Goal: Complete application form: Complete application form

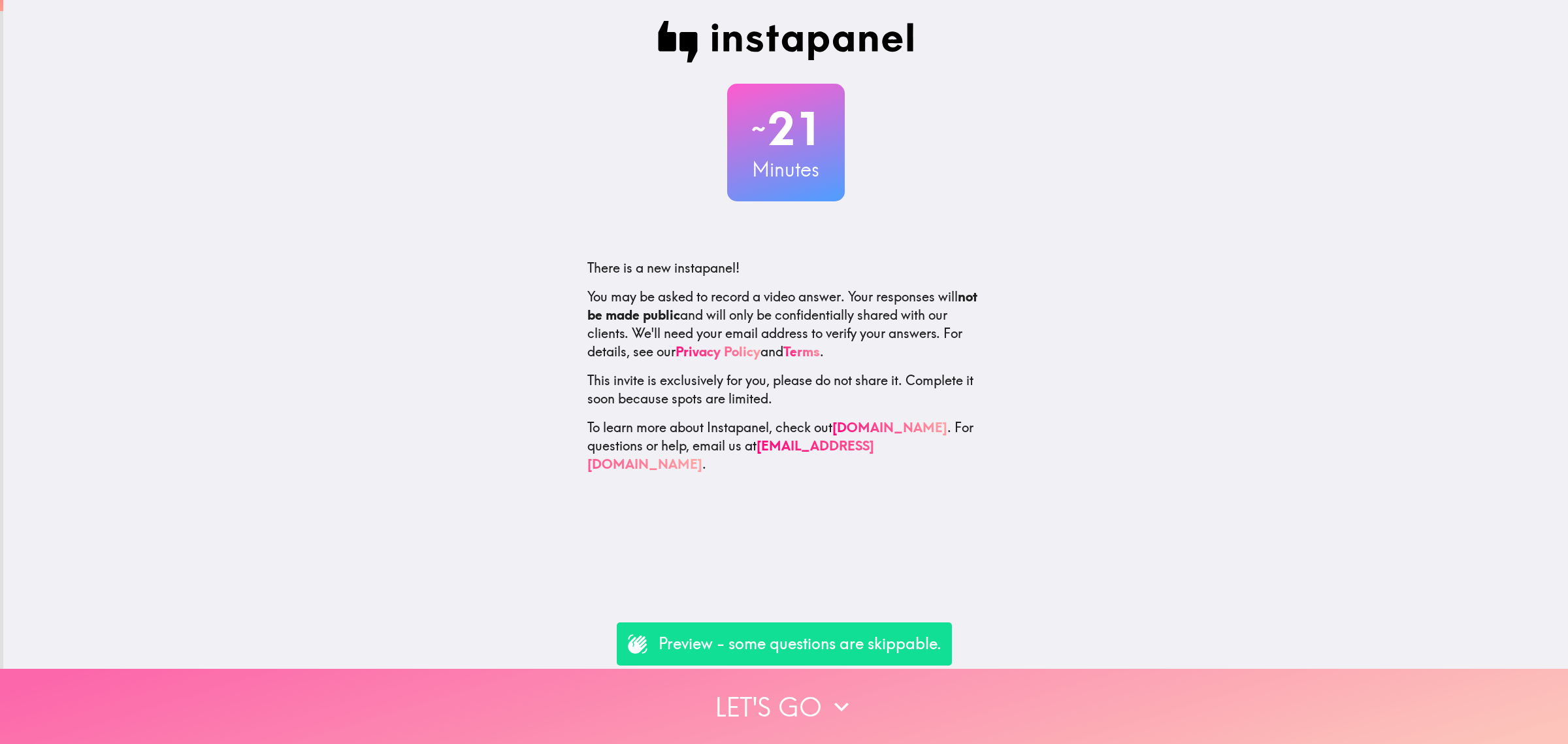
click at [938, 685] on button "Let's go" at bounding box center [784, 706] width 1568 height 75
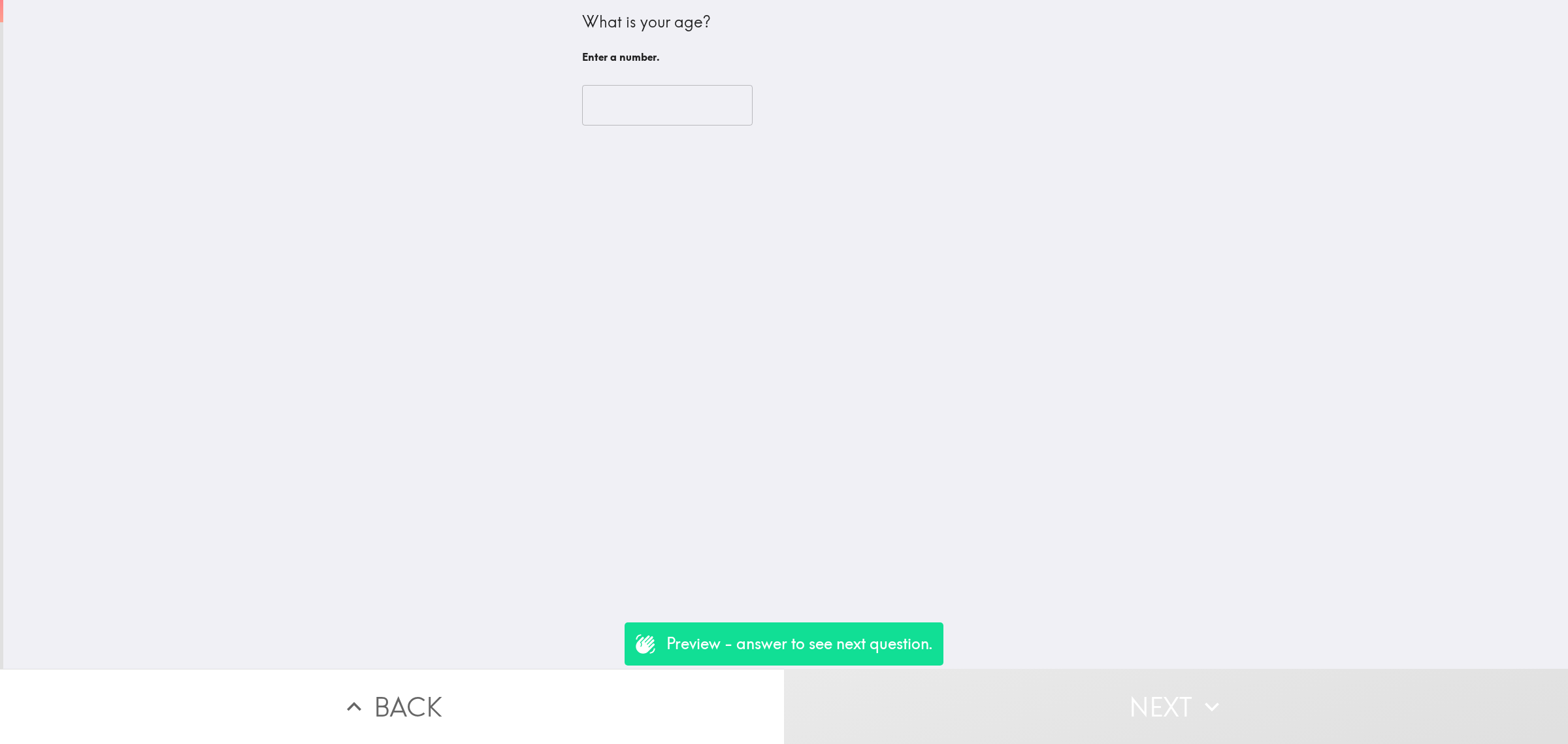
drag, startPoint x: 664, startPoint y: 83, endPoint x: 673, endPoint y: 121, distance: 39.1
click at [664, 84] on div "​" at bounding box center [786, 106] width 408 height 72
click at [673, 121] on input "number" at bounding box center [667, 105] width 170 height 41
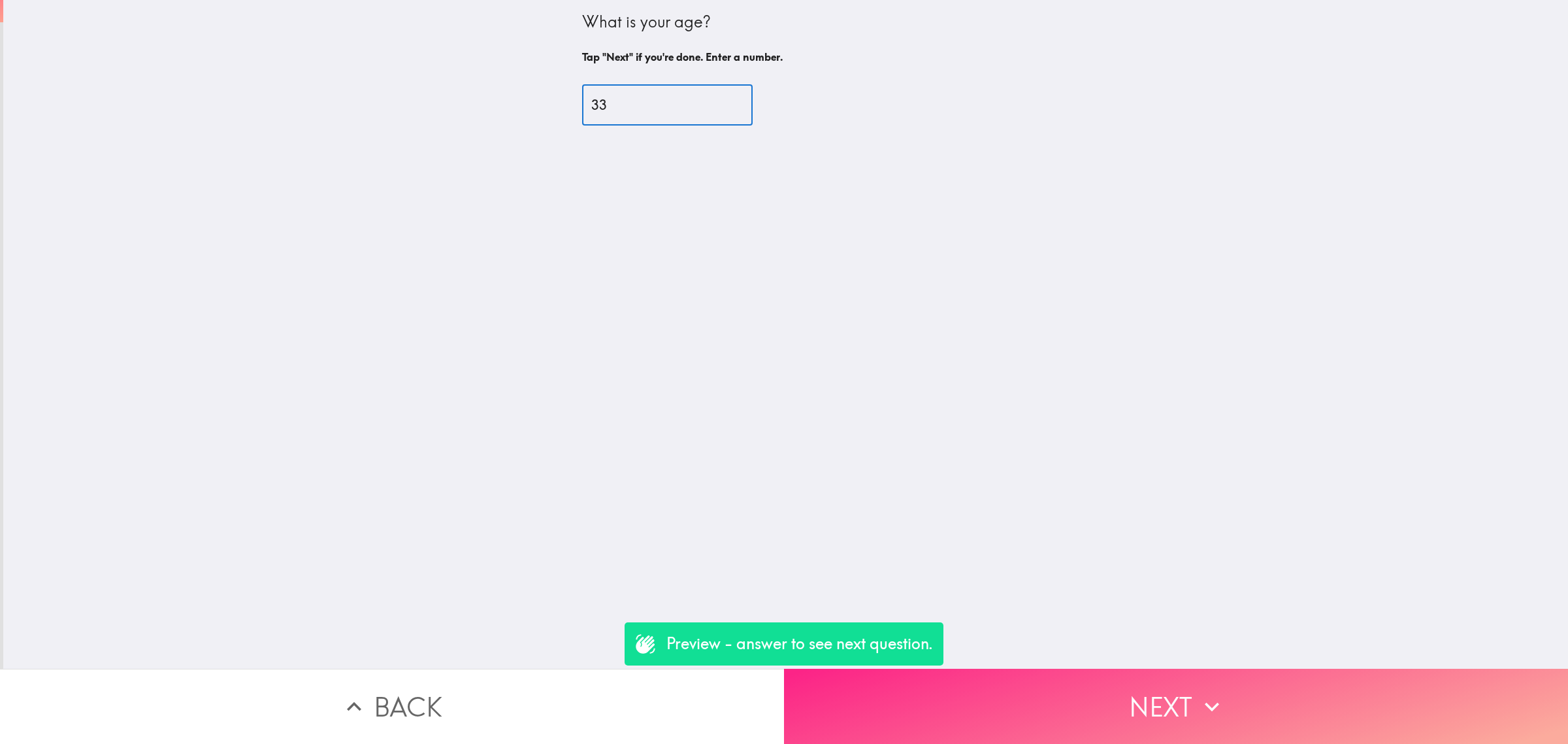
type input "33"
click at [1059, 697] on button "Next" at bounding box center [1175, 706] width 784 height 75
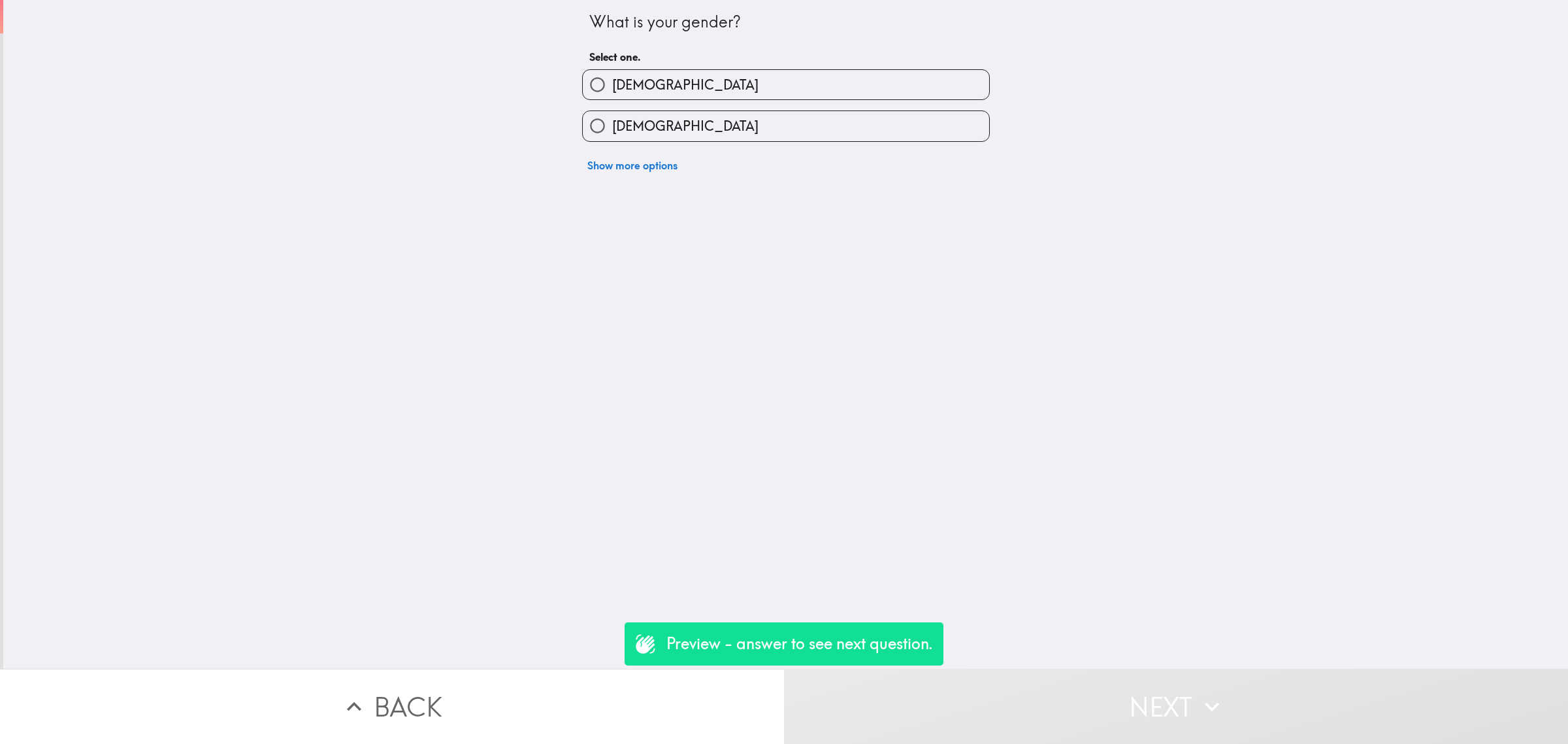
click at [619, 130] on span "[DEMOGRAPHIC_DATA]" at bounding box center [685, 126] width 146 height 18
click at [612, 130] on input "[DEMOGRAPHIC_DATA]" at bounding box center [597, 126] width 29 height 29
radio input "true"
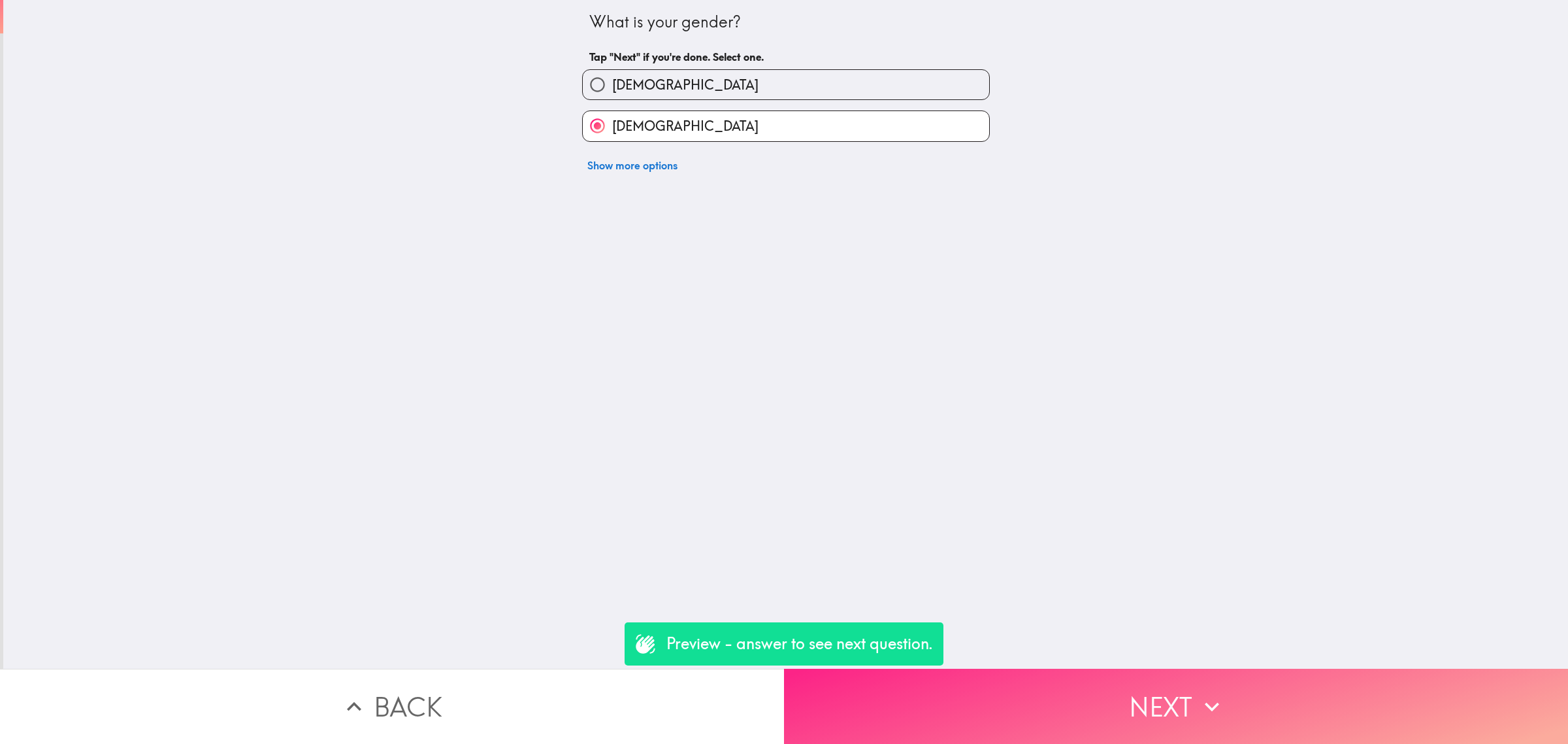
click at [1151, 693] on button "Next" at bounding box center [1175, 706] width 784 height 75
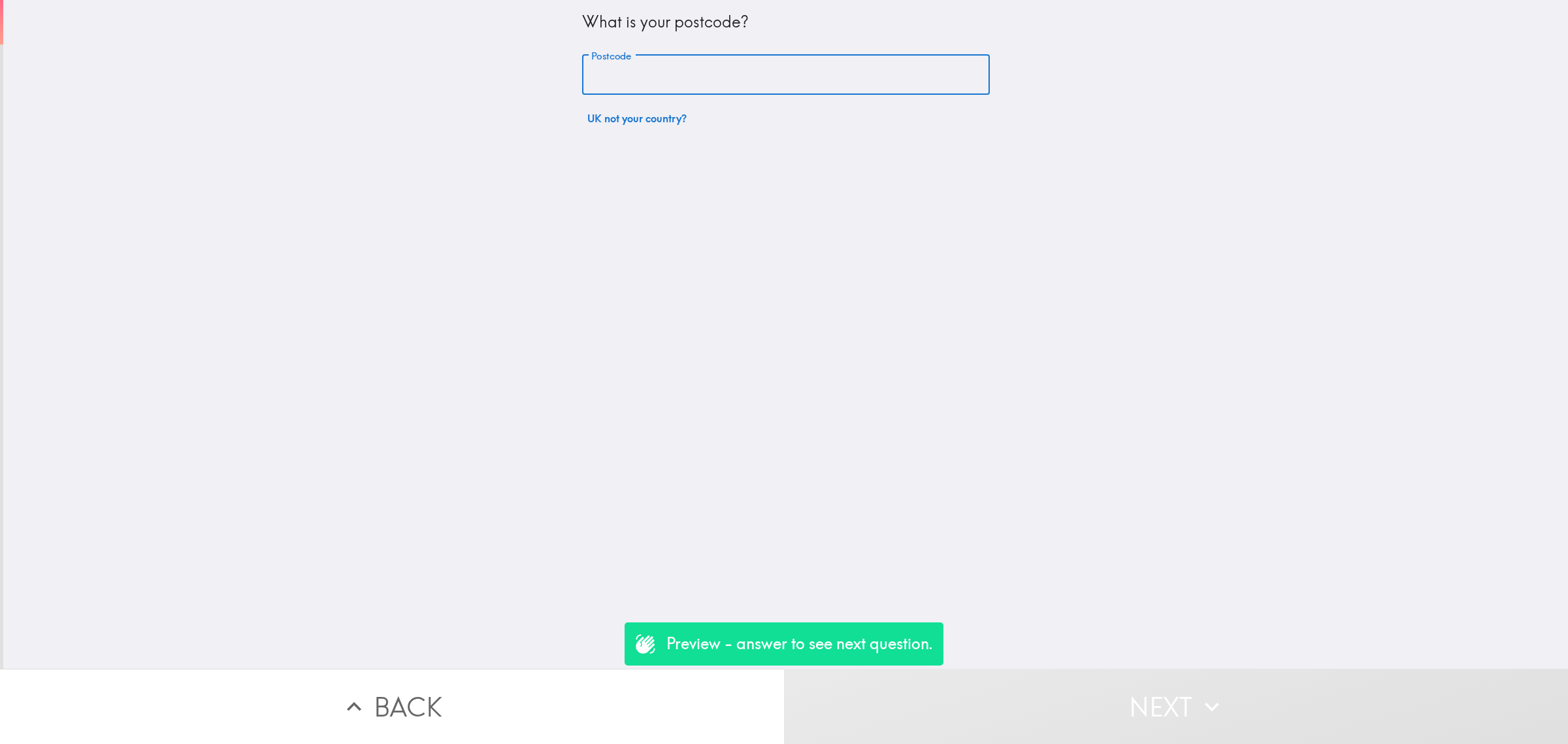
click at [650, 87] on input "Postcode" at bounding box center [786, 75] width 408 height 41
type input "rm156pr"
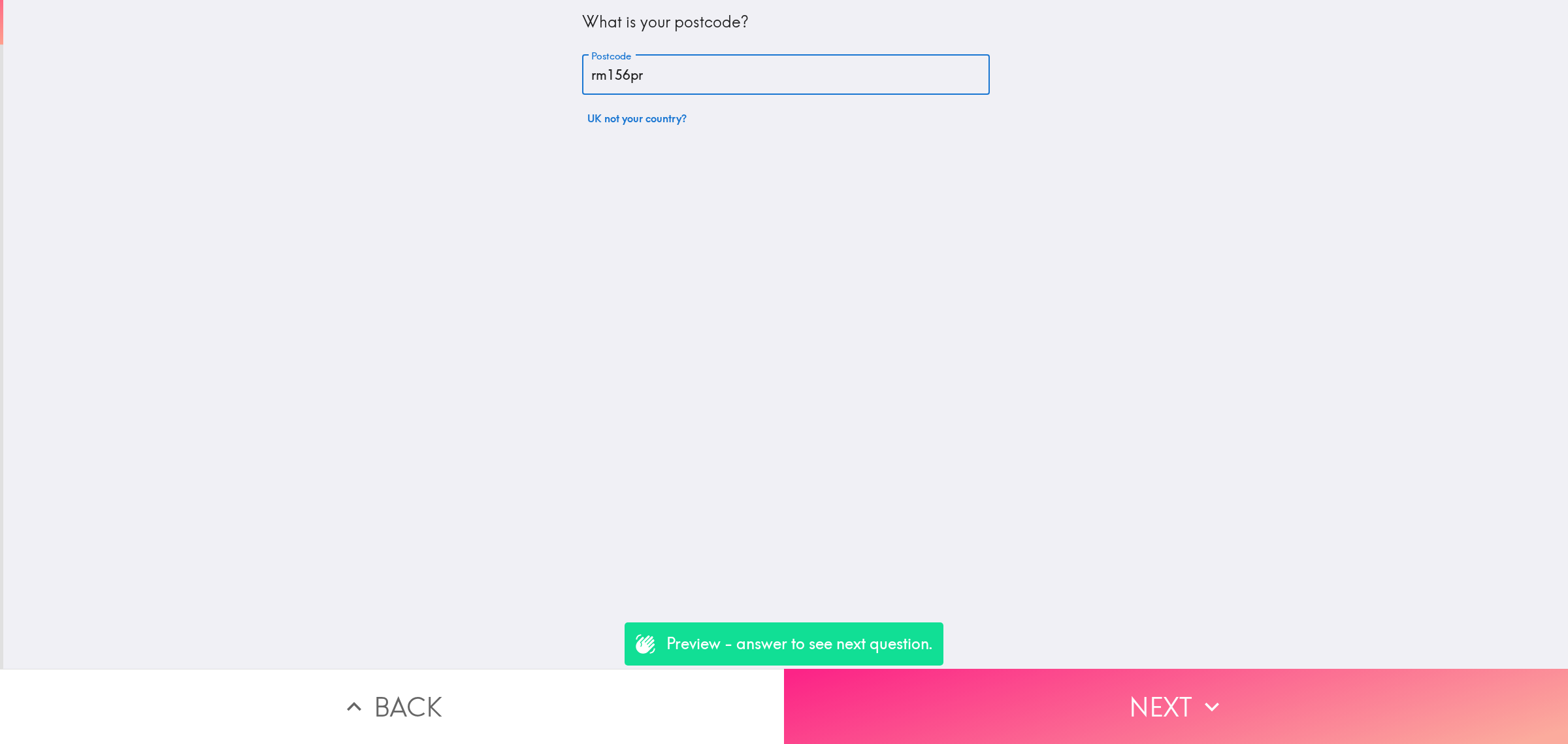
click at [1233, 710] on button "Next" at bounding box center [1175, 706] width 784 height 75
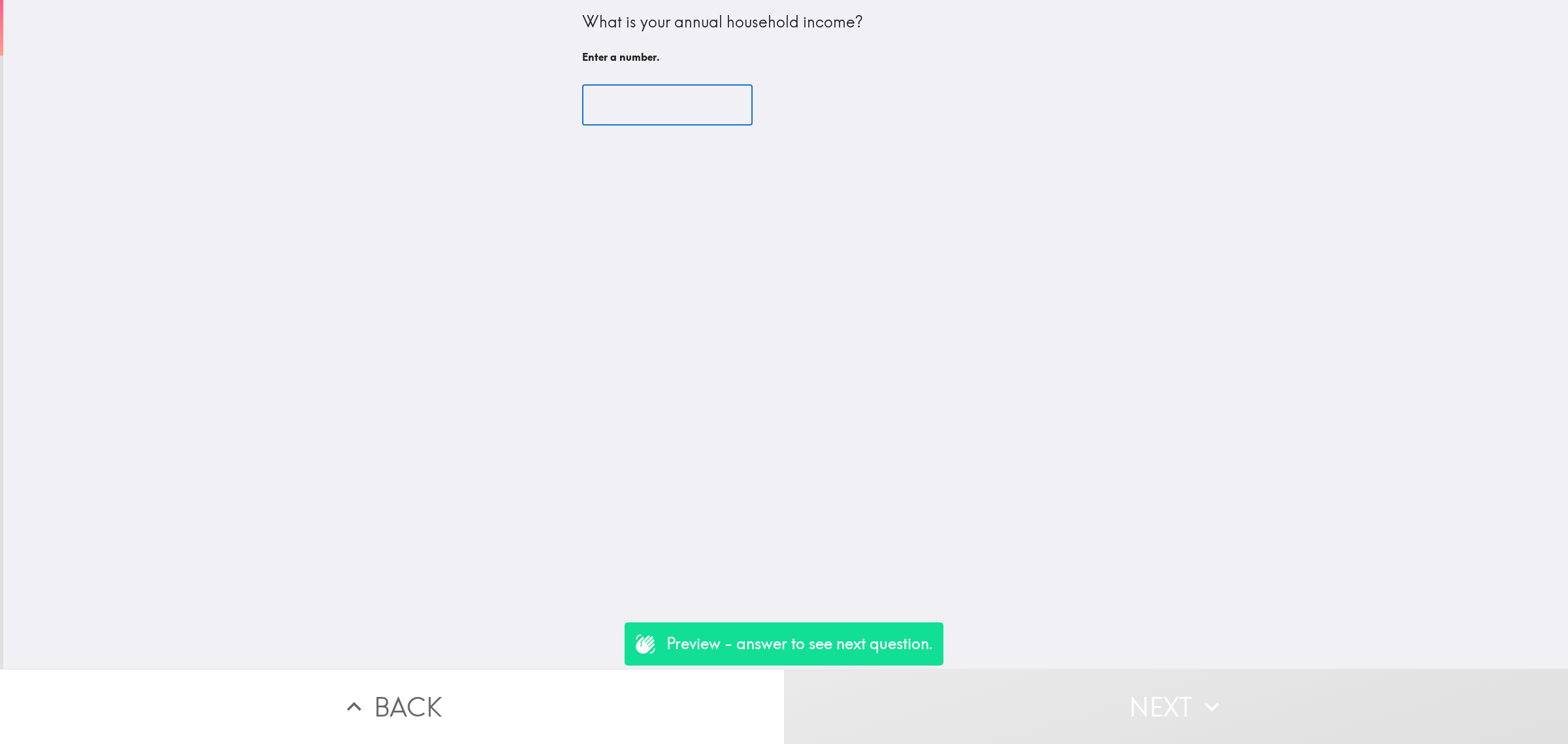
click at [635, 102] on input "number" at bounding box center [667, 105] width 170 height 41
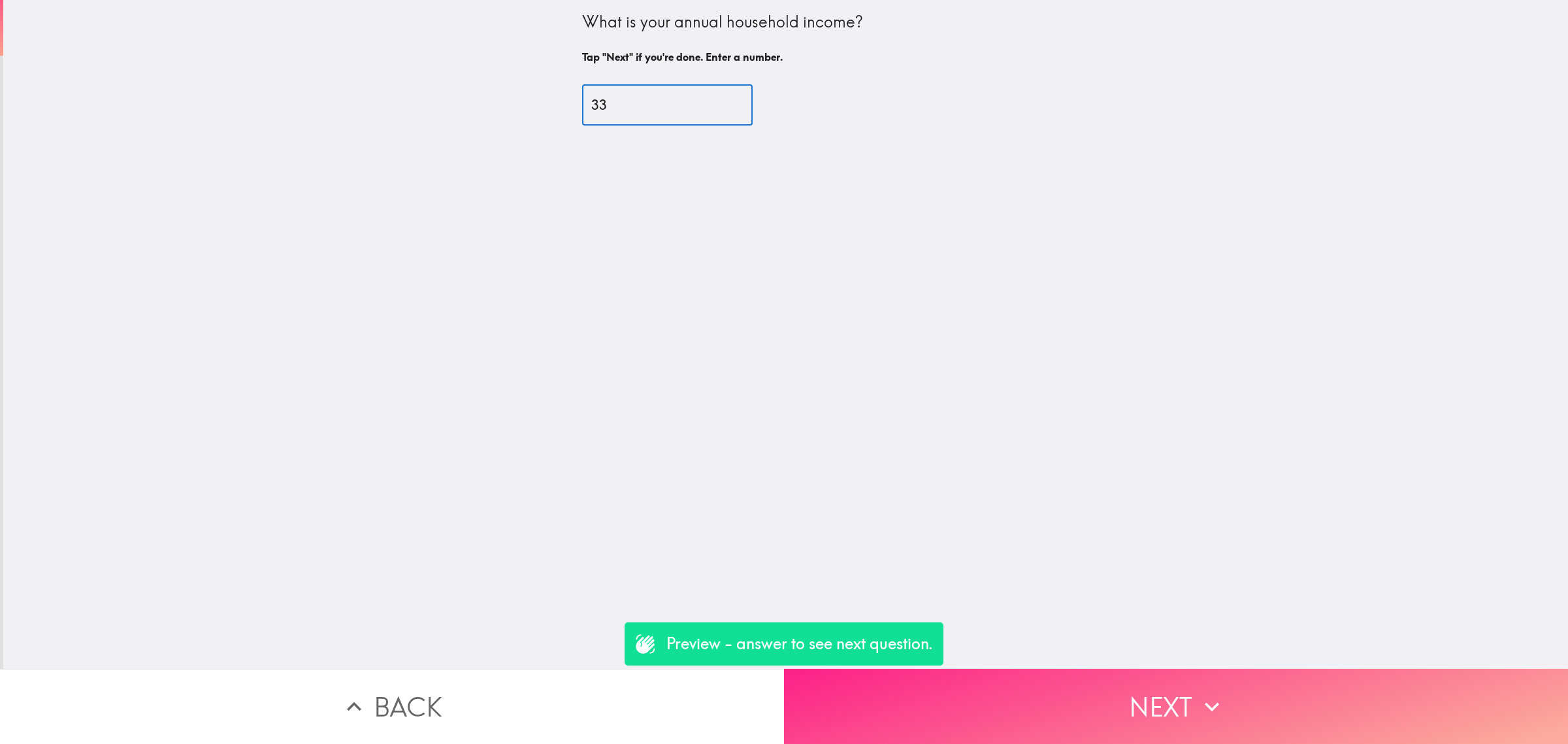
type input "33"
click at [1151, 719] on button "Next" at bounding box center [1175, 706] width 784 height 75
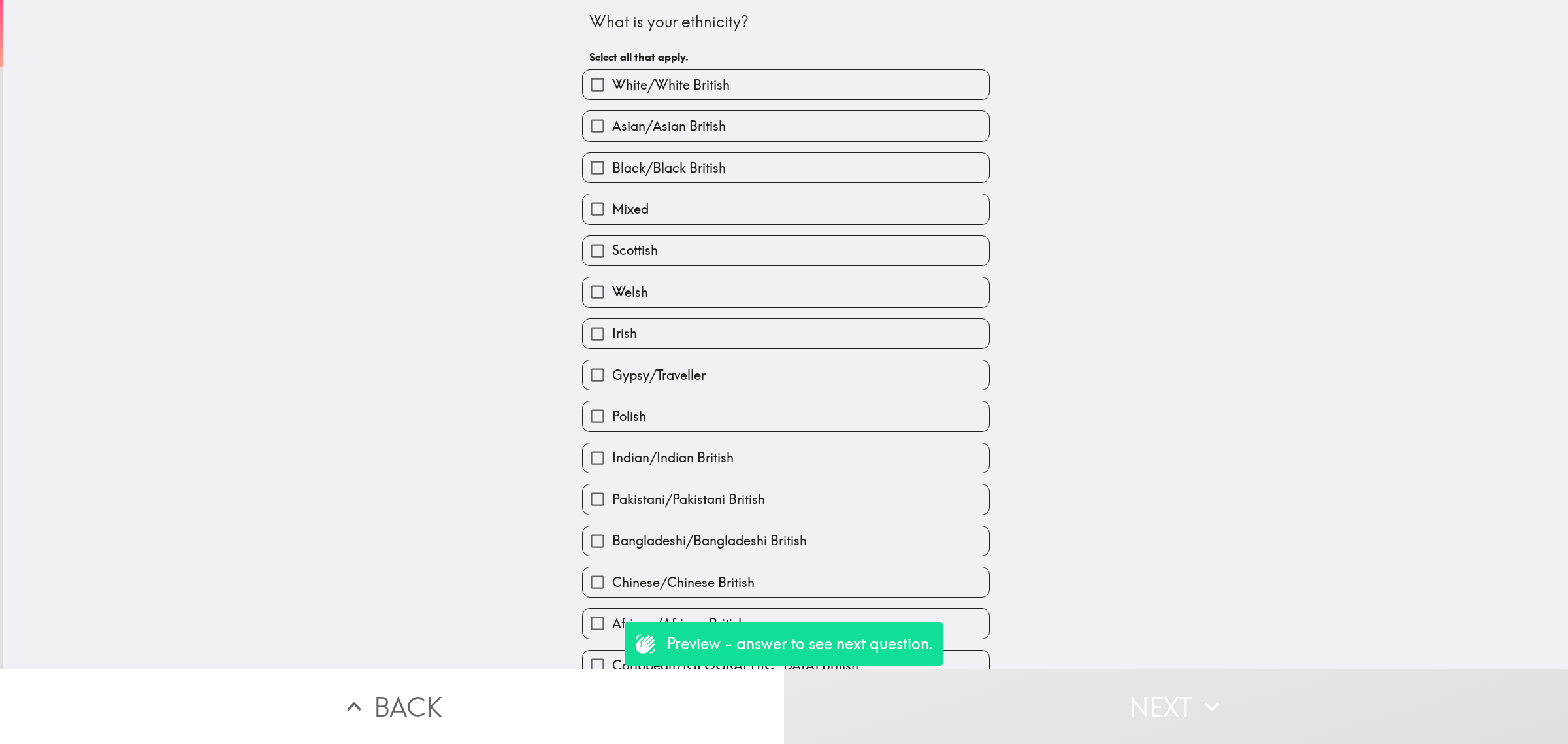
click at [889, 393] on div "Polish" at bounding box center [780, 411] width 418 height 41
click at [984, 545] on div "What is your ethnicity? Select all that apply. White/White British Asian/Asian …" at bounding box center [786, 334] width 1565 height 668
click at [899, 523] on div "Bangladeshi/Bangladeshi British" at bounding box center [780, 535] width 418 height 41
click at [953, 562] on div "Chinese/Chinese British" at bounding box center [780, 577] width 418 height 41
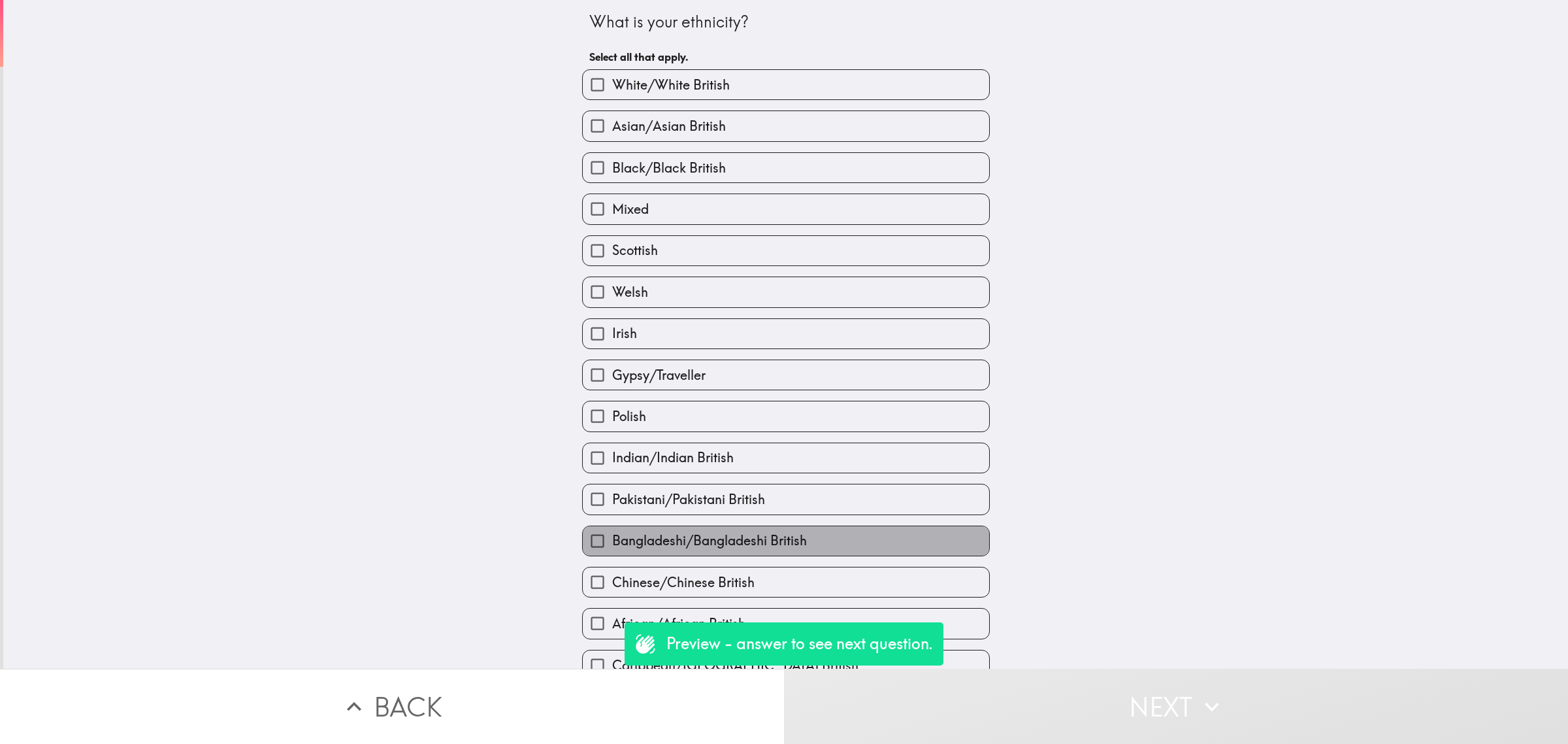
drag, startPoint x: 947, startPoint y: 547, endPoint x: 971, endPoint y: 576, distance: 37.6
click at [945, 547] on label "Bangladeshi/Bangladeshi British" at bounding box center [786, 541] width 406 height 29
click at [612, 547] on input "Bangladeshi/Bangladeshi British" at bounding box center [597, 541] width 29 height 29
checkbox input "true"
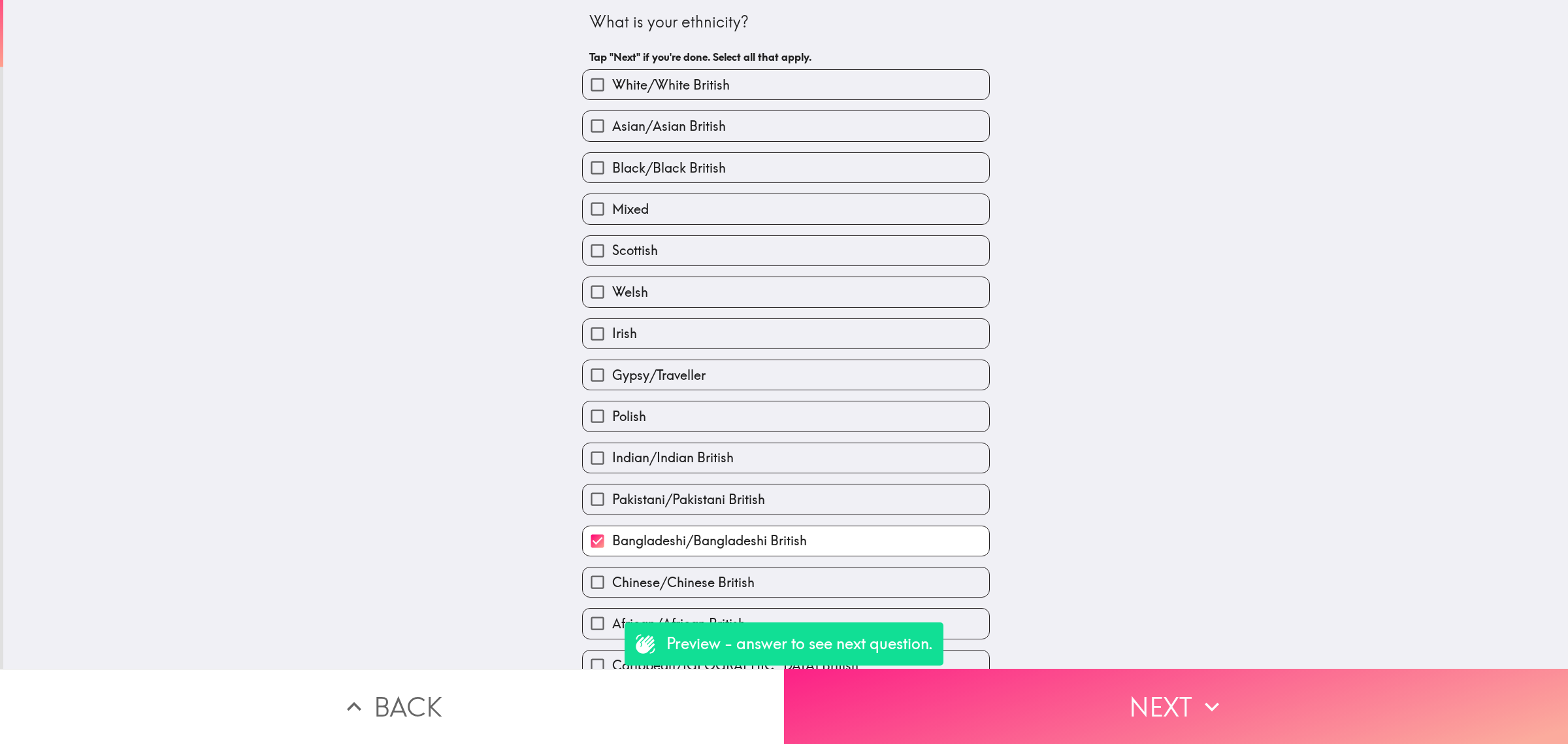
click at [1158, 696] on button "Next" at bounding box center [1175, 706] width 784 height 75
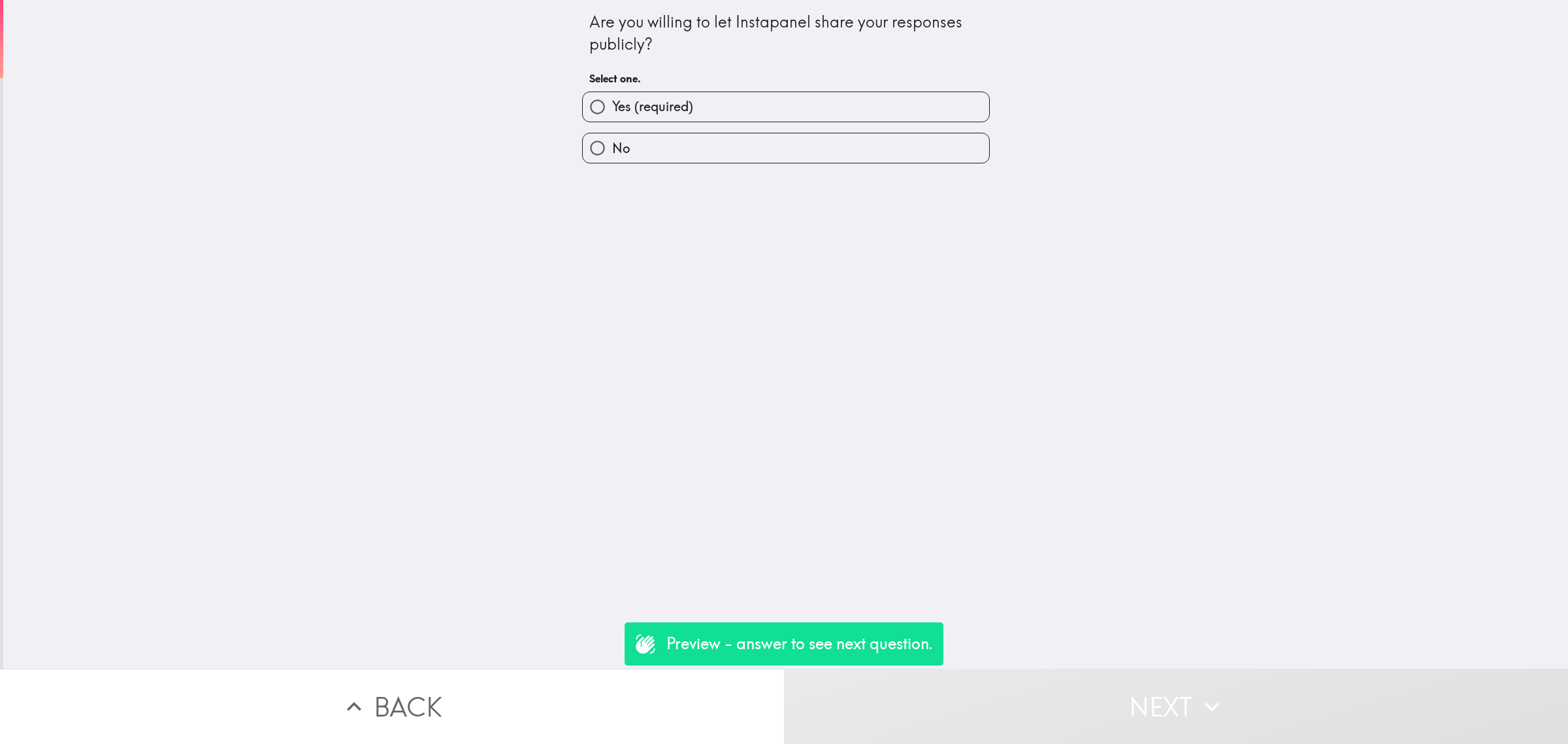
click at [708, 111] on label "Yes (required)" at bounding box center [786, 107] width 406 height 29
click at [612, 111] on input "Yes (required)" at bounding box center [597, 107] width 29 height 29
radio input "true"
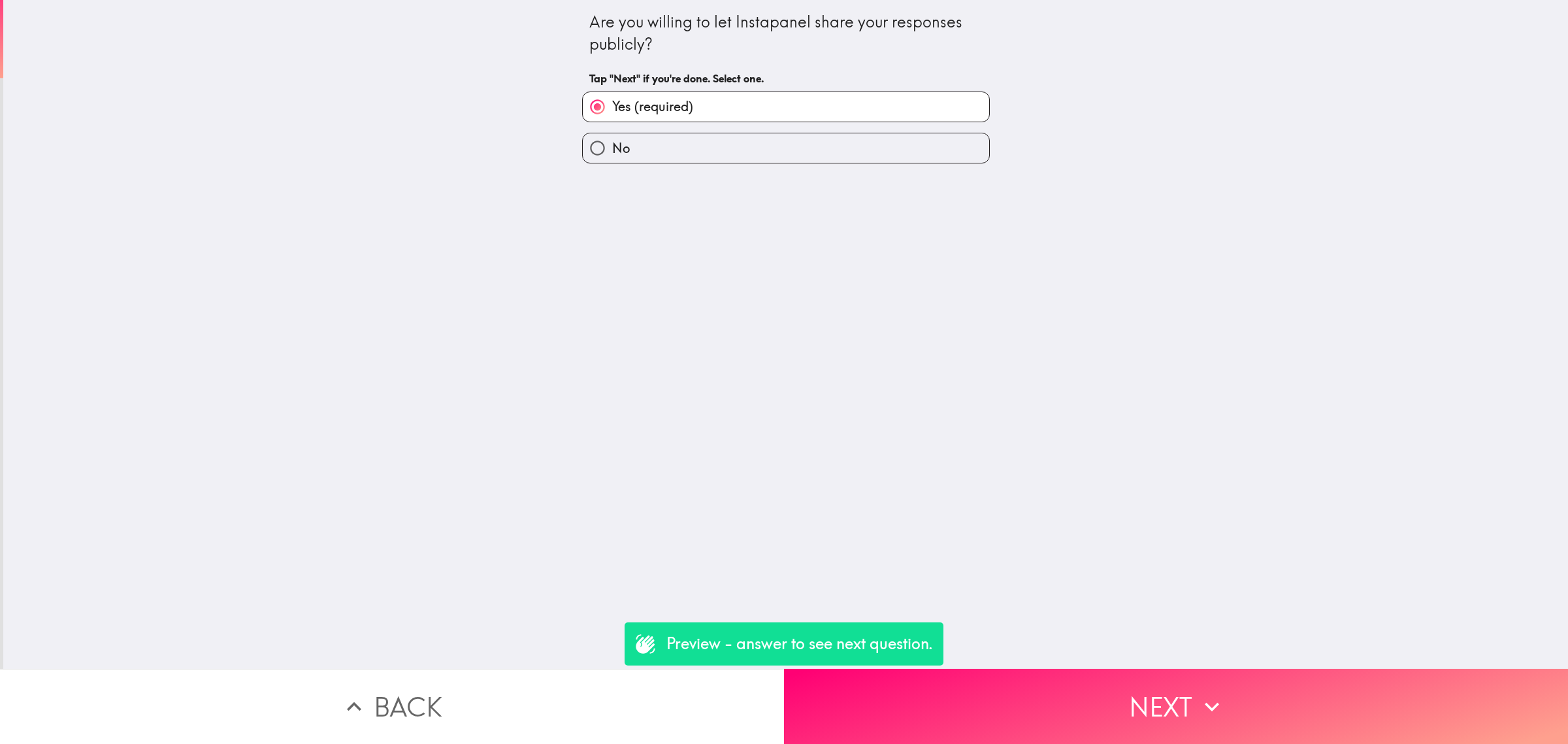
click at [1086, 685] on button "Next" at bounding box center [1175, 706] width 784 height 75
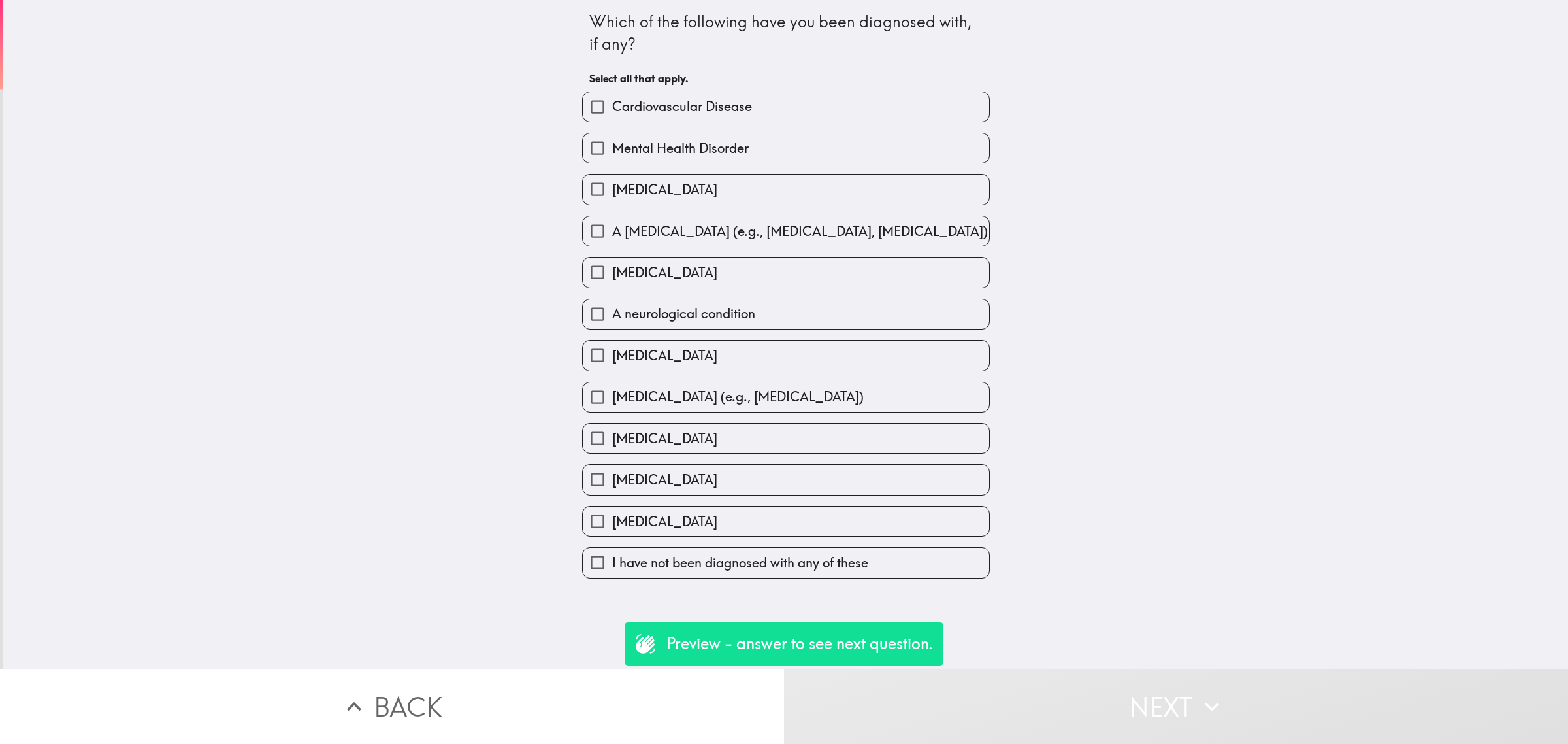
click at [732, 297] on div "A neurological condition" at bounding box center [780, 309] width 418 height 41
click at [710, 218] on label "A skin condition (e.g., Eczema, Psoriasis)" at bounding box center [786, 231] width 406 height 29
click at [612, 218] on input "A skin condition (e.g., Eczema, Psoriasis)" at bounding box center [597, 231] width 29 height 29
checkbox input "true"
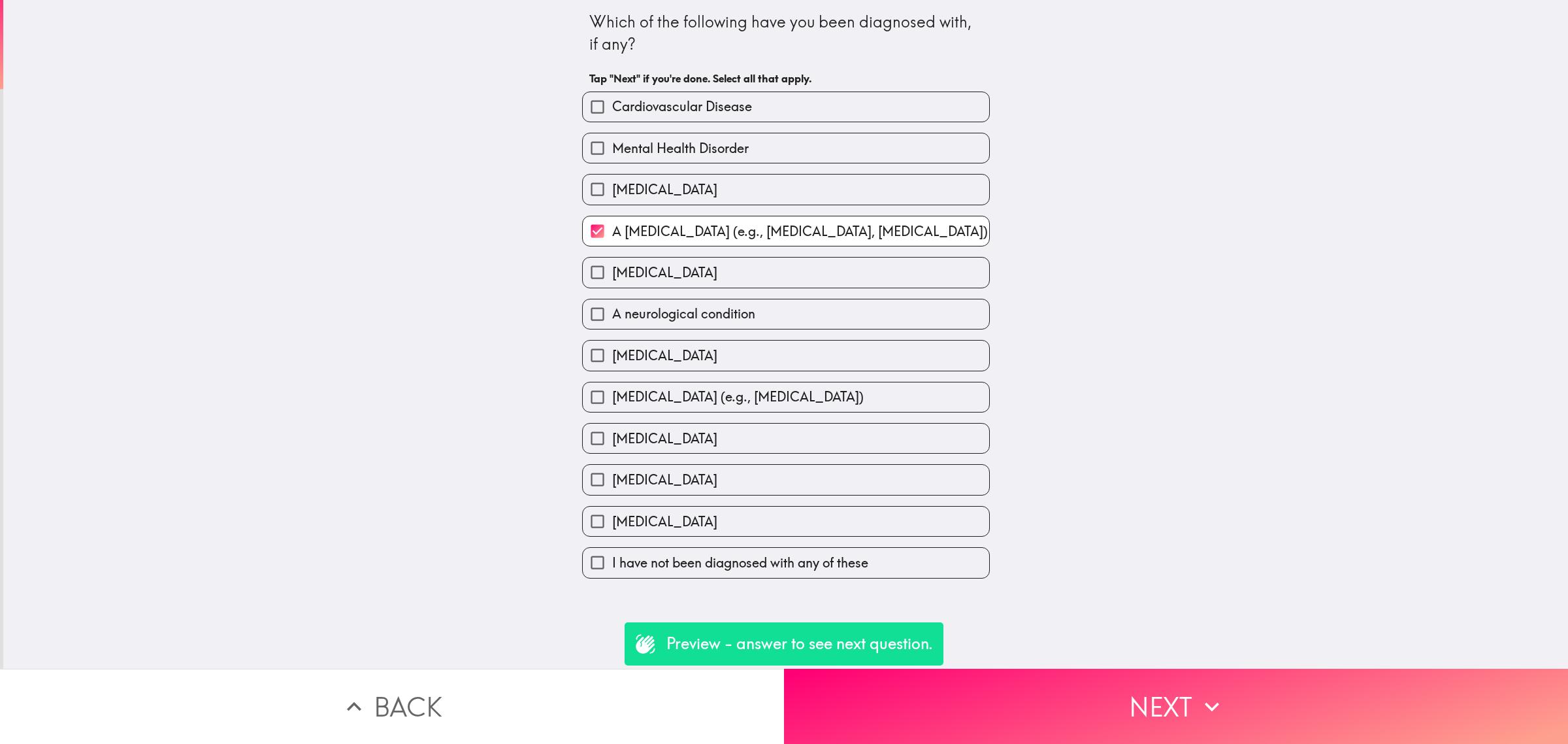
click at [665, 96] on label "Cardiovascular Disease" at bounding box center [786, 107] width 406 height 29
click at [612, 96] on input "Cardiovascular Disease" at bounding box center [597, 107] width 29 height 29
checkbox input "true"
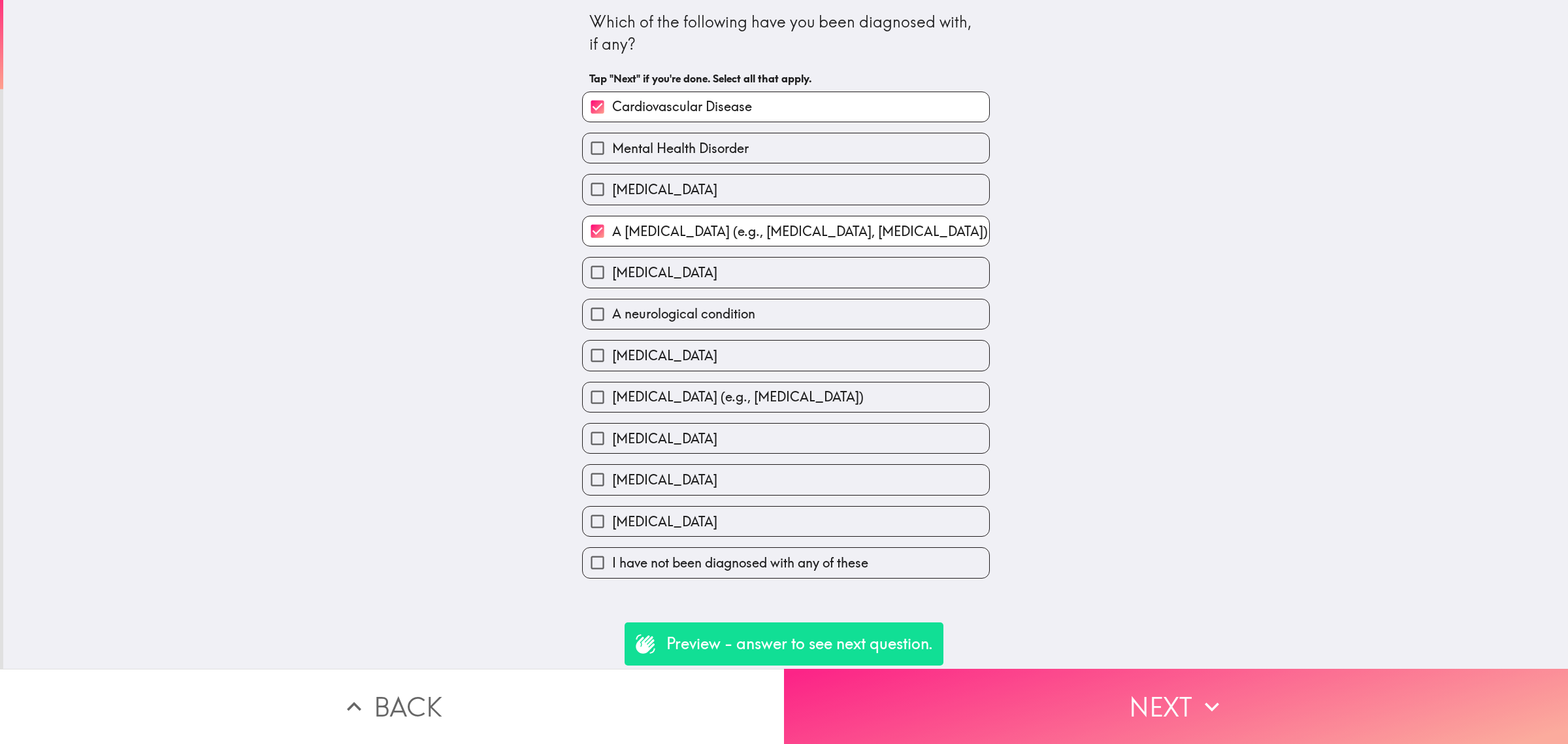
click at [1160, 700] on button "Next" at bounding box center [1175, 706] width 784 height 75
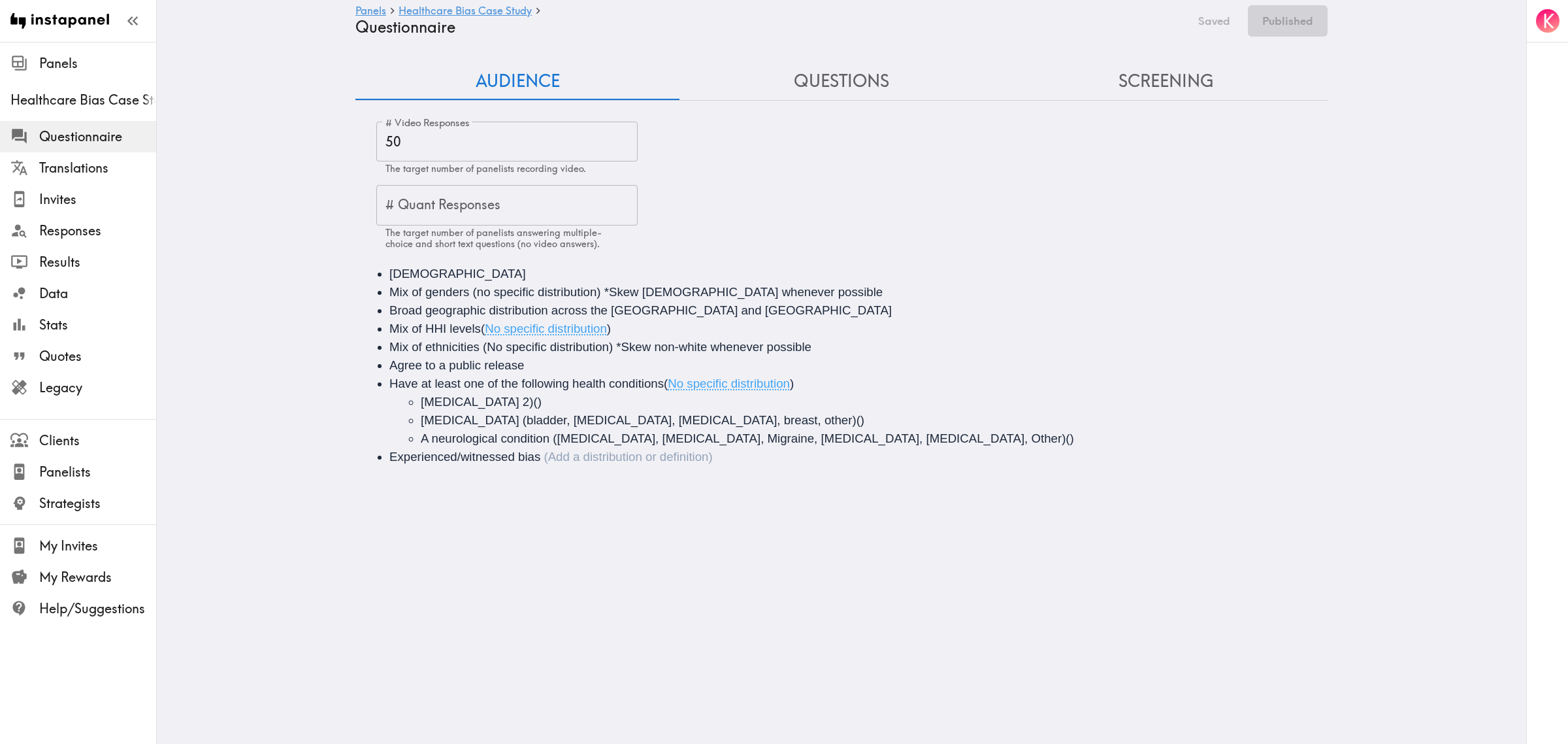
click at [570, 459] on li "Experienced/witnessed bias" at bounding box center [860, 457] width 941 height 18
click at [839, 74] on button "Questions" at bounding box center [841, 82] width 324 height 37
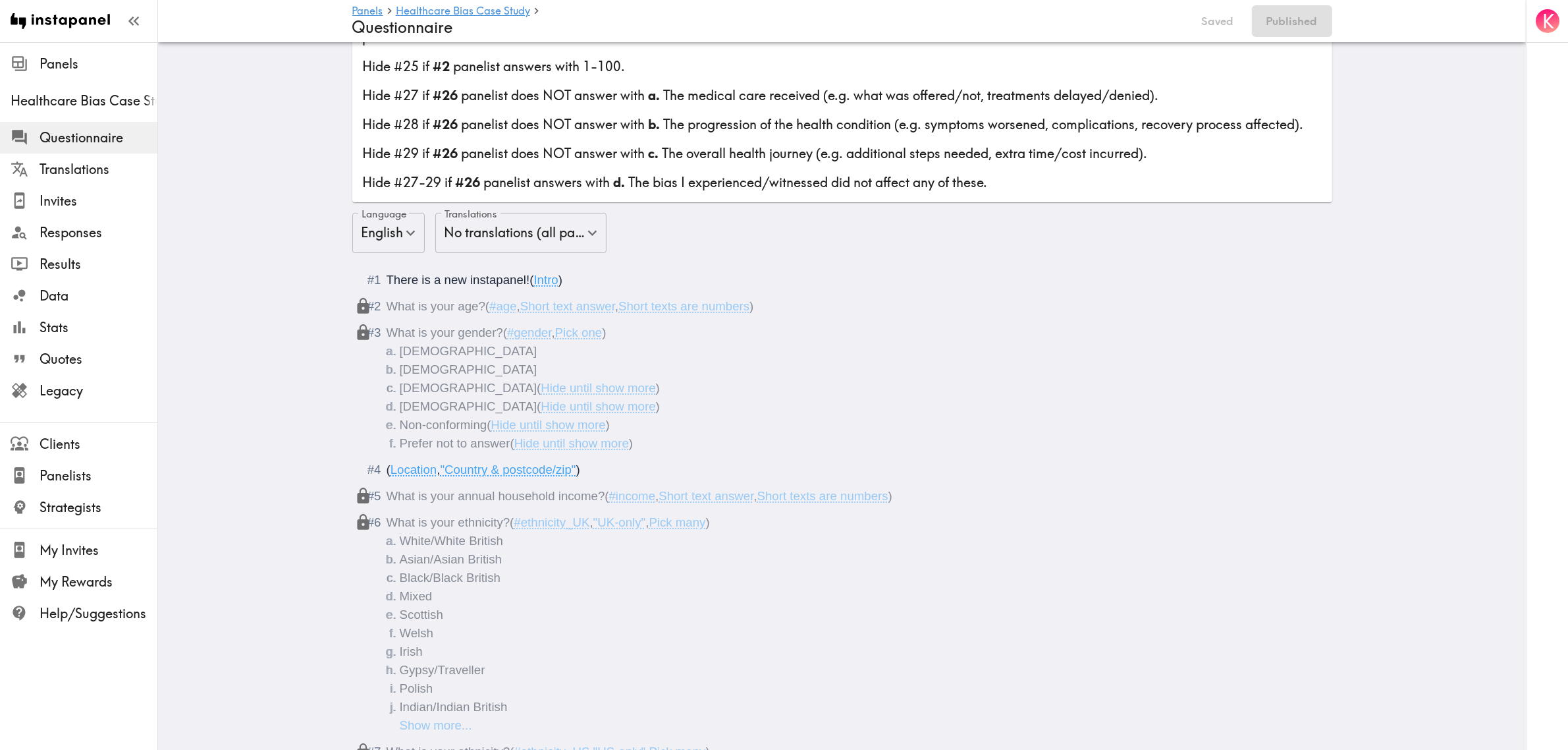
scroll to position [175, 0]
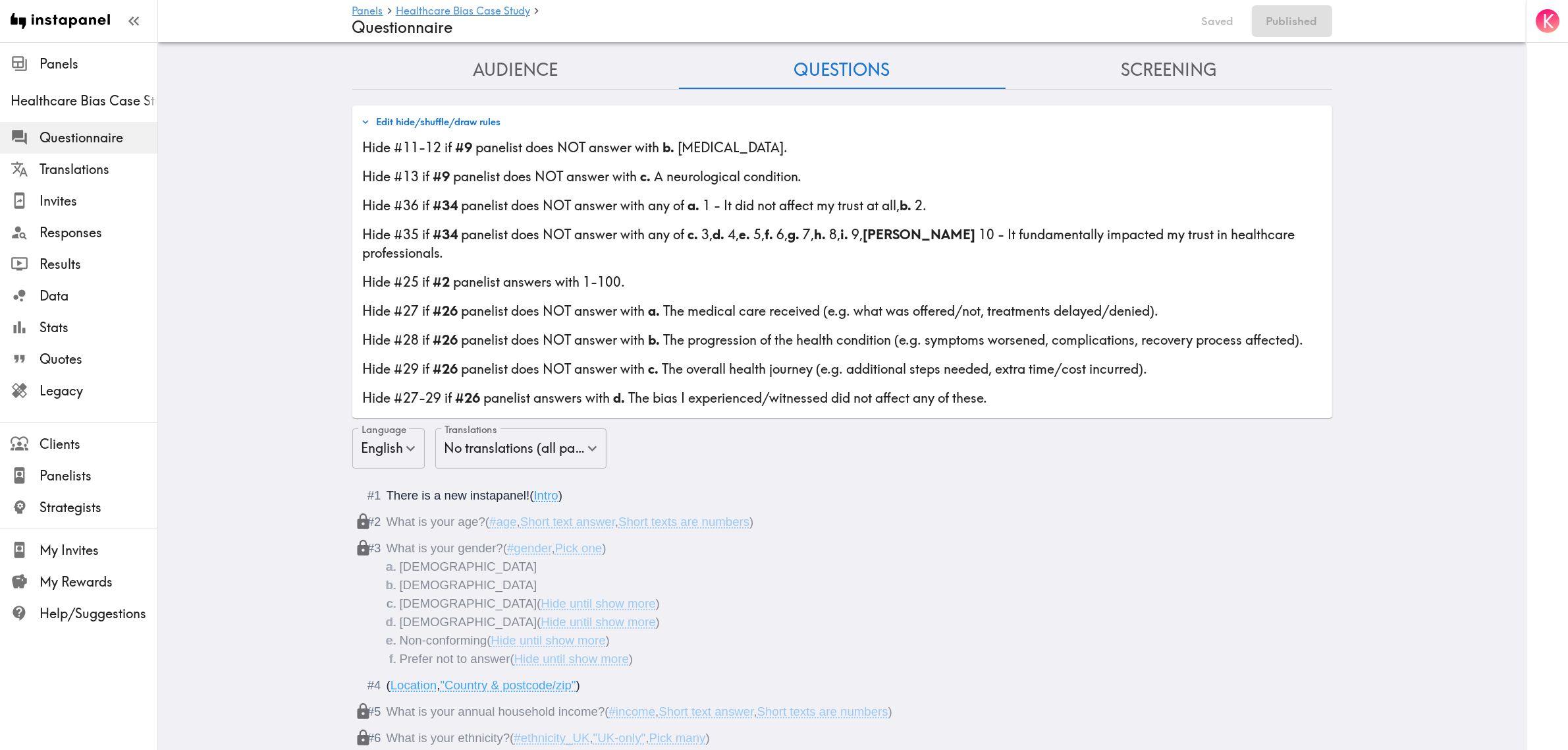
scroll to position [11, 0]
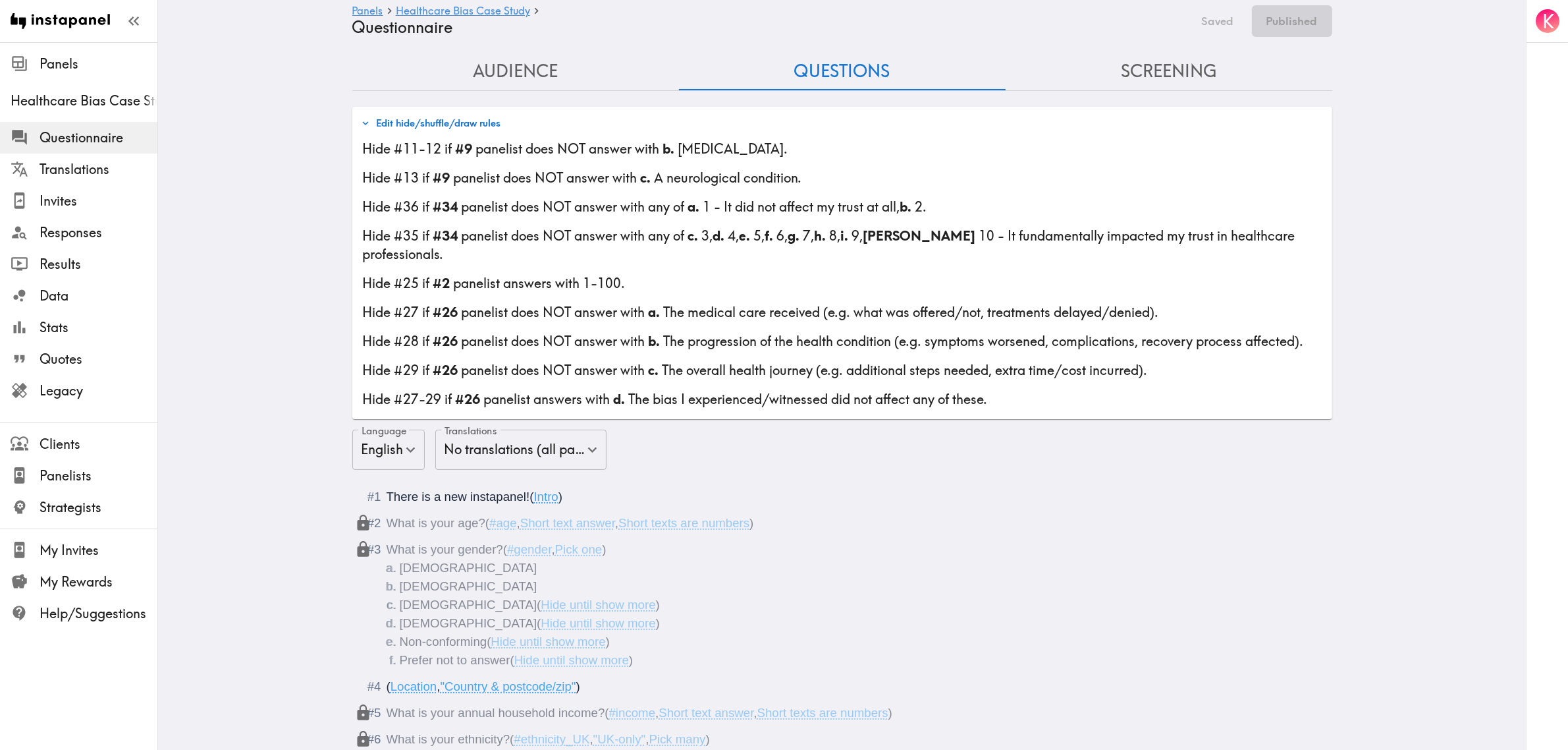
click at [468, 56] on button "Audience" at bounding box center [515, 71] width 327 height 38
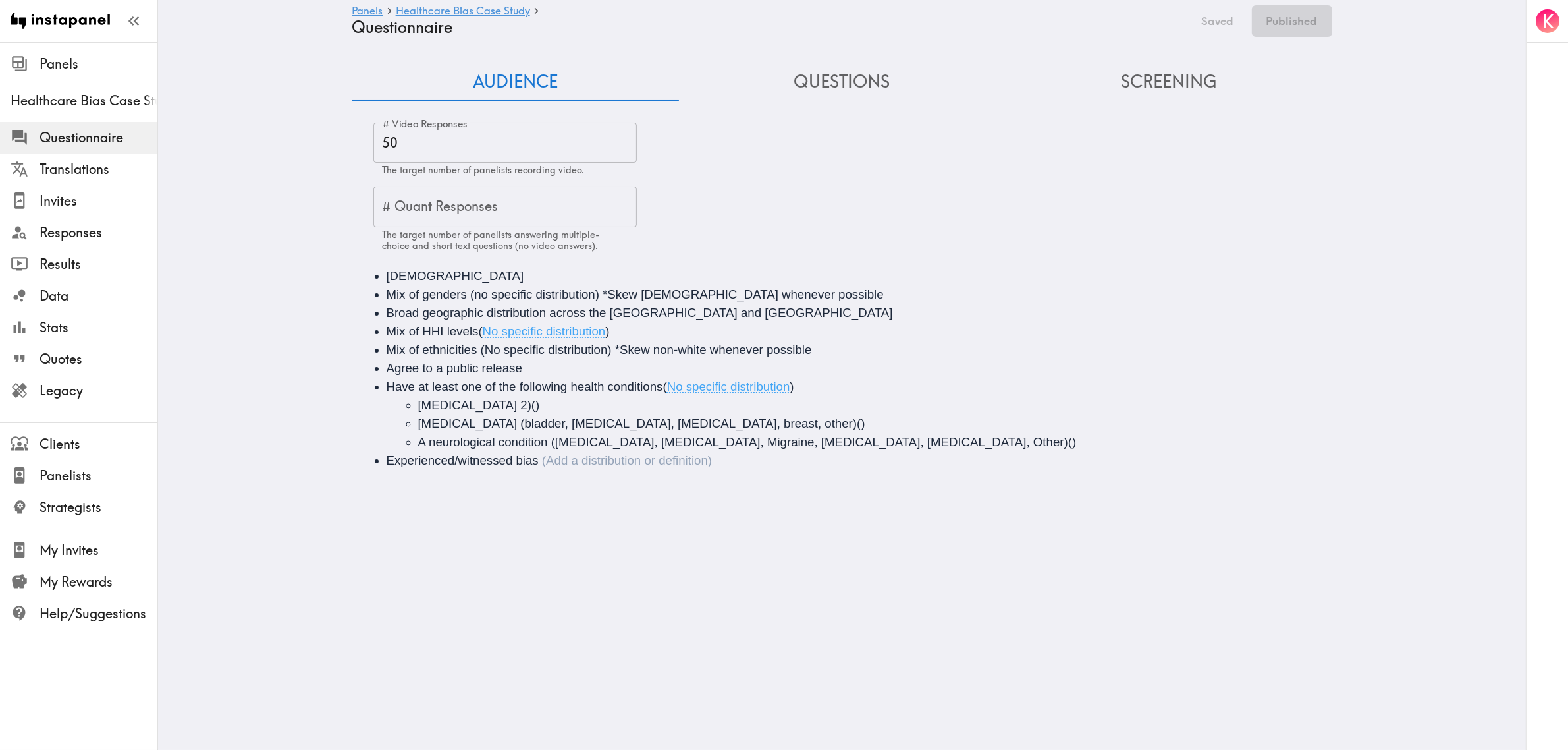
scroll to position [0, 0]
click at [816, 50] on main "Panels Healthcare Bias Case Study Questionnaire Saved Published Audience Questi…" at bounding box center [848, 274] width 1380 height 464
click at [831, 71] on button "Questions" at bounding box center [848, 82] width 327 height 38
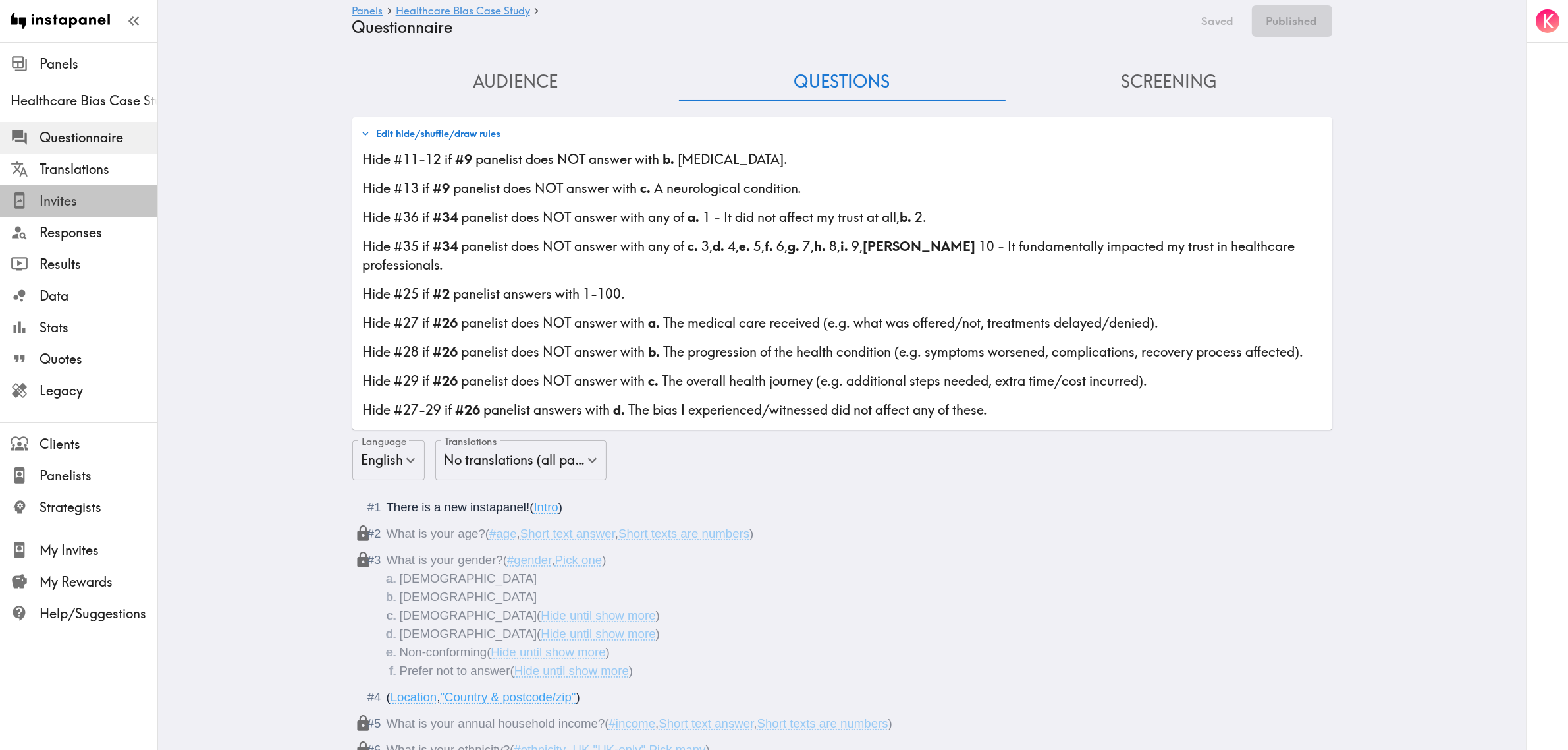
click at [91, 202] on span "Invites" at bounding box center [98, 201] width 118 height 18
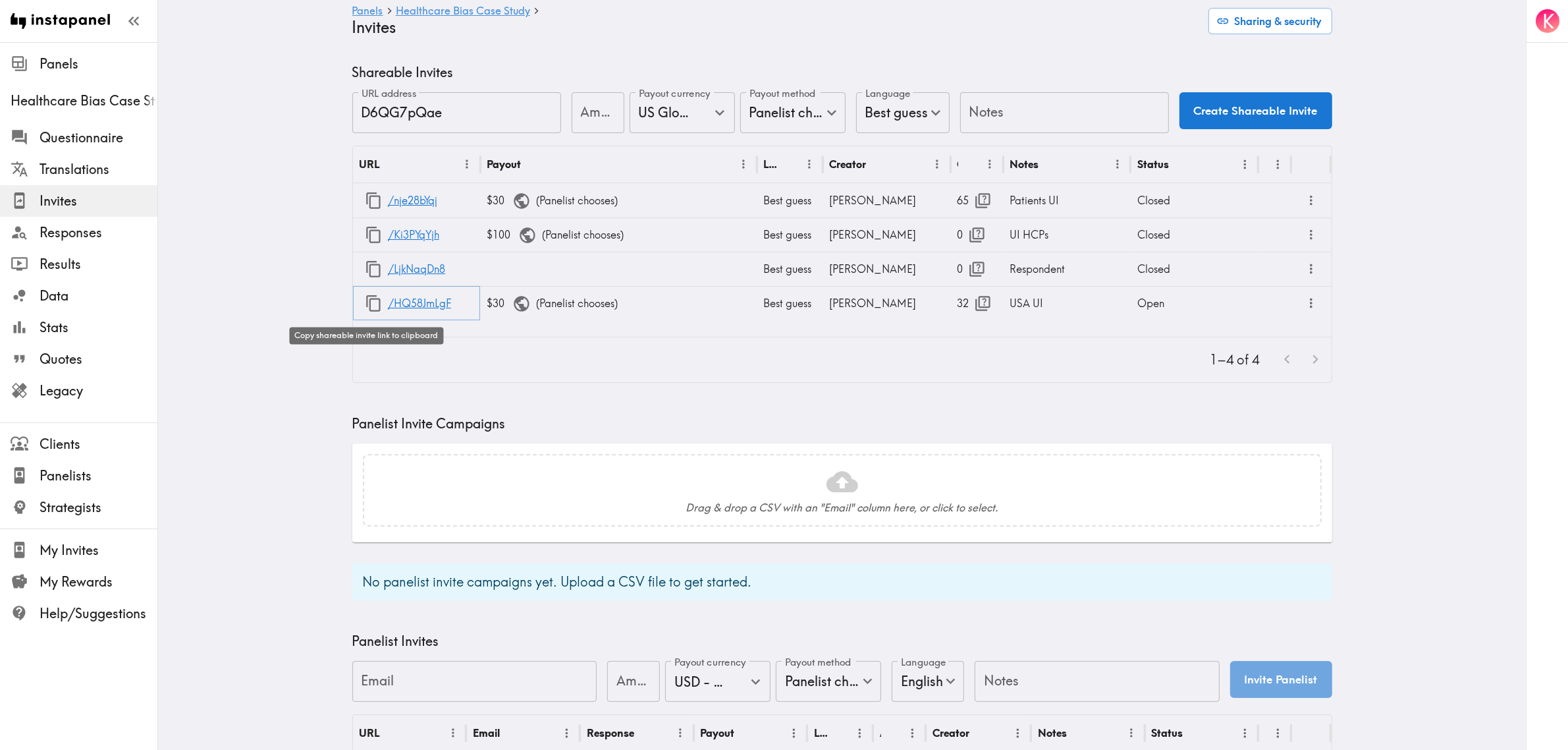
click at [365, 303] on icon "button" at bounding box center [374, 303] width 18 height 18
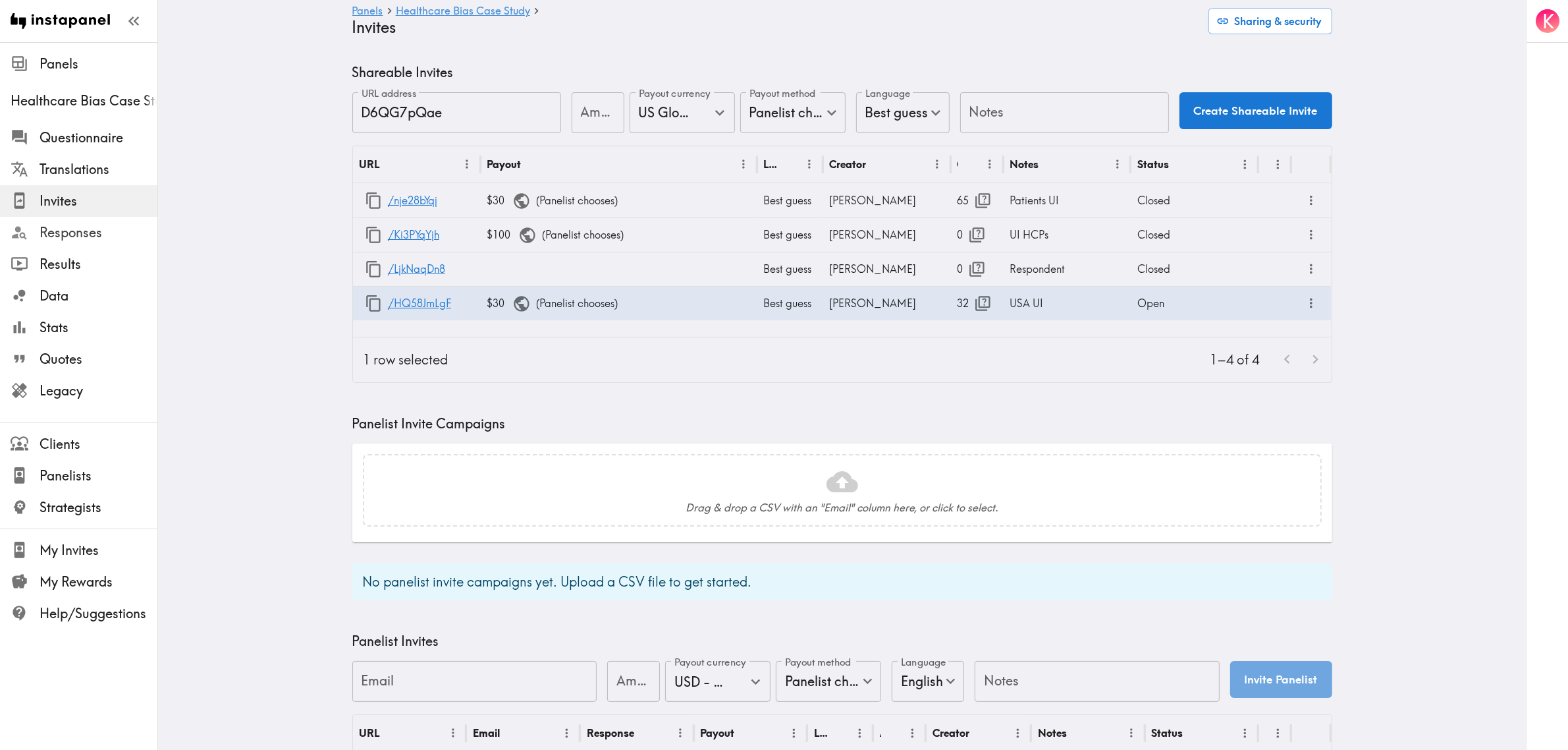
click at [67, 230] on span "Responses" at bounding box center [98, 232] width 118 height 18
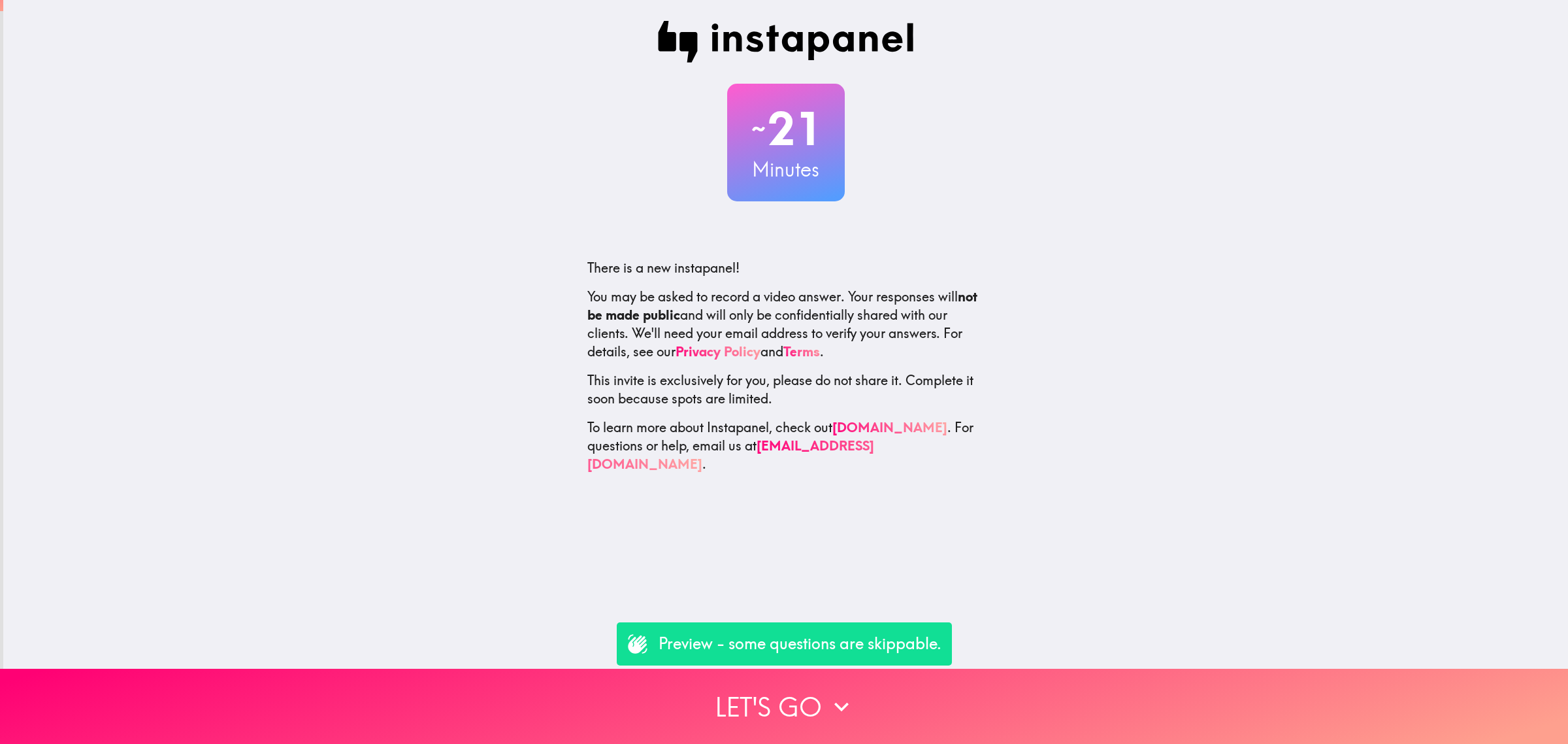
click at [879, 664] on div "Preview - some questions are skippable." at bounding box center [784, 644] width 335 height 43
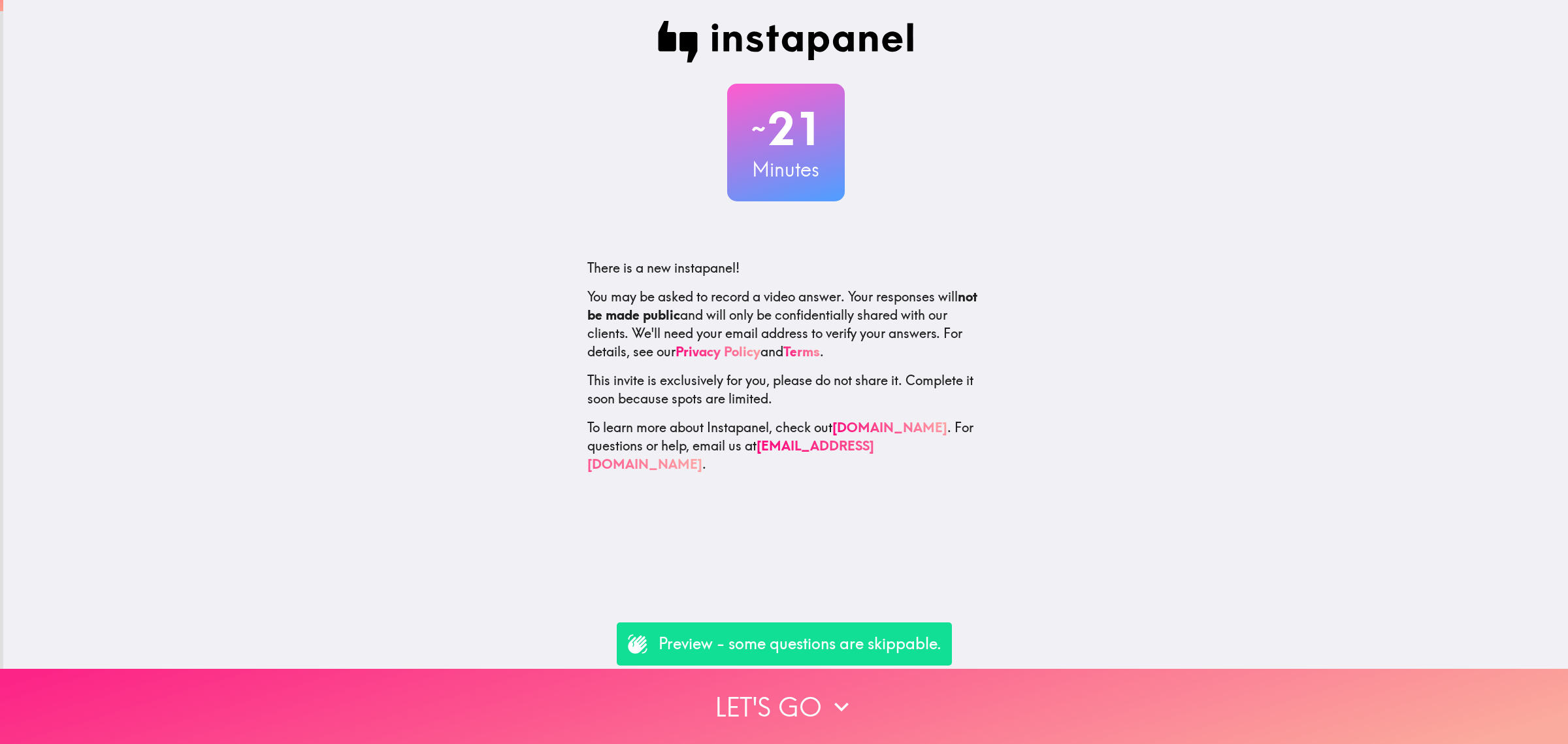
click at [901, 687] on button "Let's go" at bounding box center [784, 706] width 1568 height 75
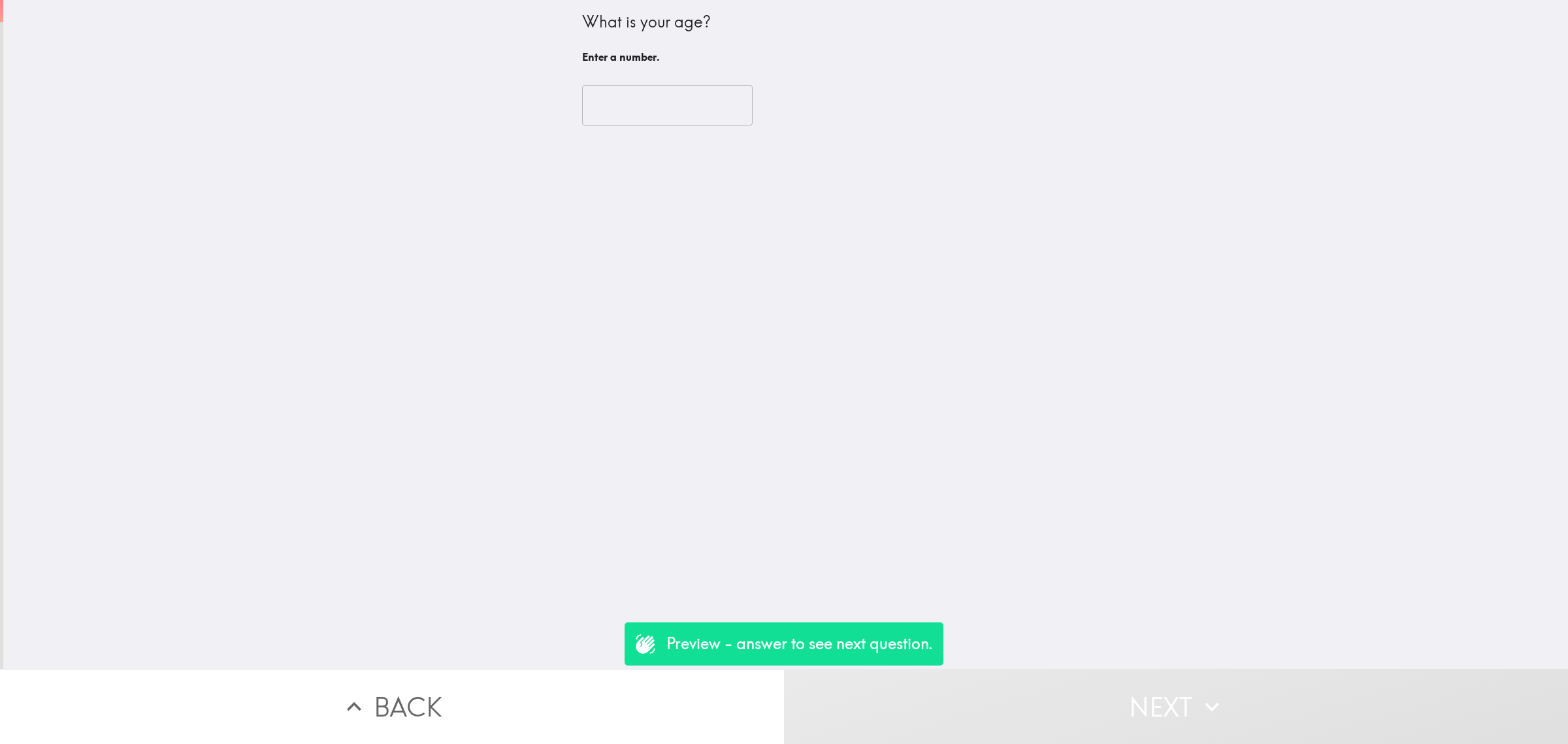
click at [630, 126] on div "​" at bounding box center [786, 106] width 408 height 72
click at [630, 103] on input "number" at bounding box center [667, 105] width 170 height 41
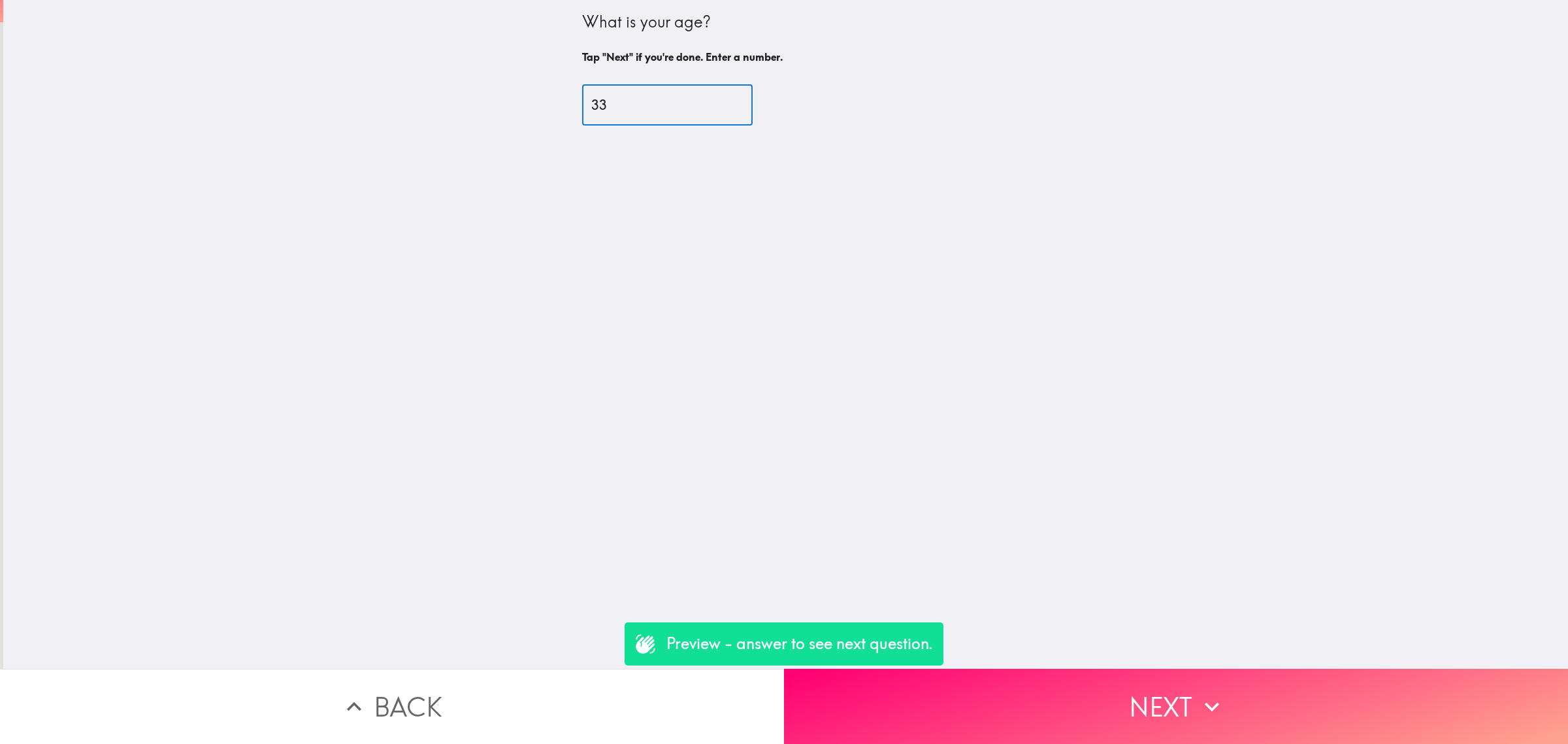
type input "33"
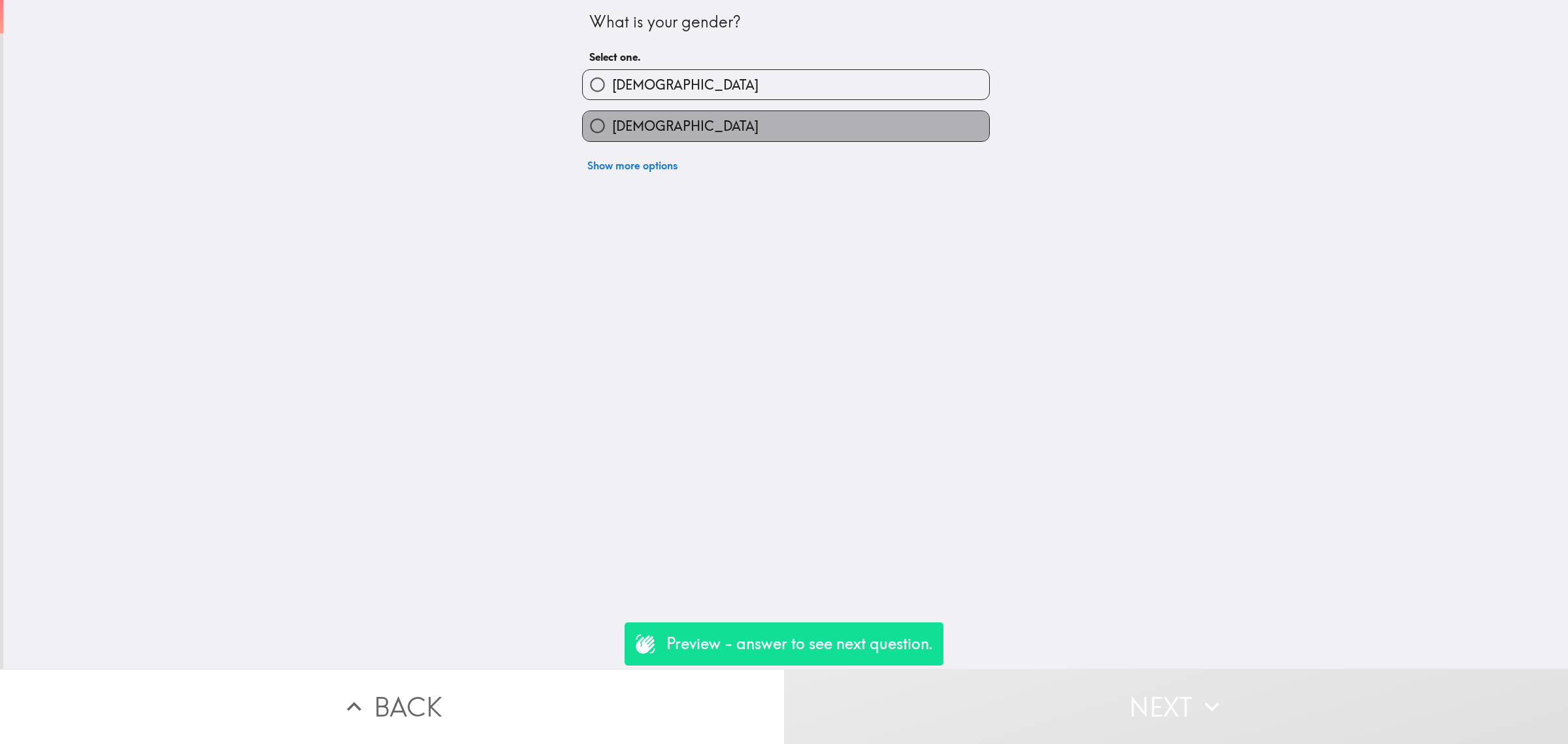
click at [655, 132] on label "[DEMOGRAPHIC_DATA]" at bounding box center [786, 126] width 406 height 29
click at [612, 132] on input "[DEMOGRAPHIC_DATA]" at bounding box center [597, 126] width 29 height 29
radio input "true"
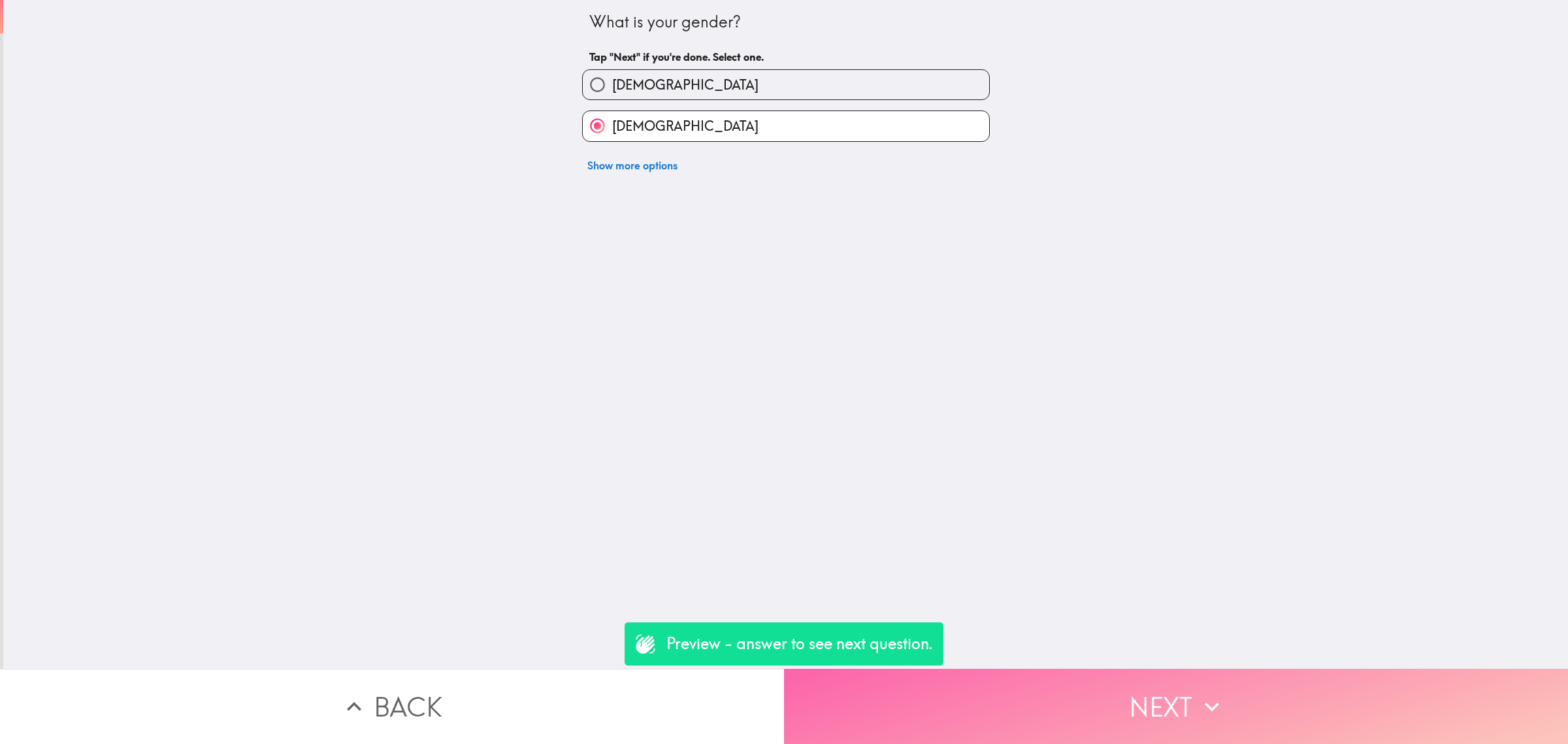
click at [1073, 710] on button "Next" at bounding box center [1175, 706] width 784 height 75
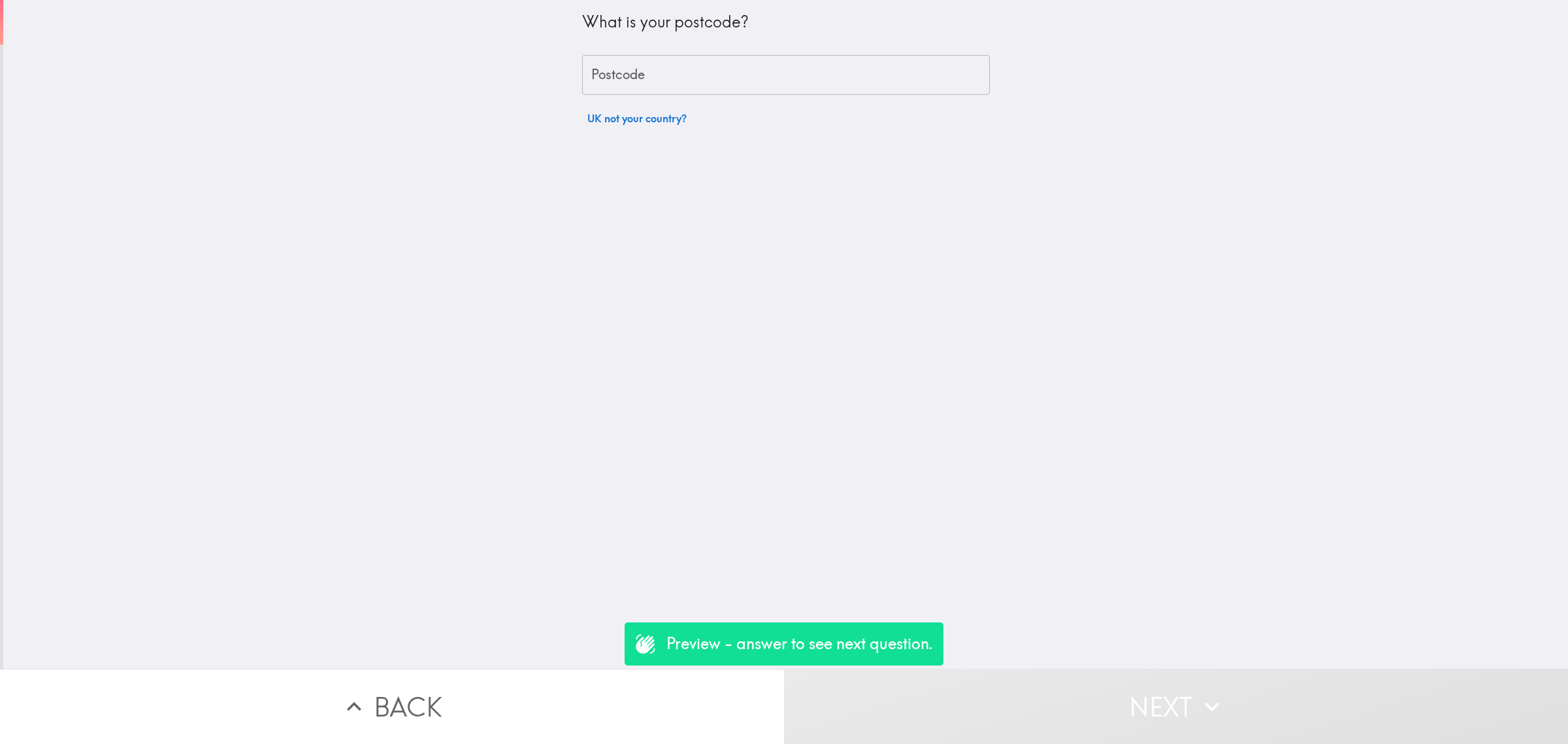
click at [640, 70] on input "Postcode" at bounding box center [786, 75] width 408 height 41
type input "rm156pr"
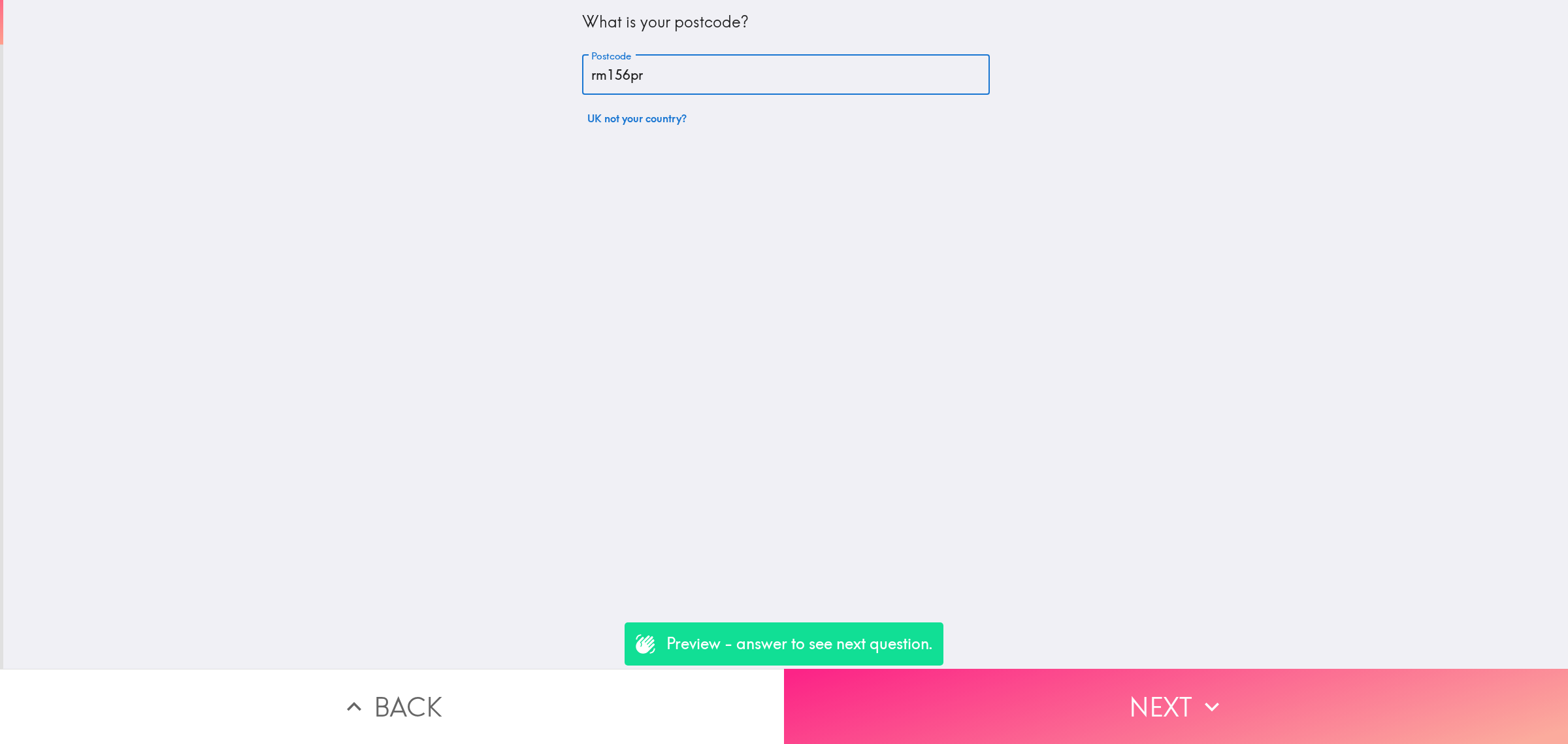
click at [1099, 668] on button "Next" at bounding box center [1175, 706] width 784 height 75
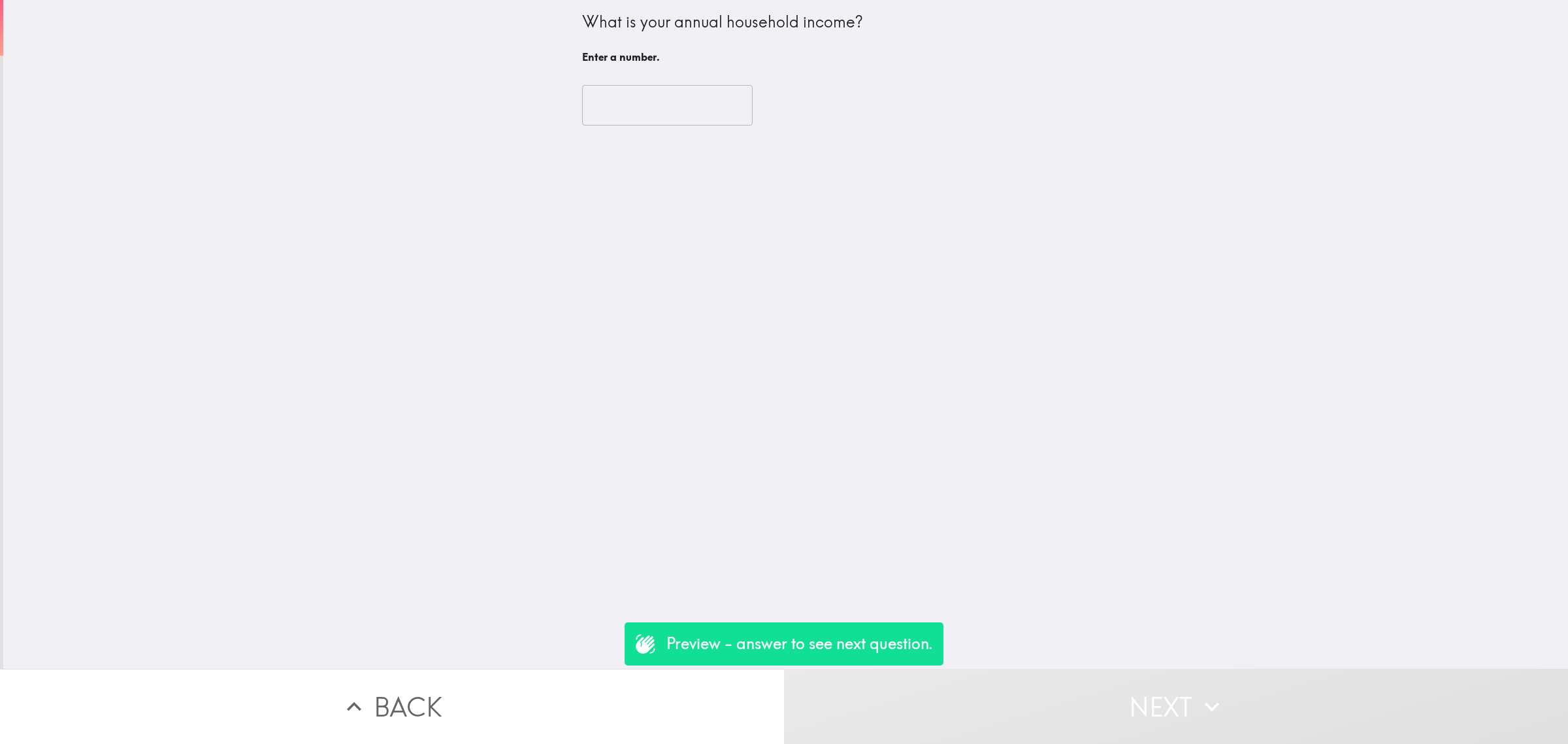
click at [632, 90] on input "number" at bounding box center [667, 105] width 170 height 41
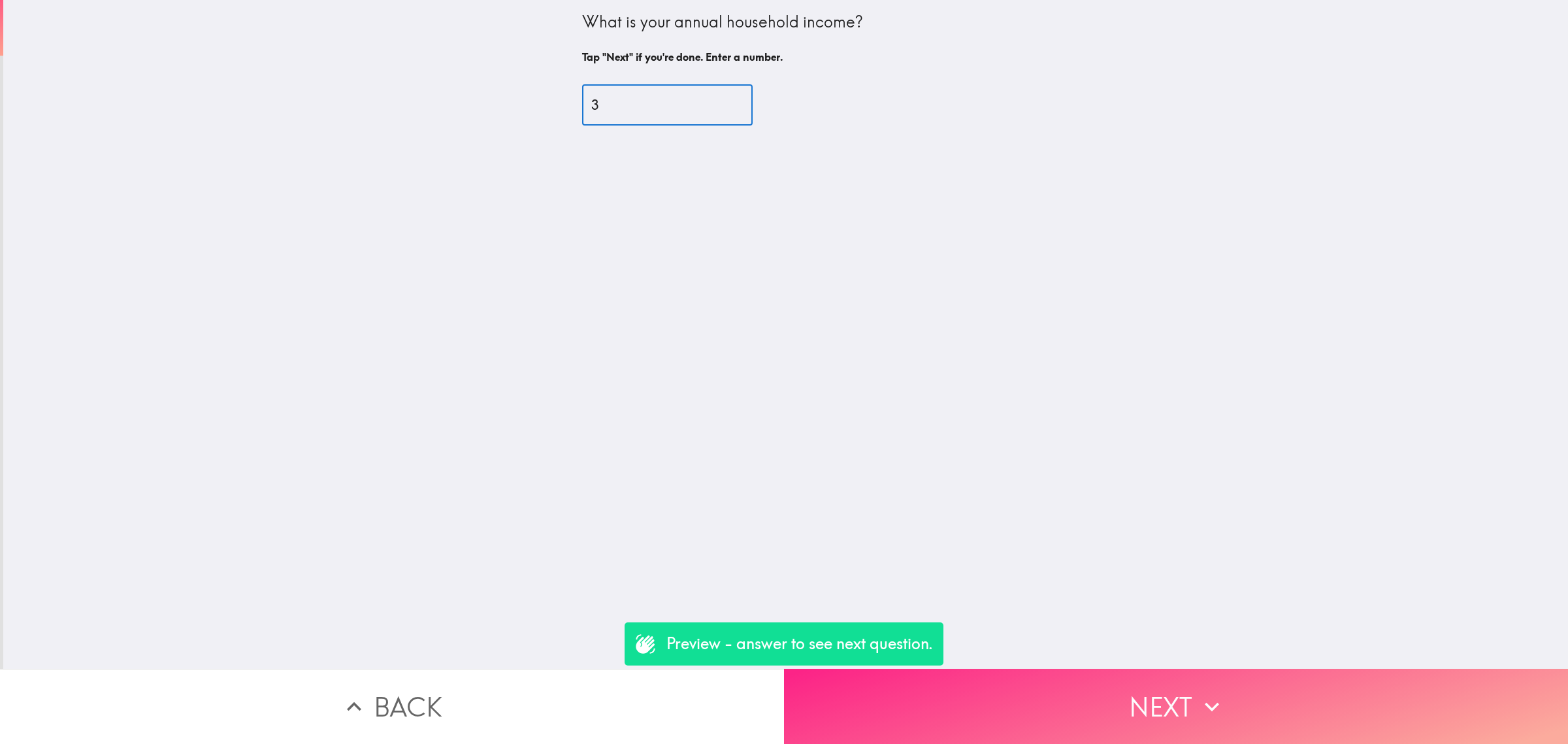
type input "3"
click at [1177, 695] on button "Next" at bounding box center [1175, 706] width 784 height 75
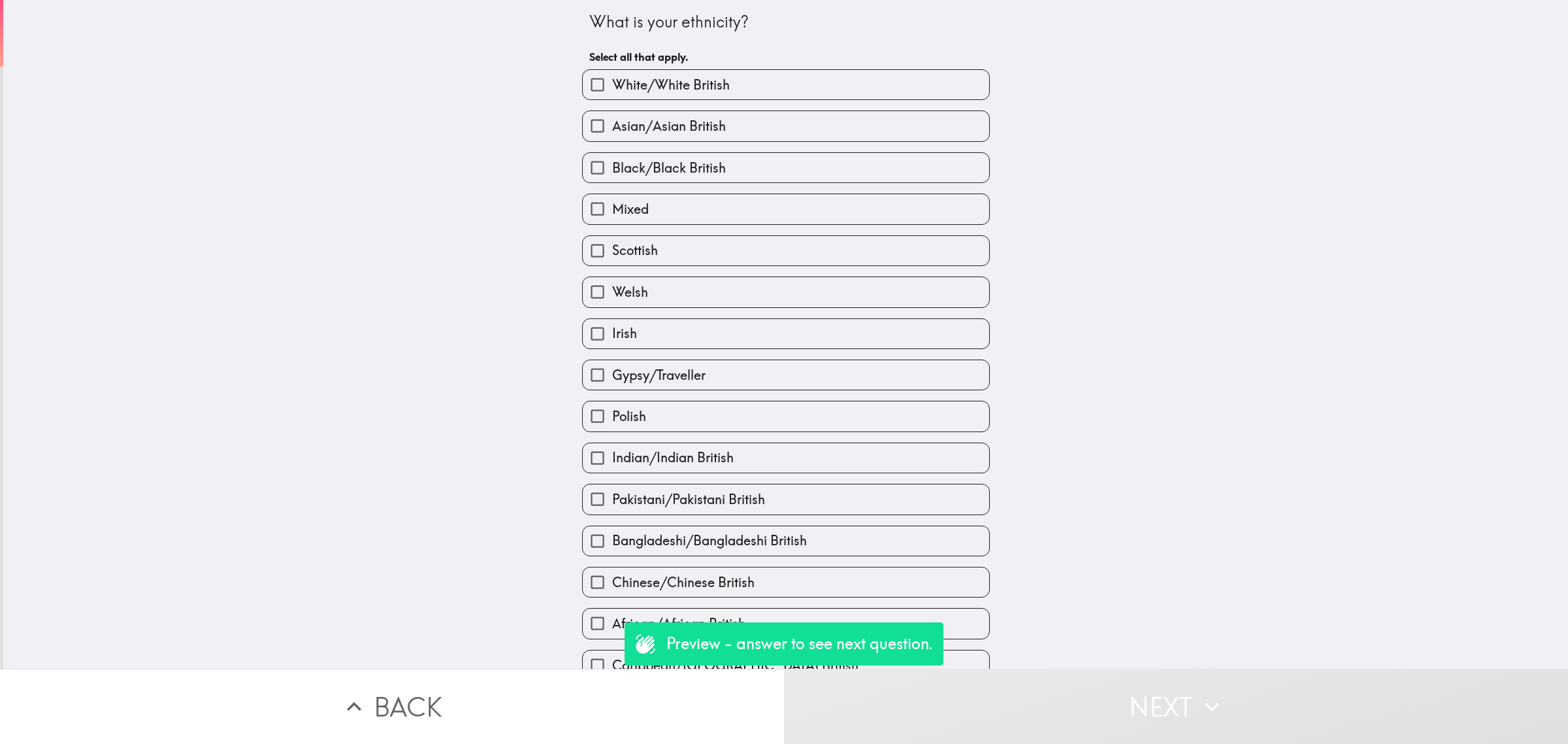
click at [657, 180] on label "Black/Black British" at bounding box center [786, 168] width 406 height 29
click at [612, 180] on input "Black/Black British" at bounding box center [597, 168] width 29 height 29
checkbox input "true"
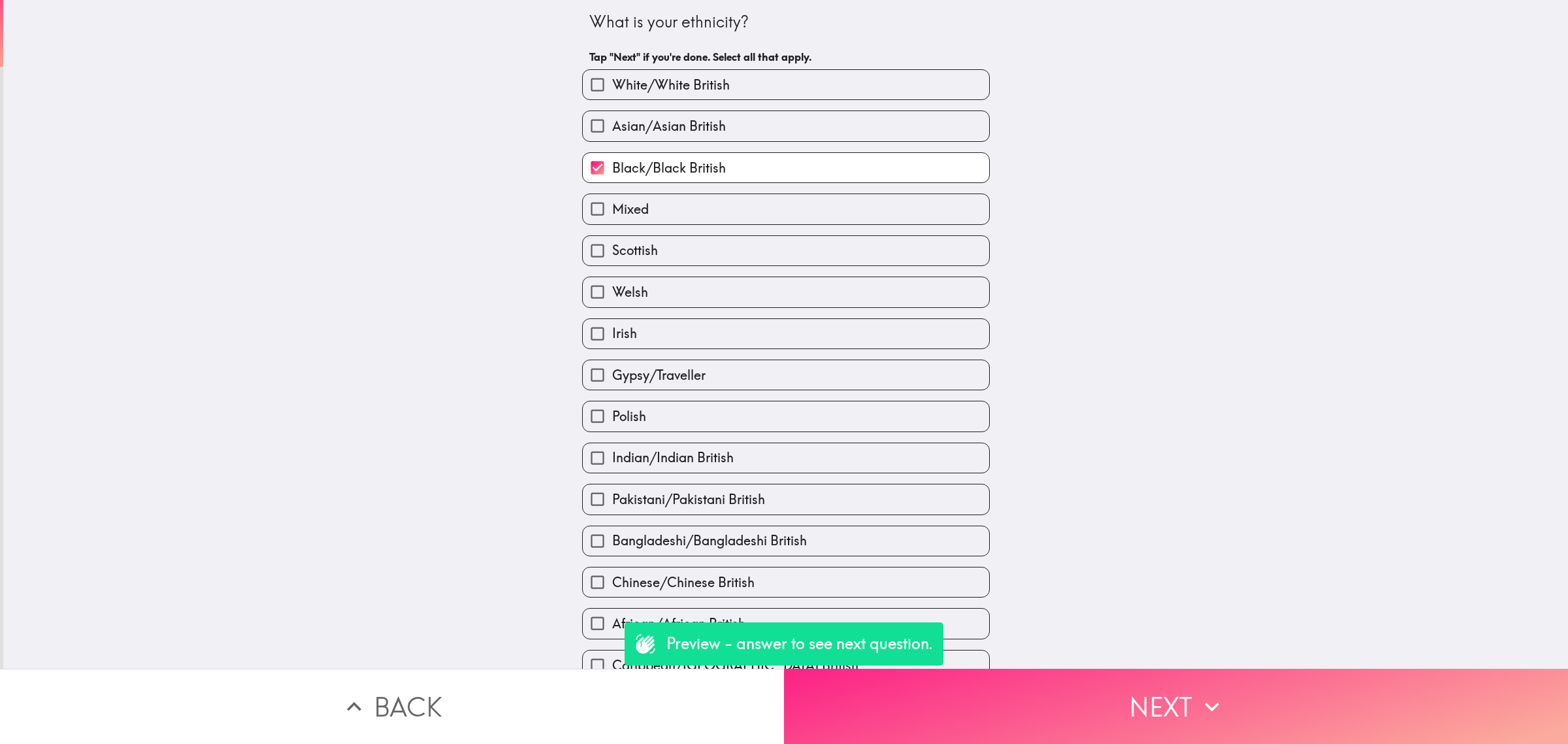
click at [1218, 658] on div "What is your ethnicity? Tap "Next" if you're done. Select all that apply. White…" at bounding box center [784, 372] width 1568 height 744
click at [1219, 668] on button "Next" at bounding box center [1175, 706] width 784 height 75
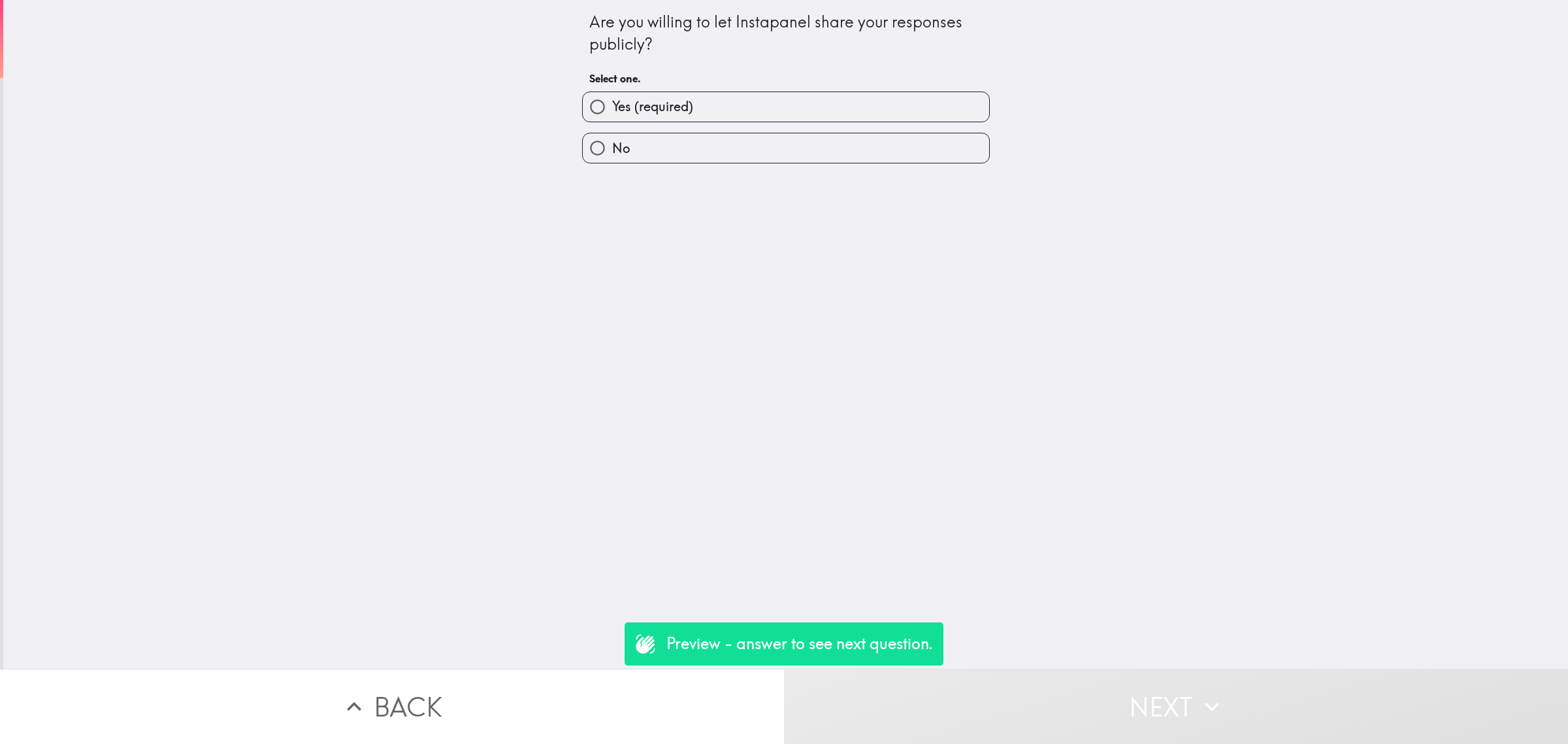
click at [709, 110] on label "Yes (required)" at bounding box center [786, 107] width 406 height 29
click at [612, 110] on input "Yes (required)" at bounding box center [597, 107] width 29 height 29
radio input "true"
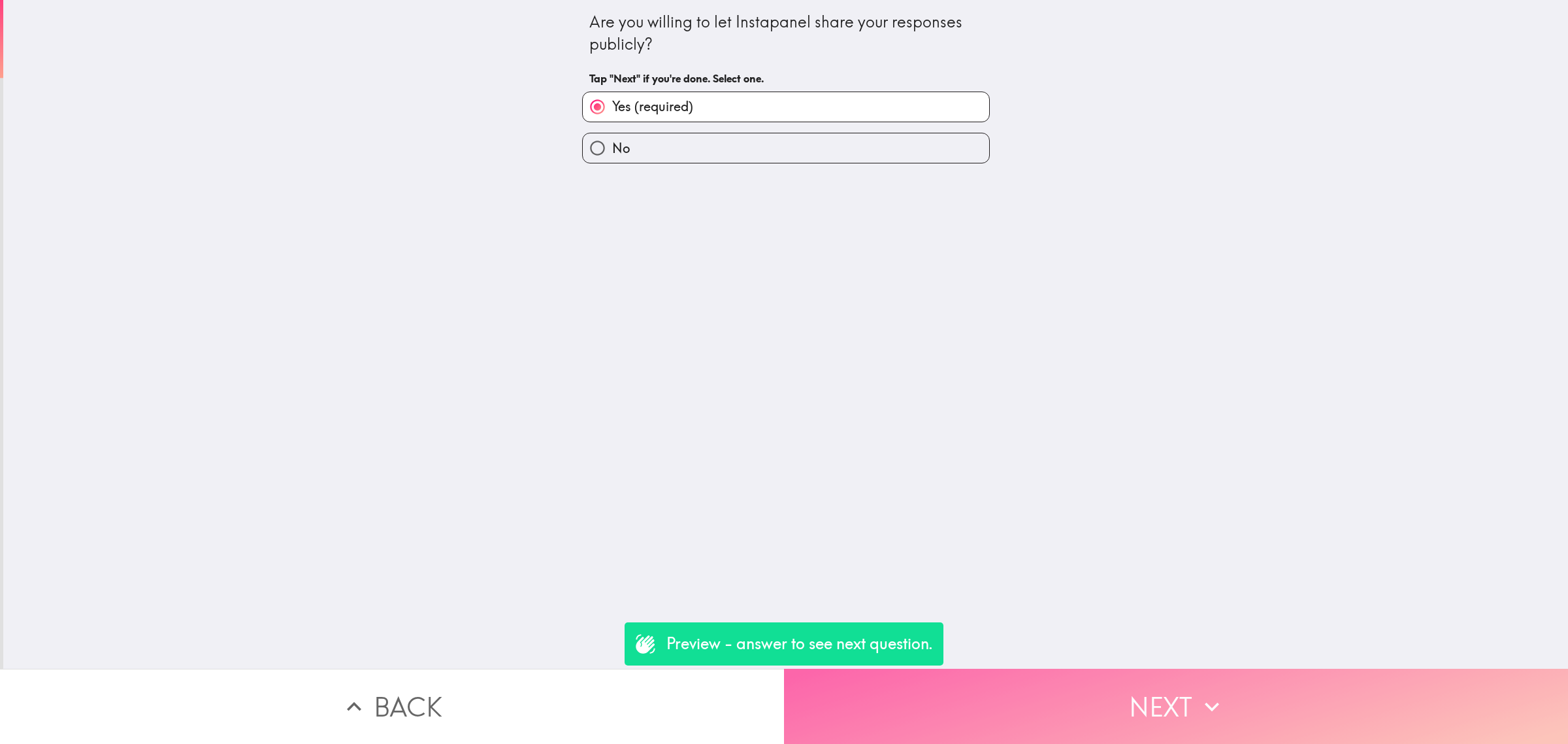
click at [1218, 692] on icon "button" at bounding box center [1211, 706] width 29 height 29
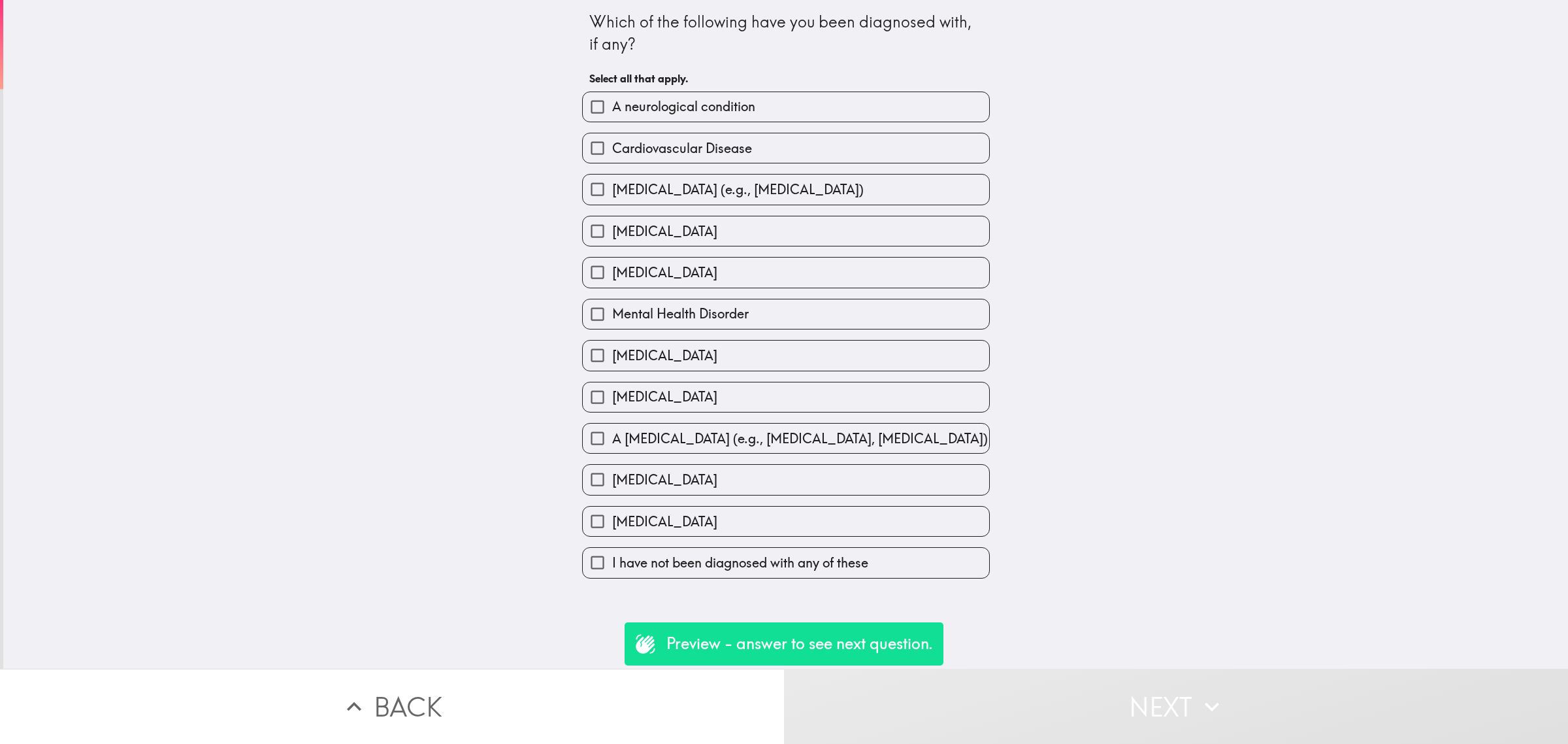
click at [694, 235] on label "[MEDICAL_DATA]" at bounding box center [786, 231] width 406 height 29
click at [612, 235] on input "[MEDICAL_DATA]" at bounding box center [597, 231] width 29 height 29
checkbox input "true"
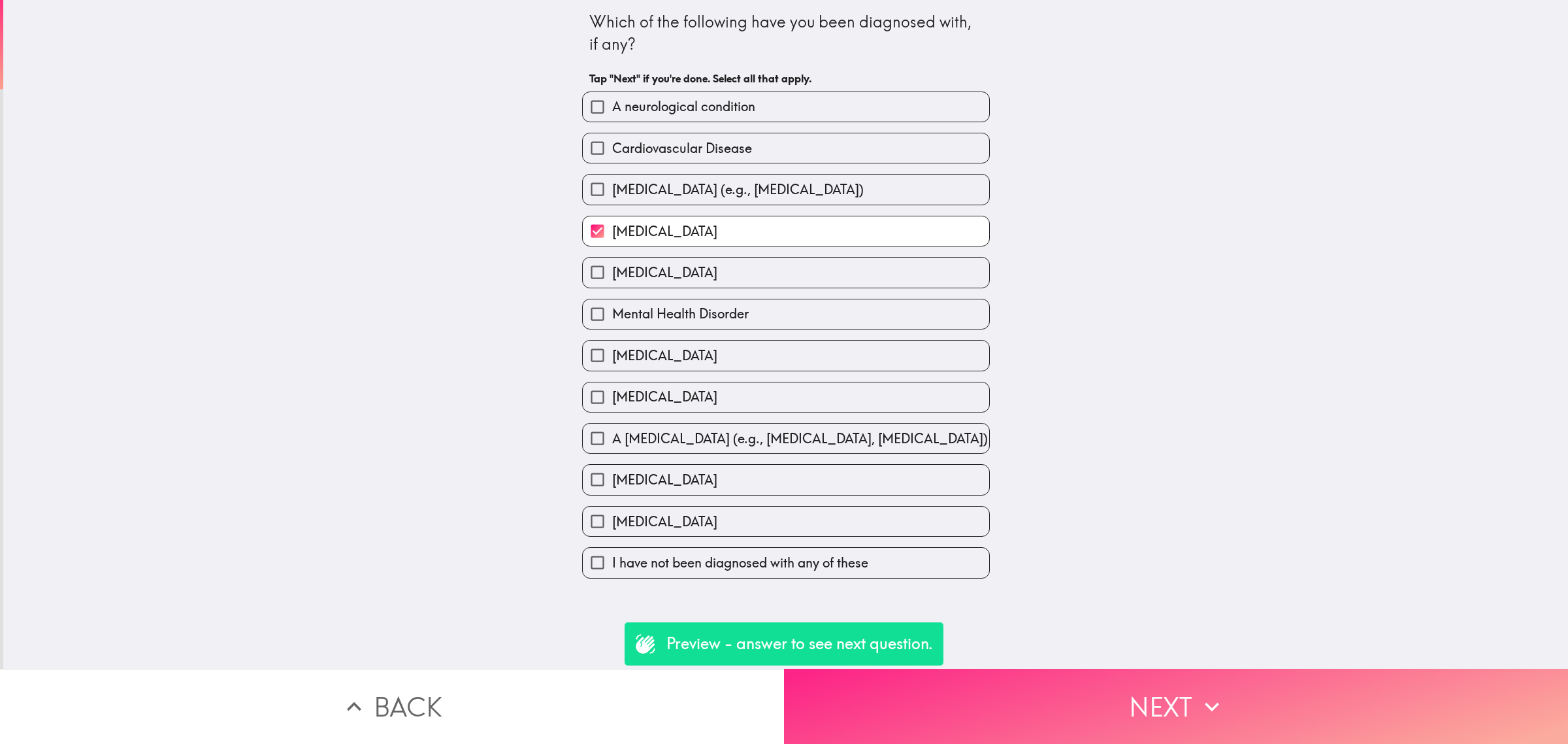
click at [1158, 695] on button "Next" at bounding box center [1175, 706] width 784 height 75
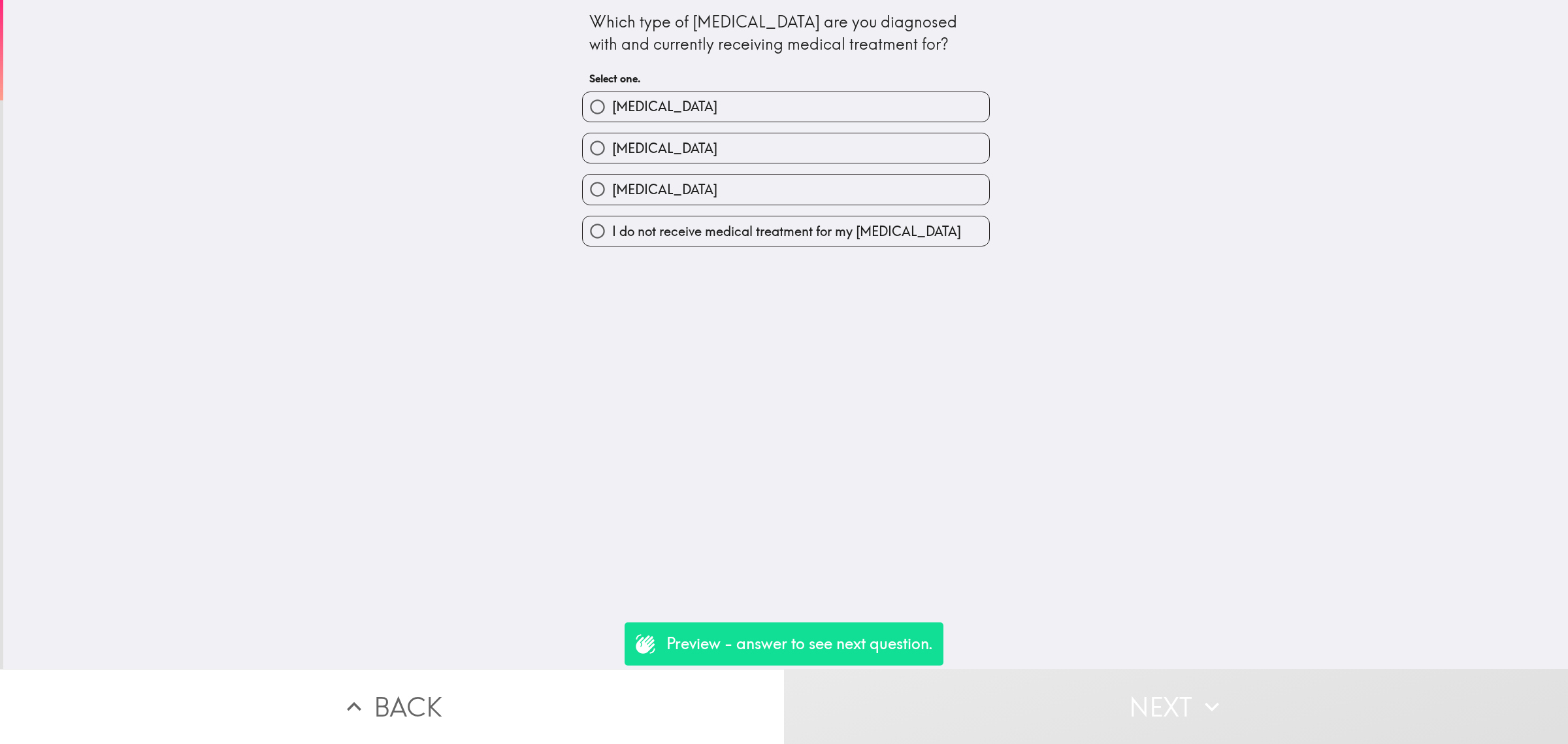
click at [758, 108] on label "[MEDICAL_DATA]" at bounding box center [786, 107] width 406 height 29
click at [612, 108] on input "[MEDICAL_DATA]" at bounding box center [597, 107] width 29 height 29
radio input "true"
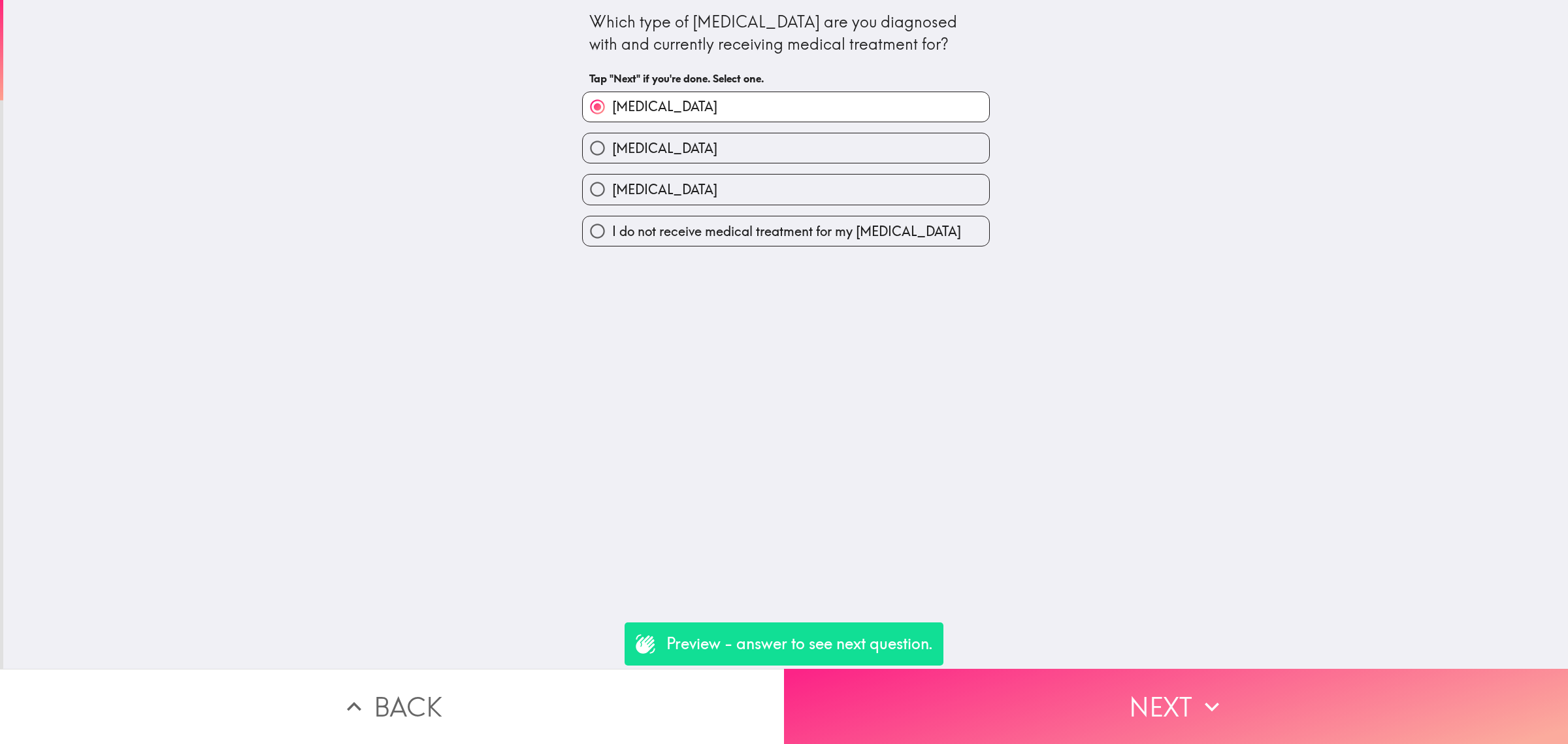
click at [1245, 709] on button "Next" at bounding box center [1175, 706] width 784 height 75
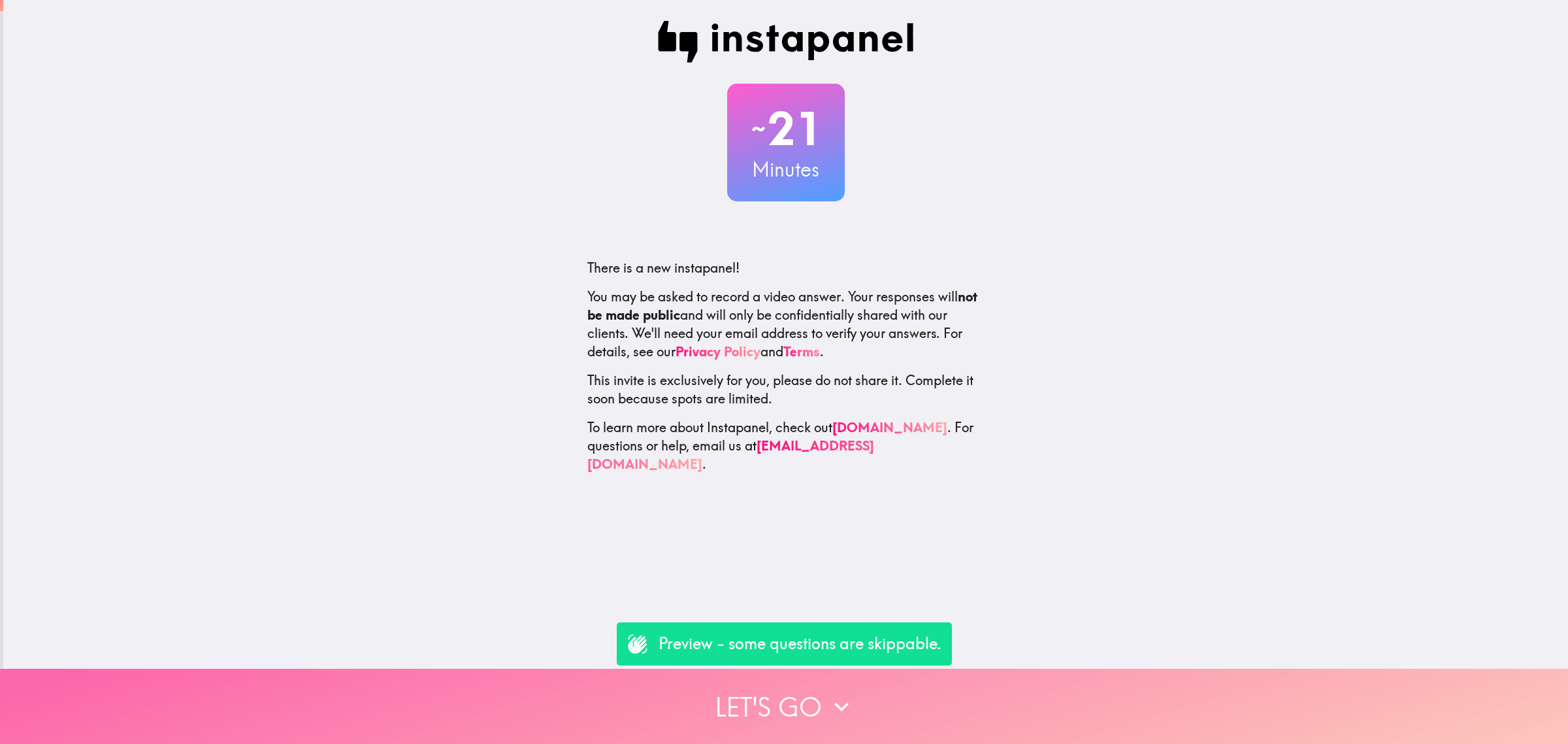
drag, startPoint x: 965, startPoint y: 668, endPoint x: 969, endPoint y: 675, distance: 8.1
click at [965, 671] on button "Let's go" at bounding box center [784, 706] width 1568 height 75
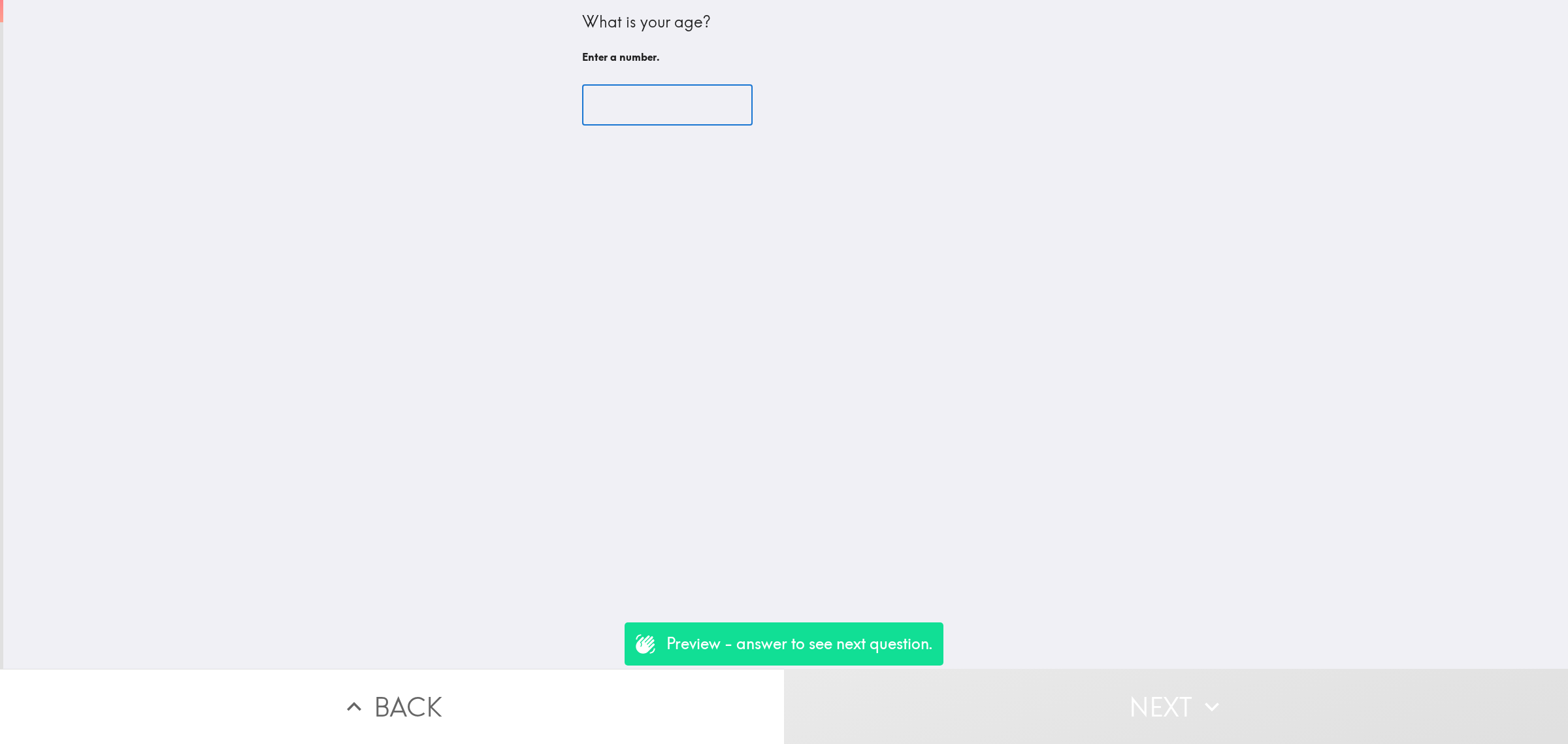
click at [628, 90] on input "number" at bounding box center [667, 105] width 170 height 41
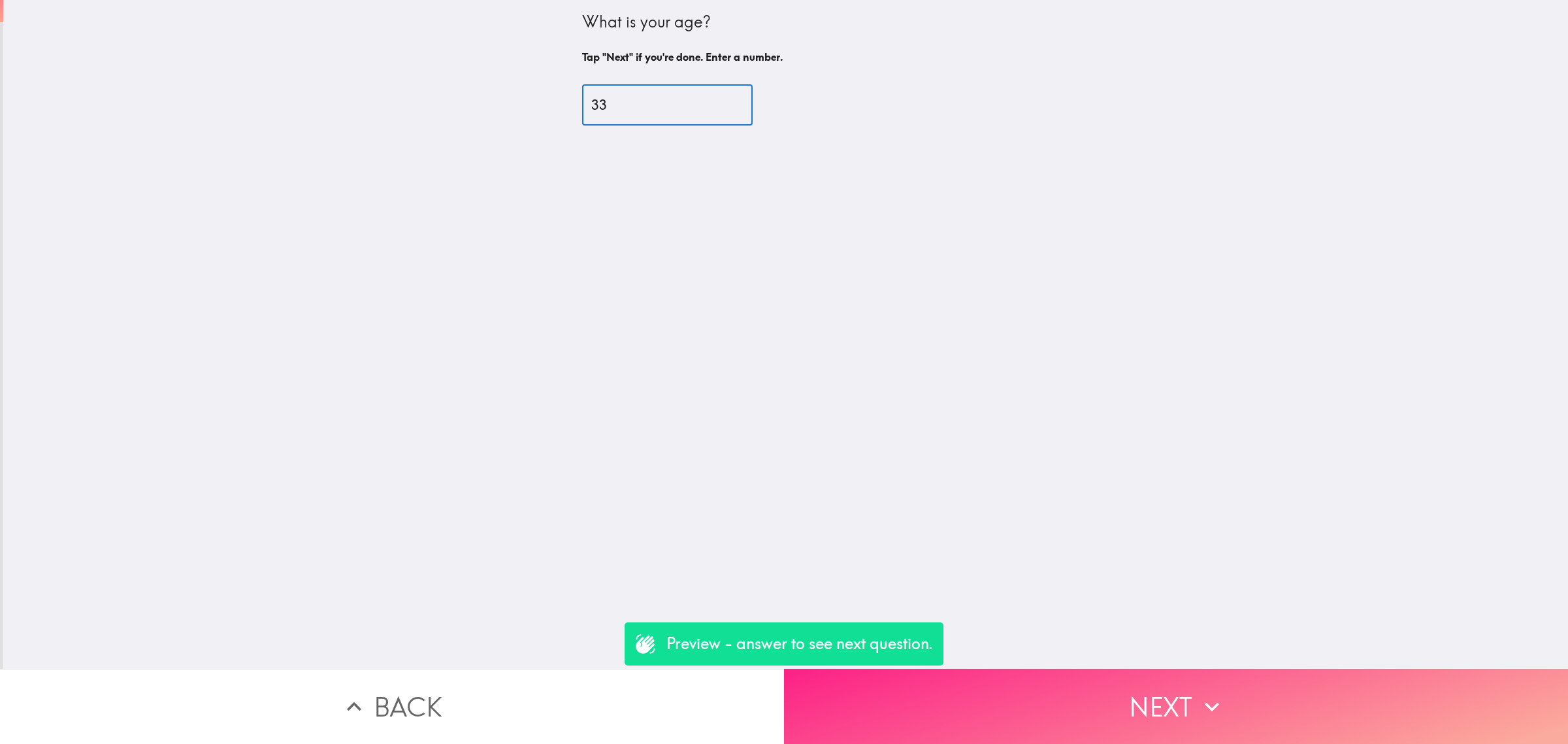
type input "33"
click at [1080, 680] on button "Next" at bounding box center [1175, 706] width 784 height 75
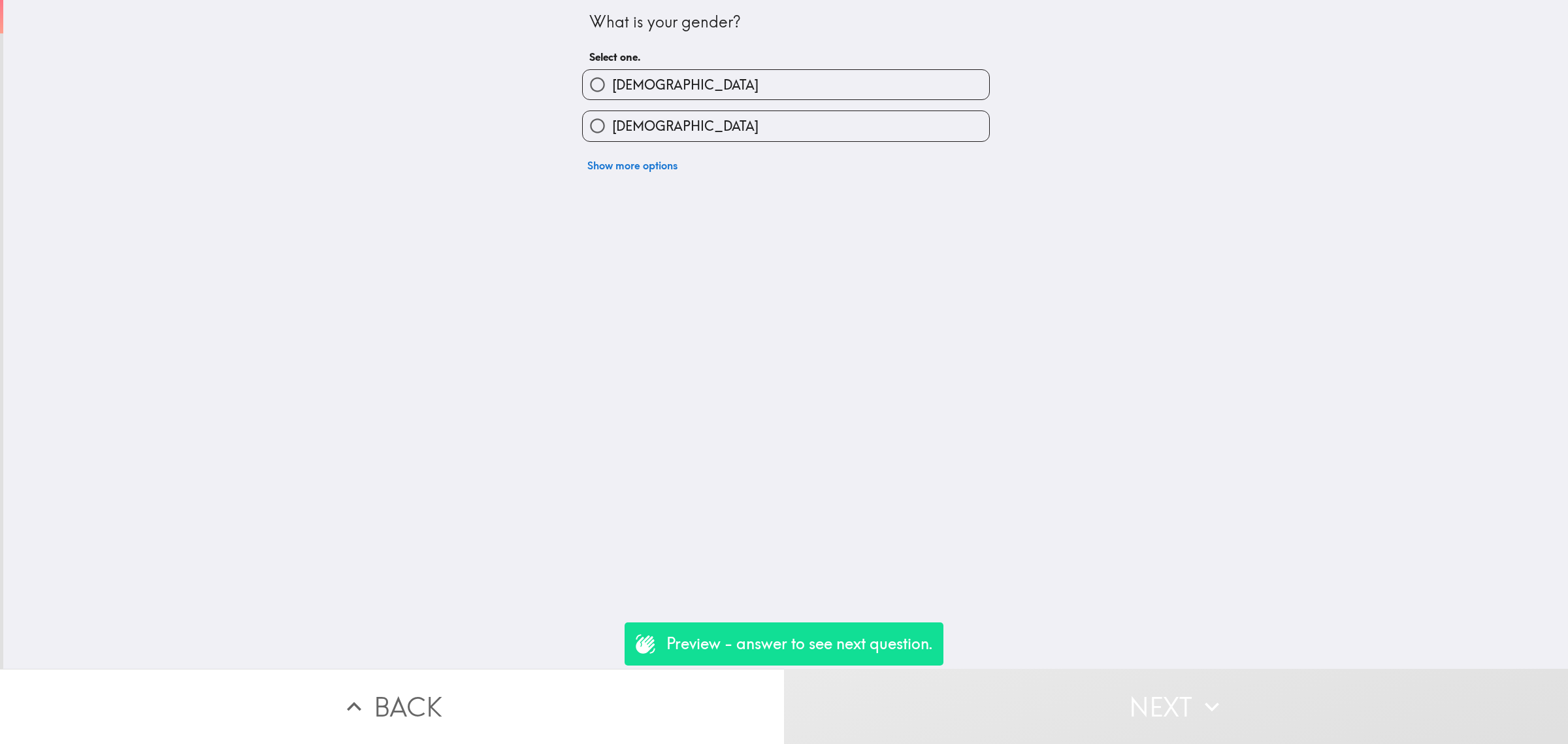
click at [658, 121] on label "[DEMOGRAPHIC_DATA]" at bounding box center [786, 126] width 406 height 29
click at [612, 121] on input "[DEMOGRAPHIC_DATA]" at bounding box center [597, 126] width 29 height 29
radio input "true"
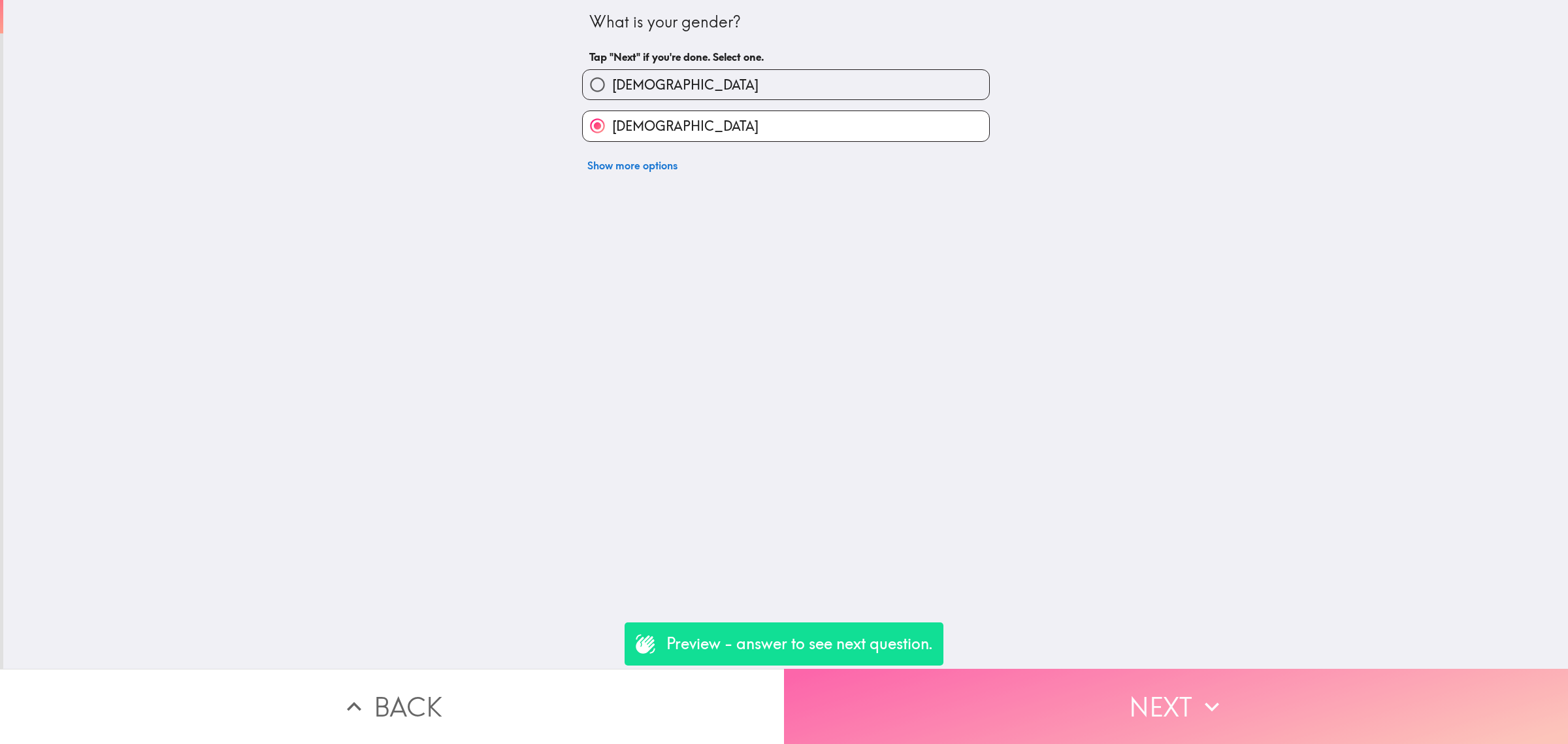
click at [1167, 696] on button "Next" at bounding box center [1175, 706] width 784 height 75
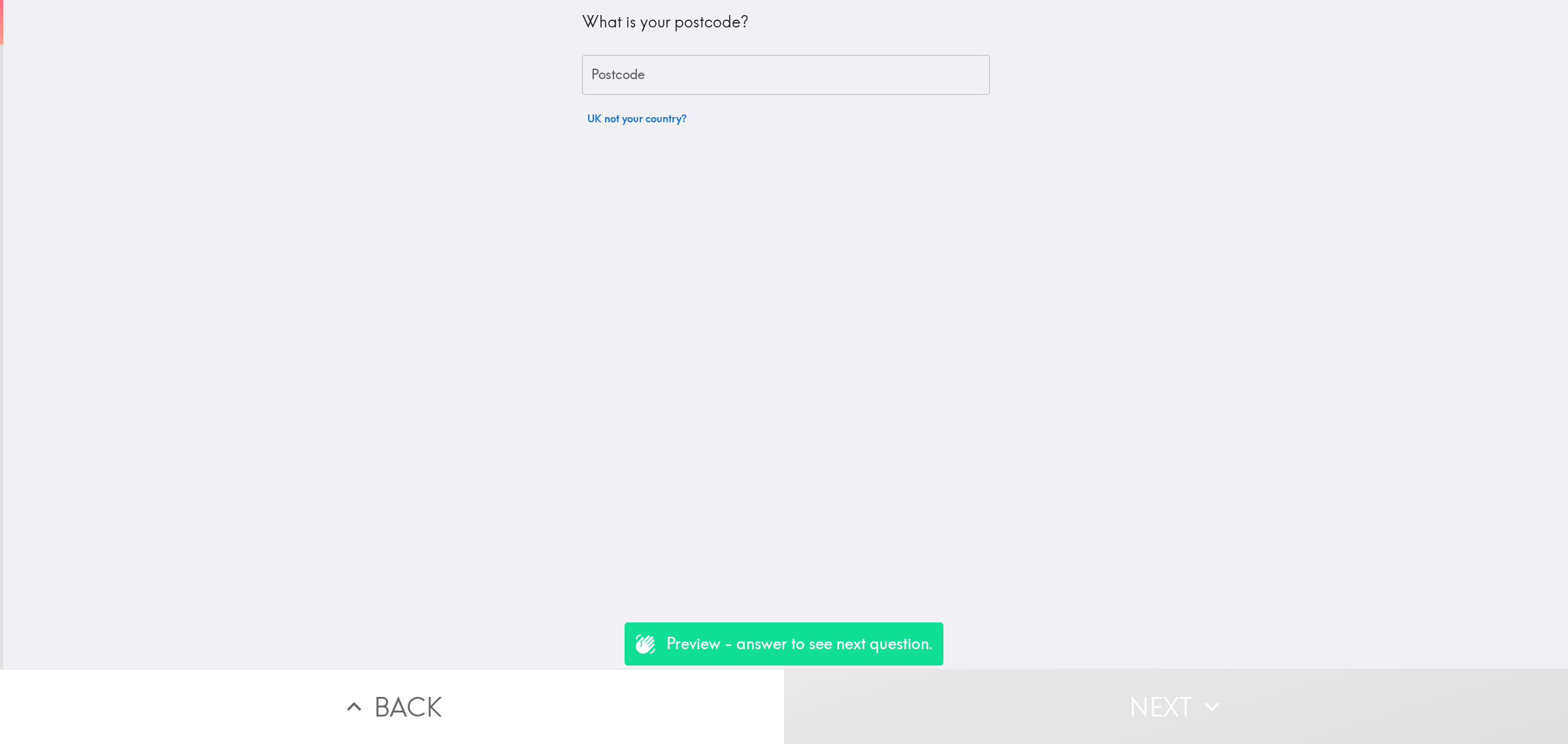
click at [674, 96] on div "What is your postcode? Postcode Postcode UK not your country?" at bounding box center [786, 66] width 408 height 132
click at [671, 74] on input "Postcode" at bounding box center [786, 75] width 408 height 41
type input "rm156pr"
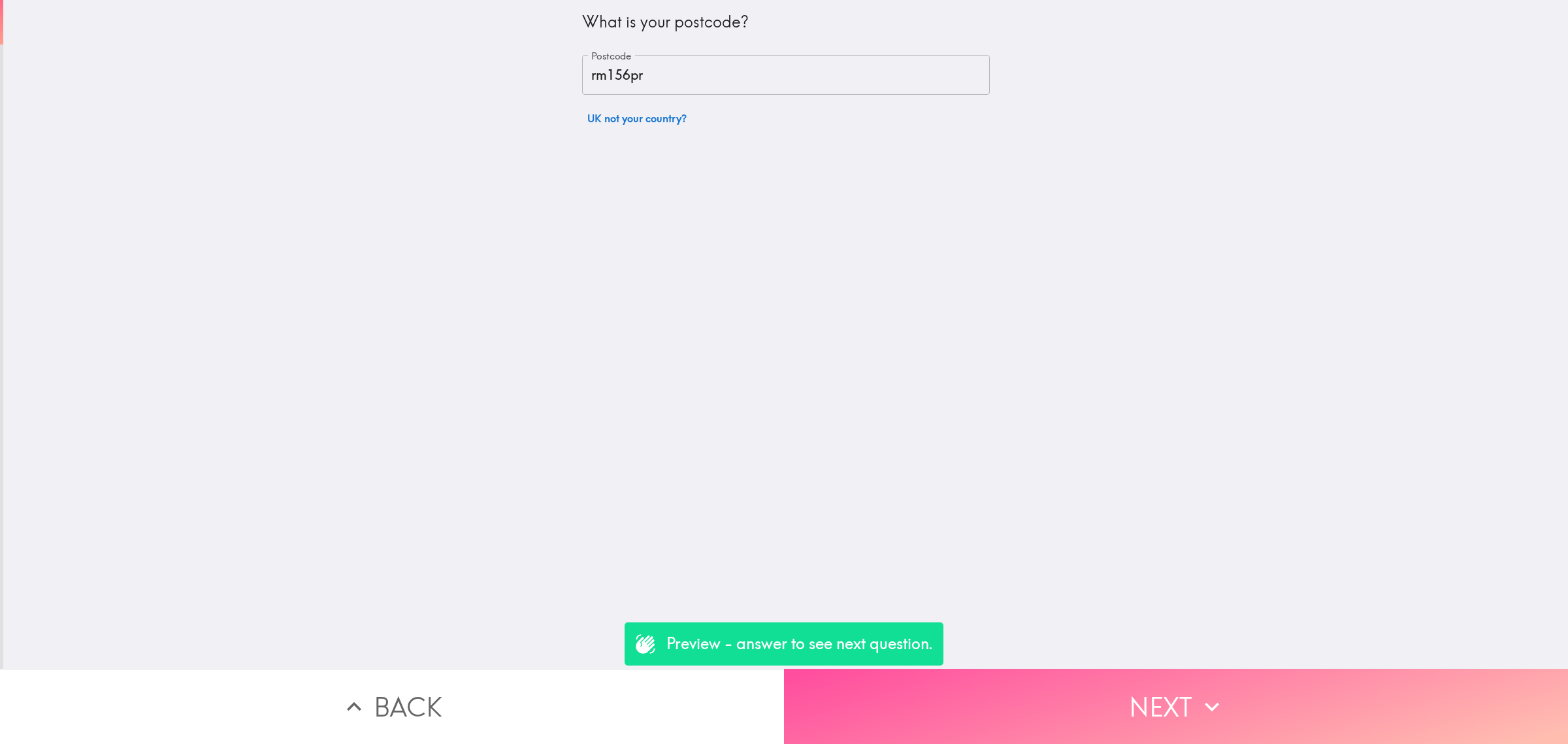
click at [1202, 704] on icon "button" at bounding box center [1211, 706] width 29 height 29
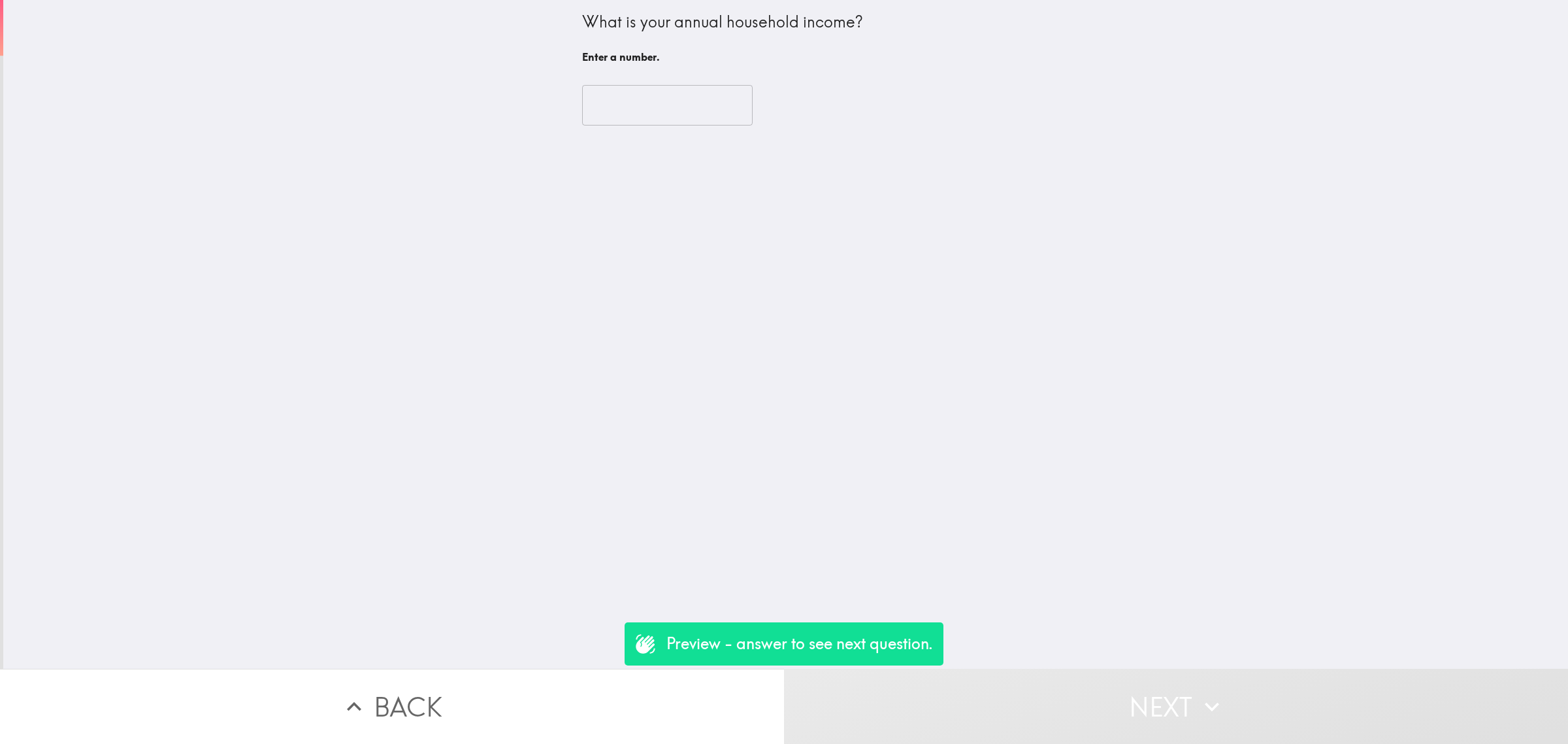
click at [632, 97] on input "number" at bounding box center [667, 105] width 170 height 41
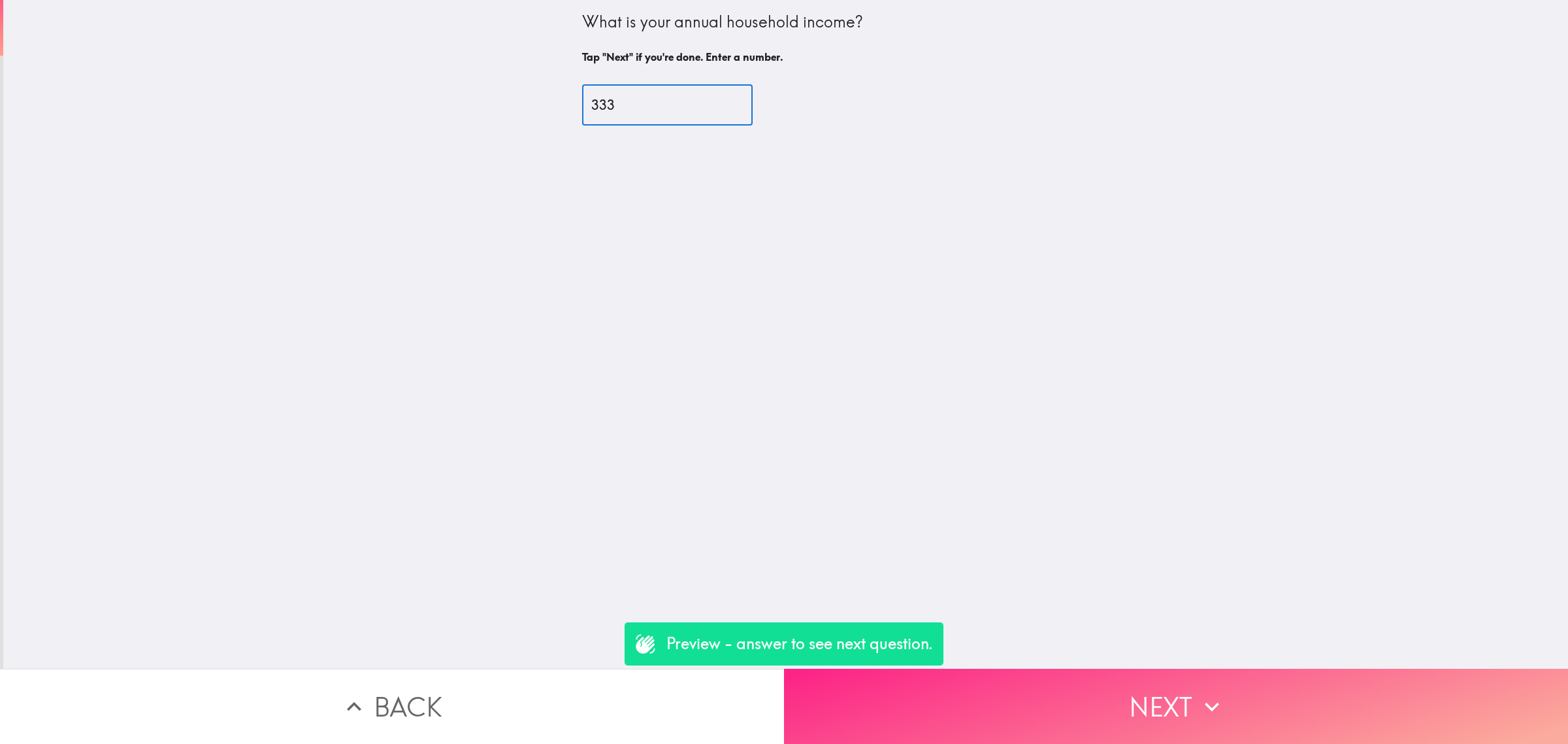
type input "333"
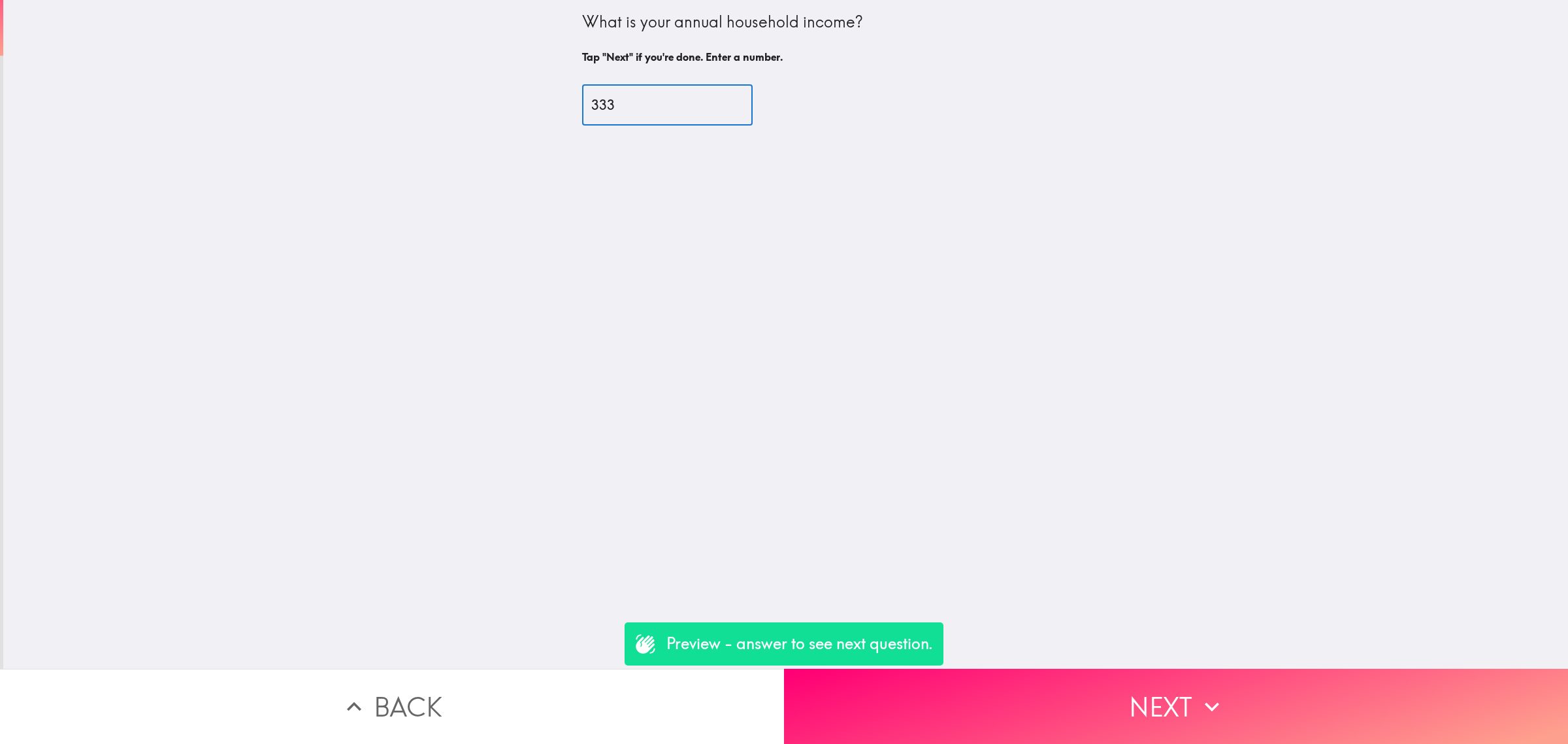
click at [1183, 678] on button "Next" at bounding box center [1175, 706] width 784 height 75
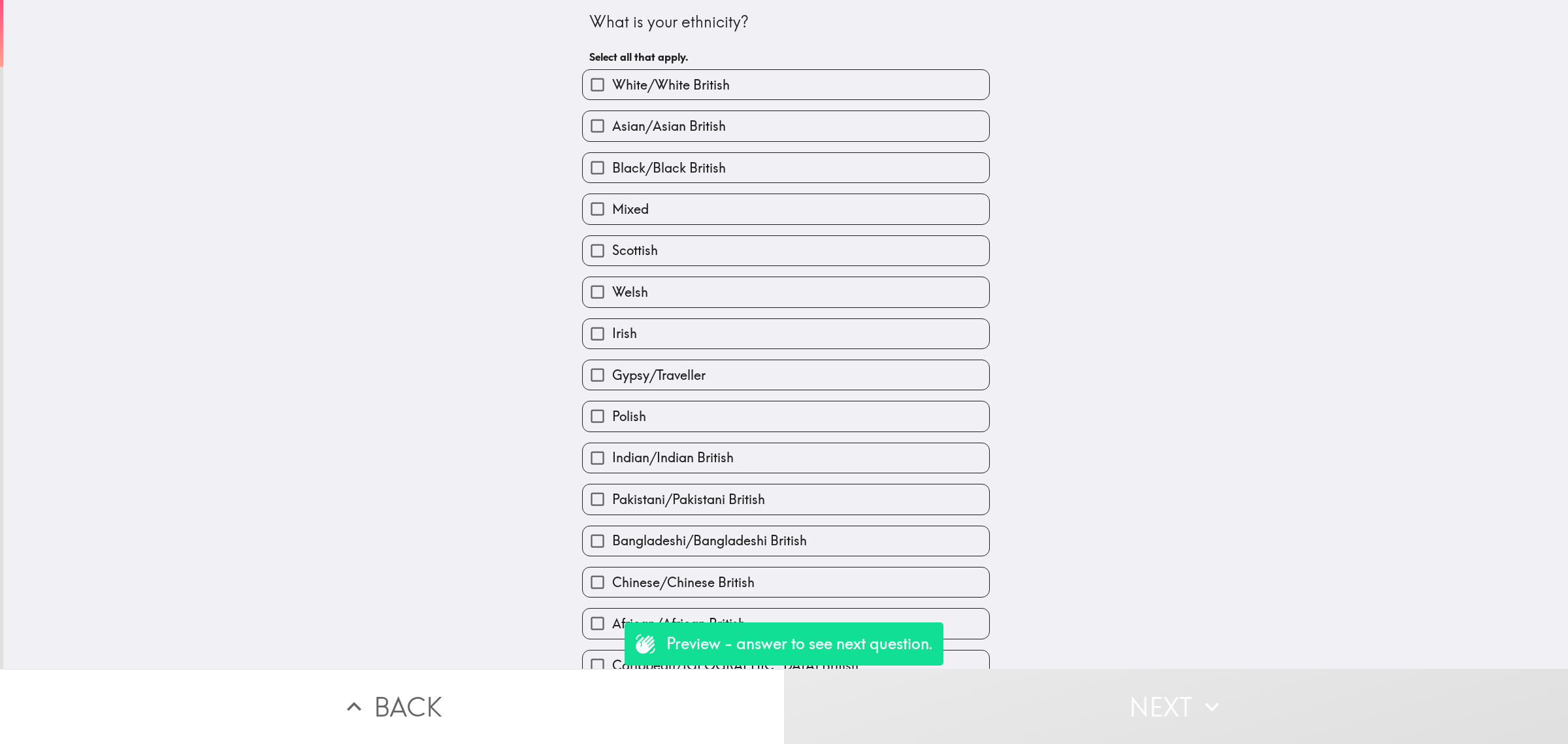
click at [713, 289] on label "Welsh" at bounding box center [786, 292] width 406 height 29
click at [612, 289] on input "Welsh" at bounding box center [597, 292] width 29 height 29
checkbox input "true"
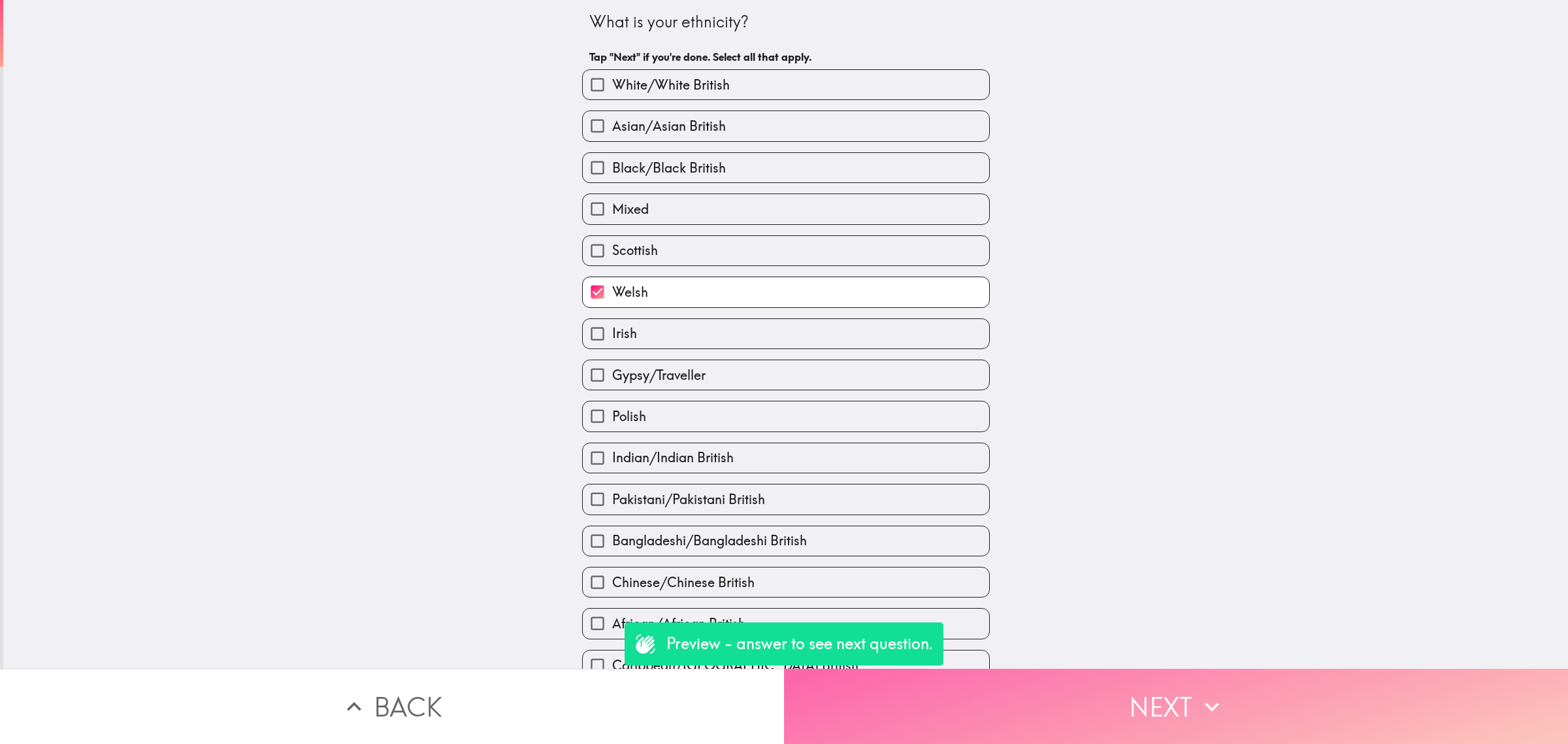
click at [1140, 703] on button "Next" at bounding box center [1175, 706] width 784 height 75
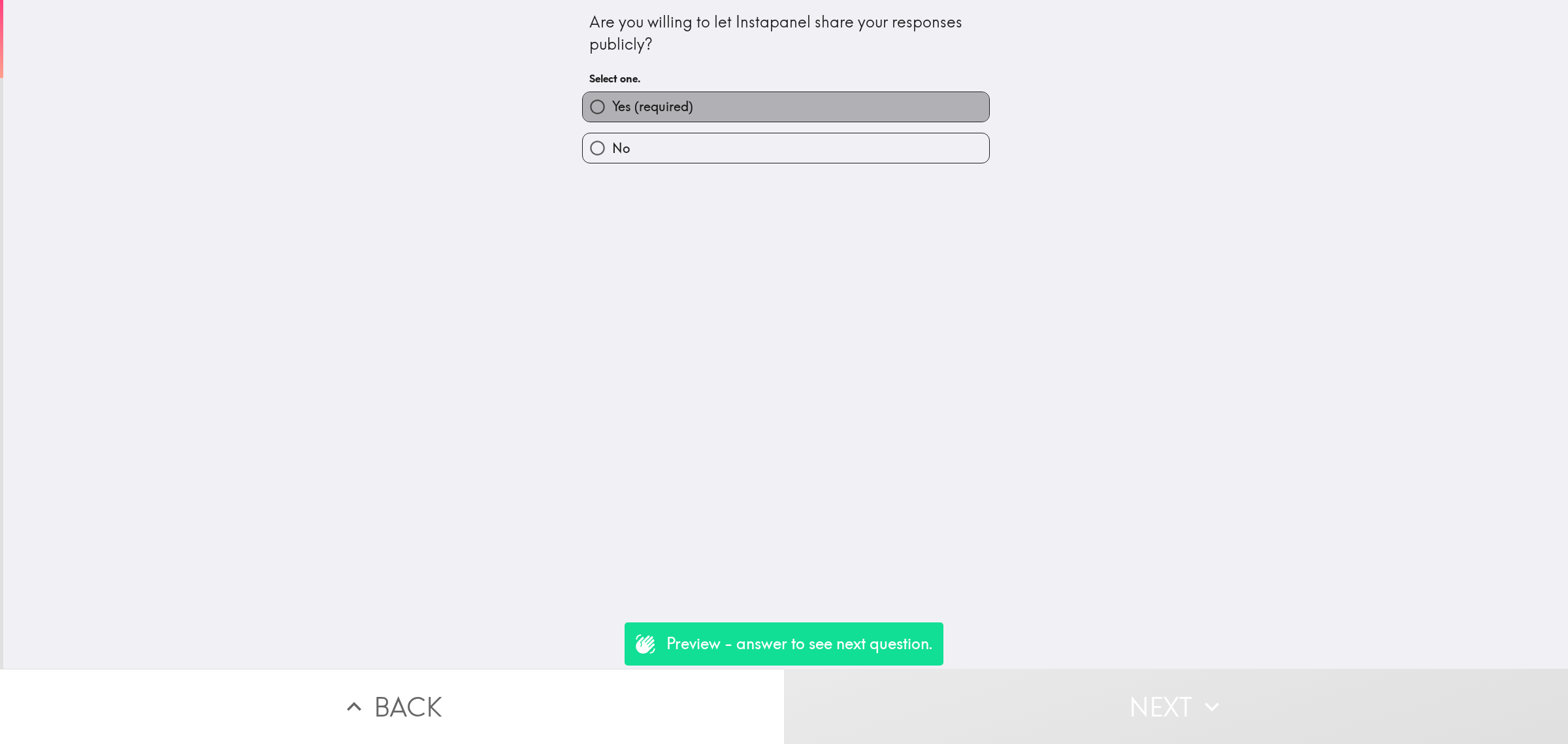
click at [667, 104] on span "Yes (required)" at bounding box center [652, 106] width 81 height 18
click at [612, 104] on input "Yes (required)" at bounding box center [597, 107] width 29 height 29
radio input "true"
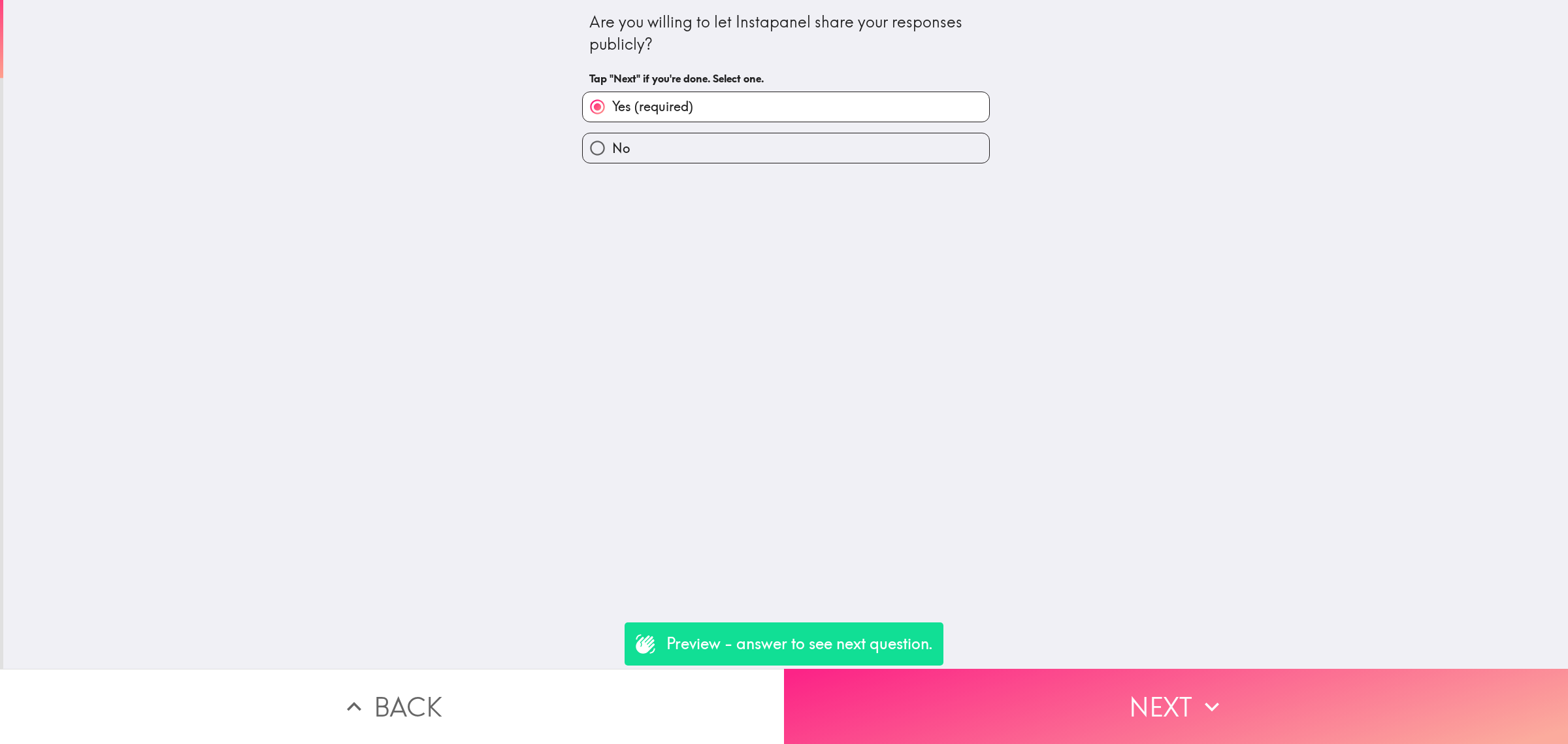
click at [1076, 671] on button "Next" at bounding box center [1175, 706] width 784 height 75
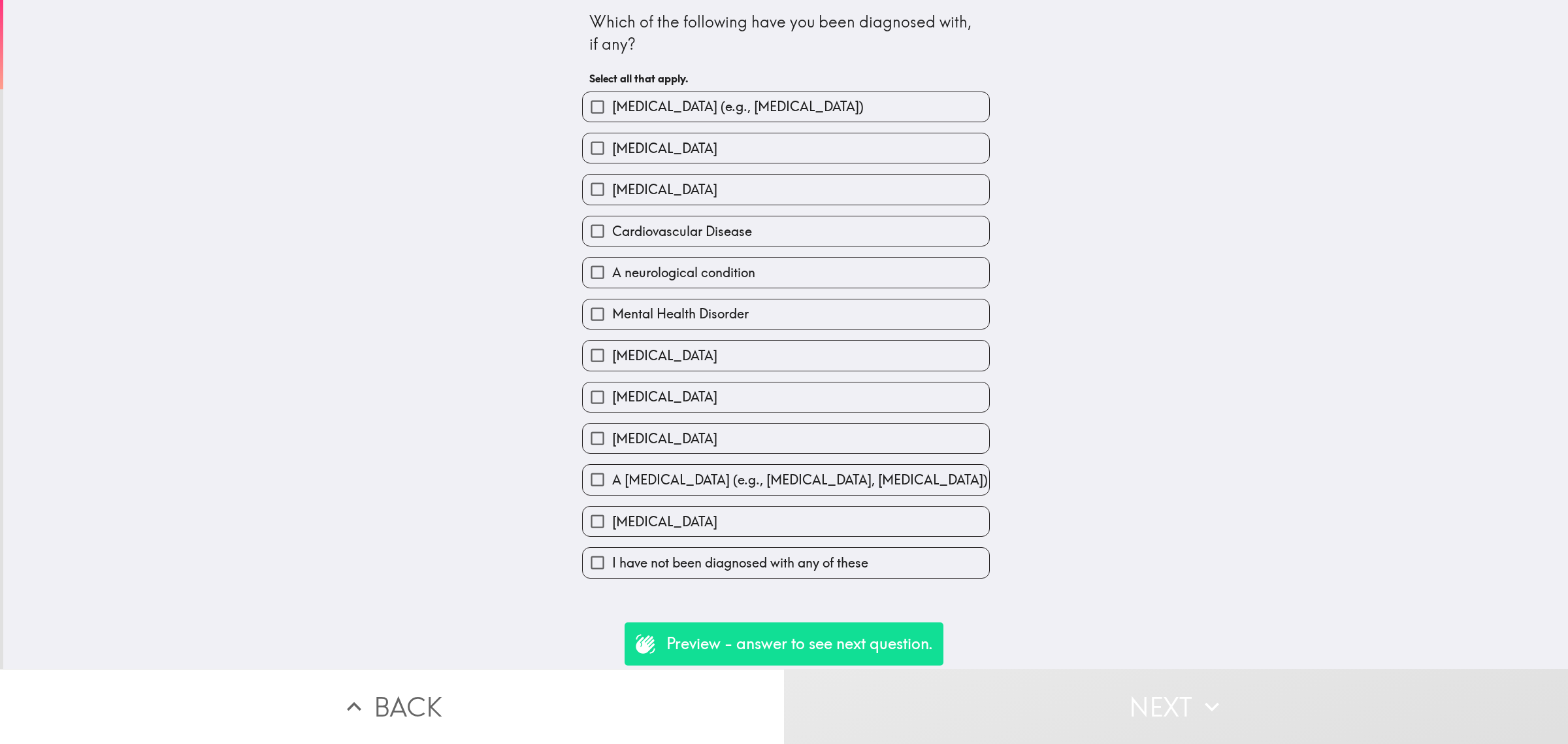
click at [697, 364] on label "[MEDICAL_DATA]" at bounding box center [786, 355] width 406 height 29
click at [612, 364] on input "[MEDICAL_DATA]" at bounding box center [597, 355] width 29 height 29
checkbox input "true"
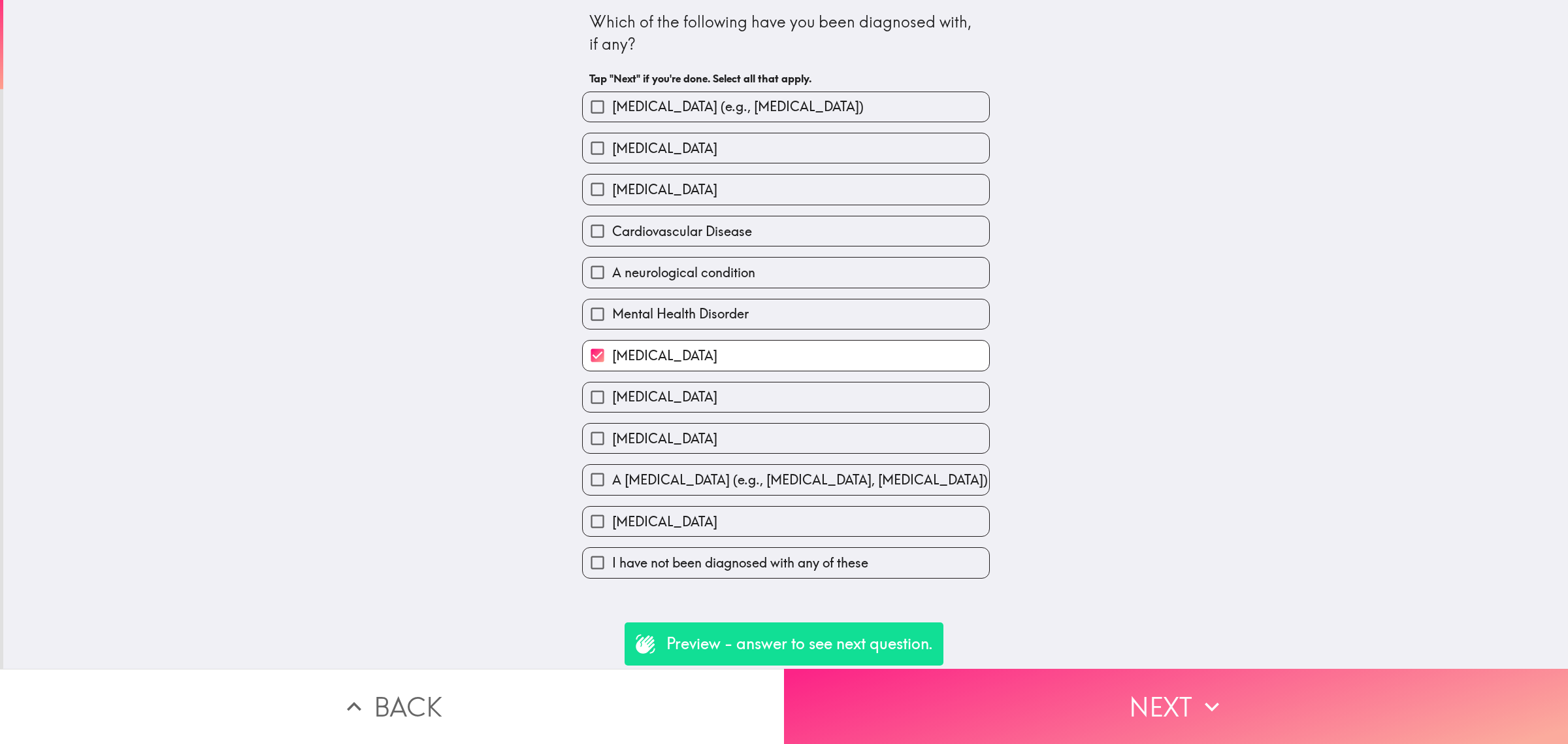
click at [1124, 699] on button "Next" at bounding box center [1175, 706] width 784 height 75
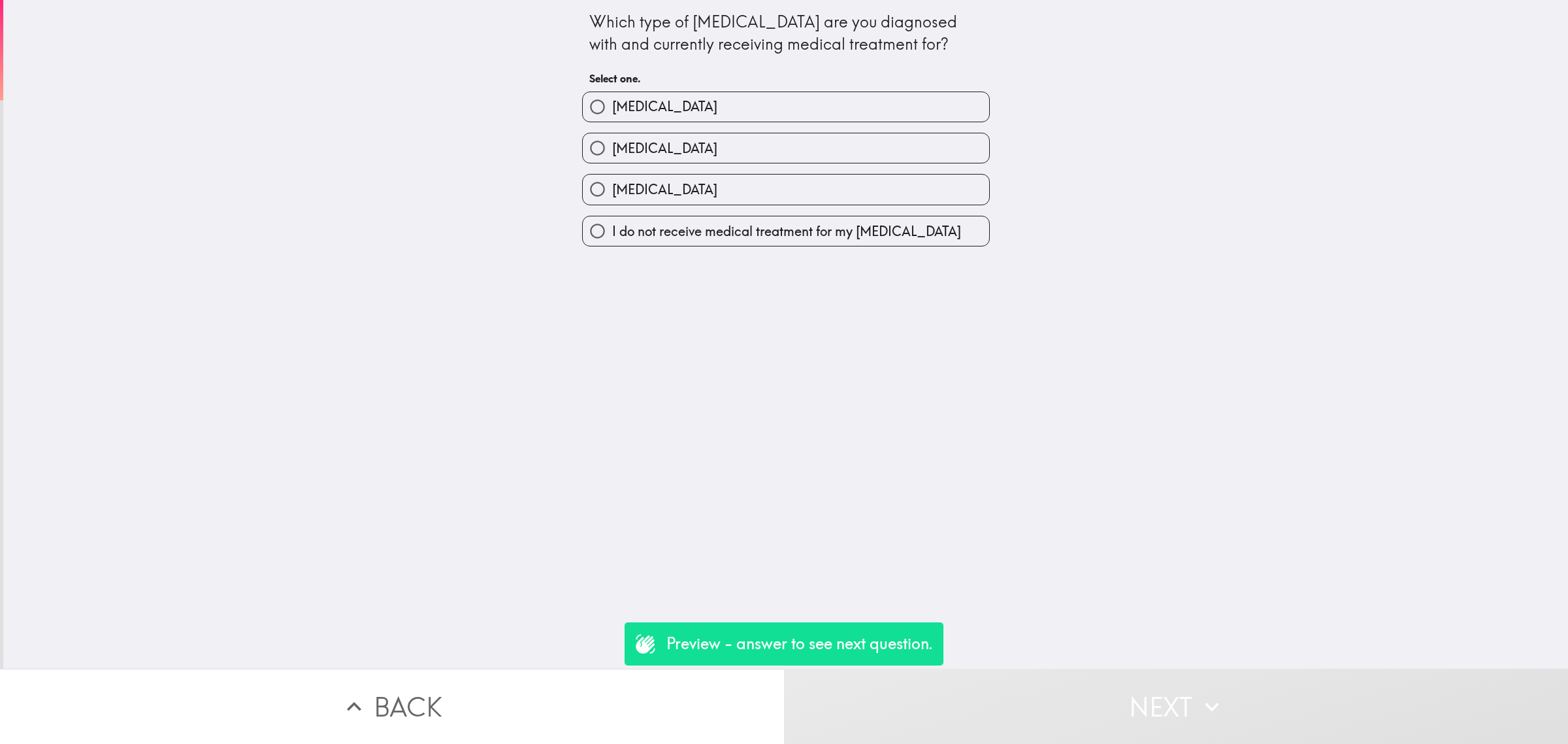
click at [645, 156] on span "[MEDICAL_DATA]" at bounding box center [664, 148] width 105 height 18
click at [612, 156] on input "[MEDICAL_DATA]" at bounding box center [597, 148] width 29 height 29
radio input "true"
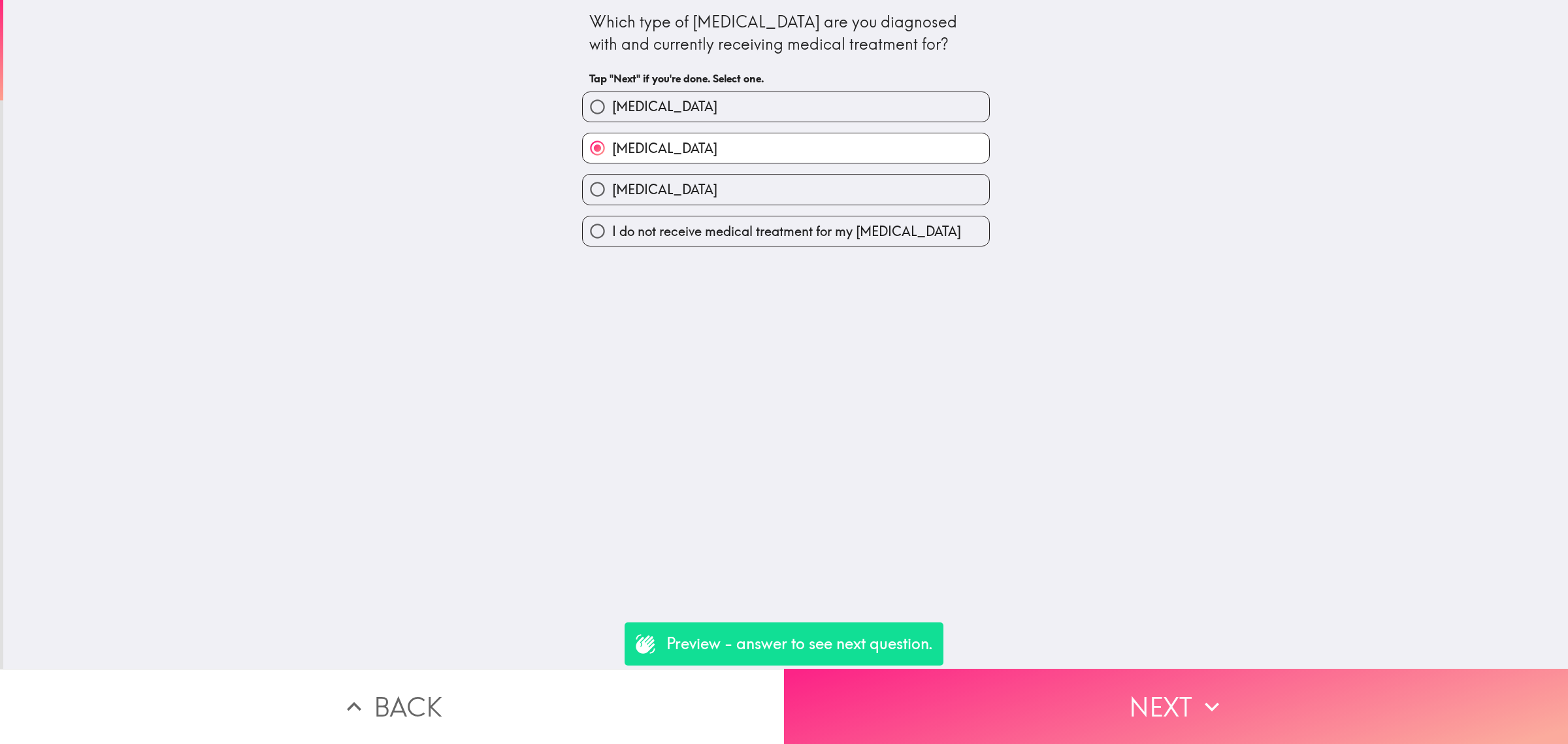
click at [1121, 670] on button "Next" at bounding box center [1175, 706] width 784 height 75
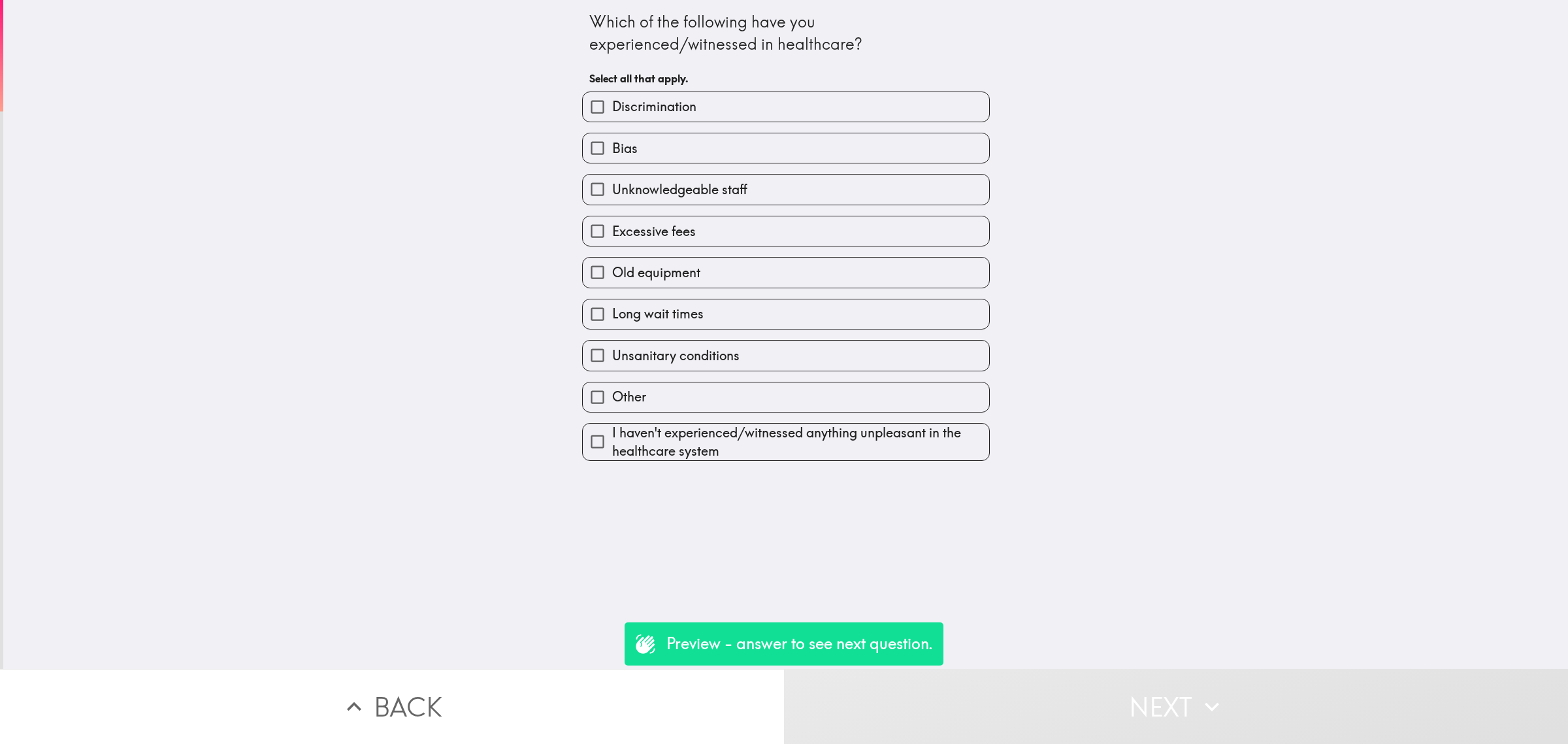
click at [623, 155] on span "Bias" at bounding box center [625, 148] width 25 height 18
click at [612, 155] on input "Bias" at bounding box center [597, 148] width 29 height 29
checkbox input "true"
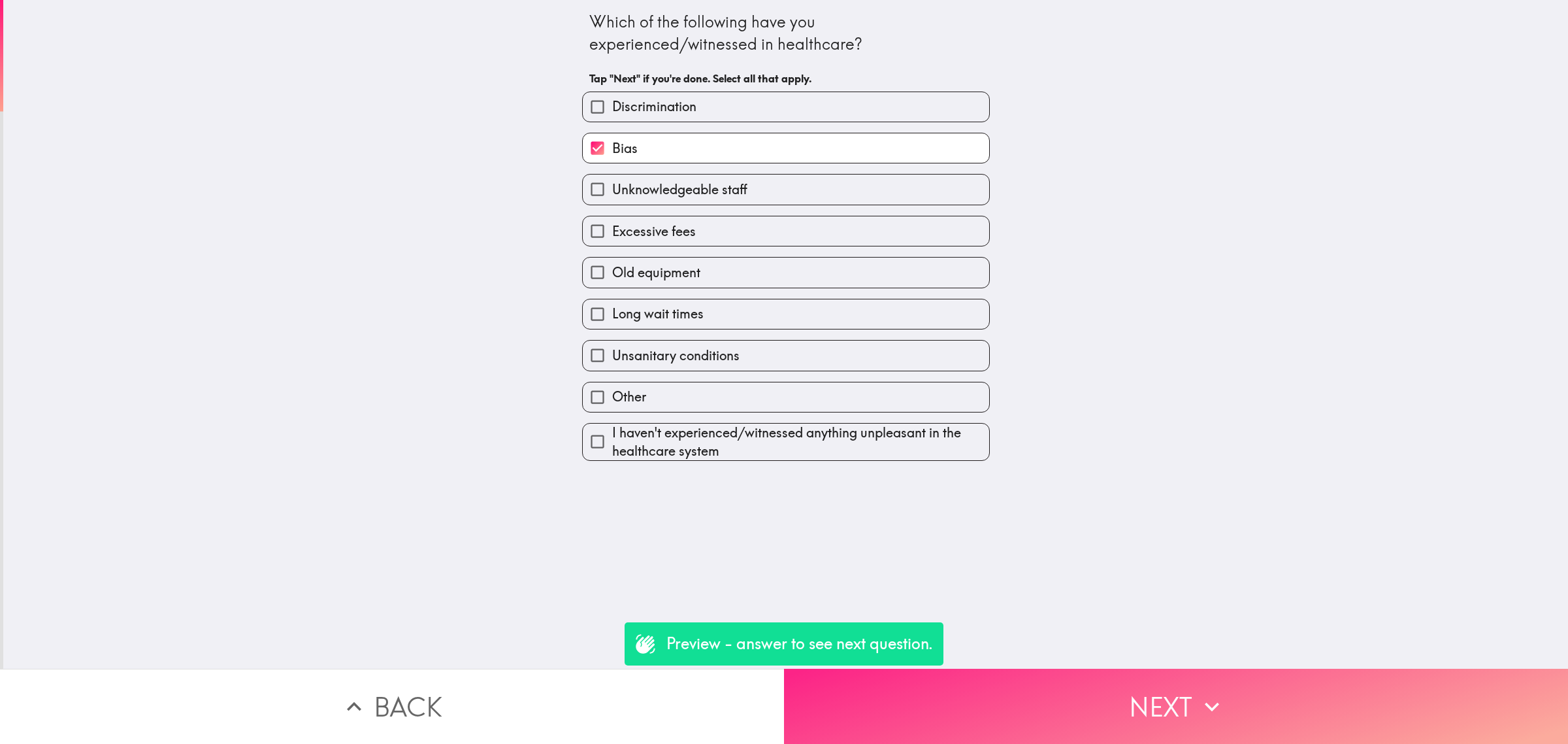
click at [1184, 689] on button "Next" at bounding box center [1175, 706] width 784 height 75
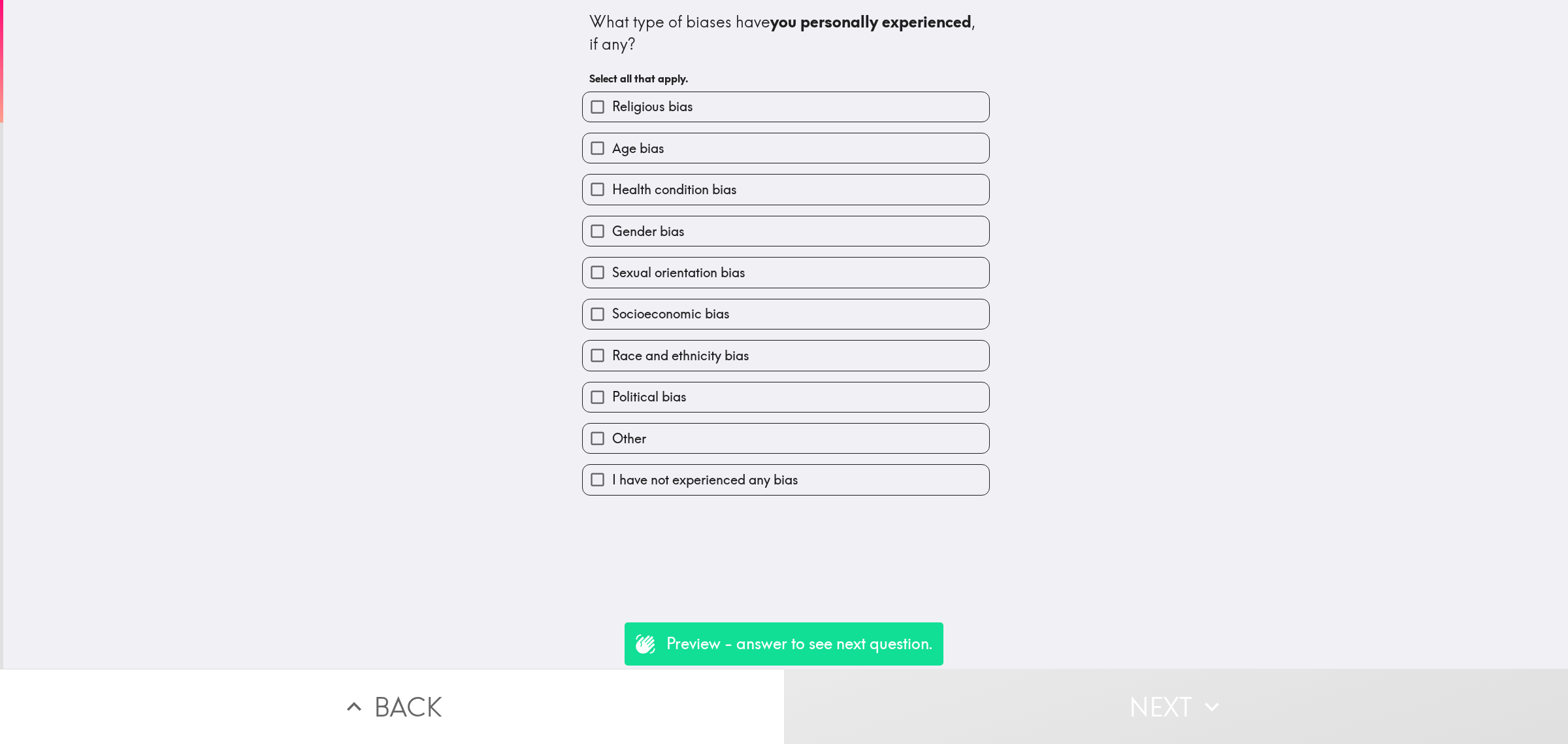
click at [782, 230] on label "Gender bias" at bounding box center [786, 231] width 406 height 29
click at [612, 230] on input "Gender bias" at bounding box center [597, 231] width 29 height 29
checkbox input "true"
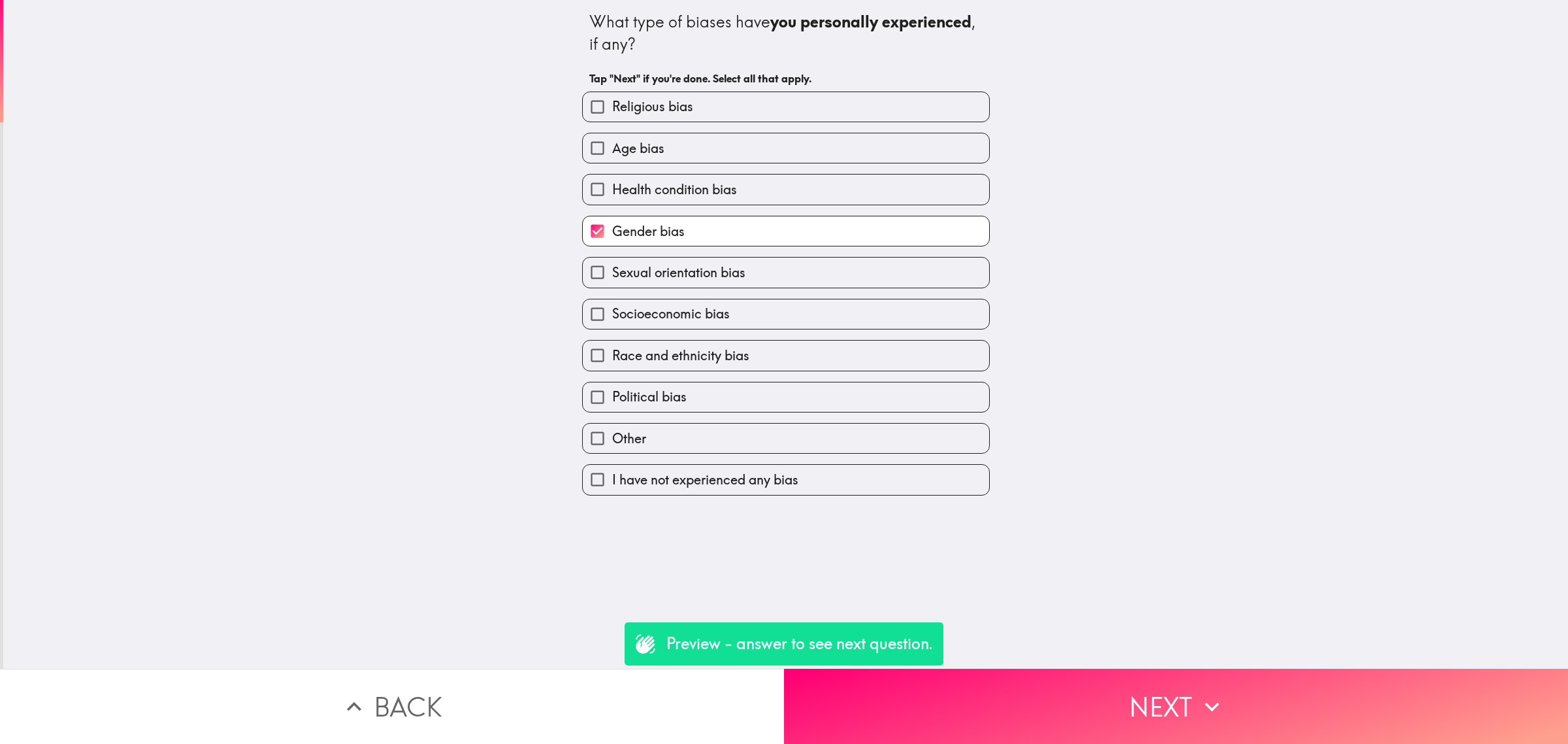
click at [818, 324] on label "Socioeconomic bias" at bounding box center [786, 314] width 406 height 29
click at [612, 324] on input "Socioeconomic bias" at bounding box center [597, 314] width 29 height 29
checkbox input "true"
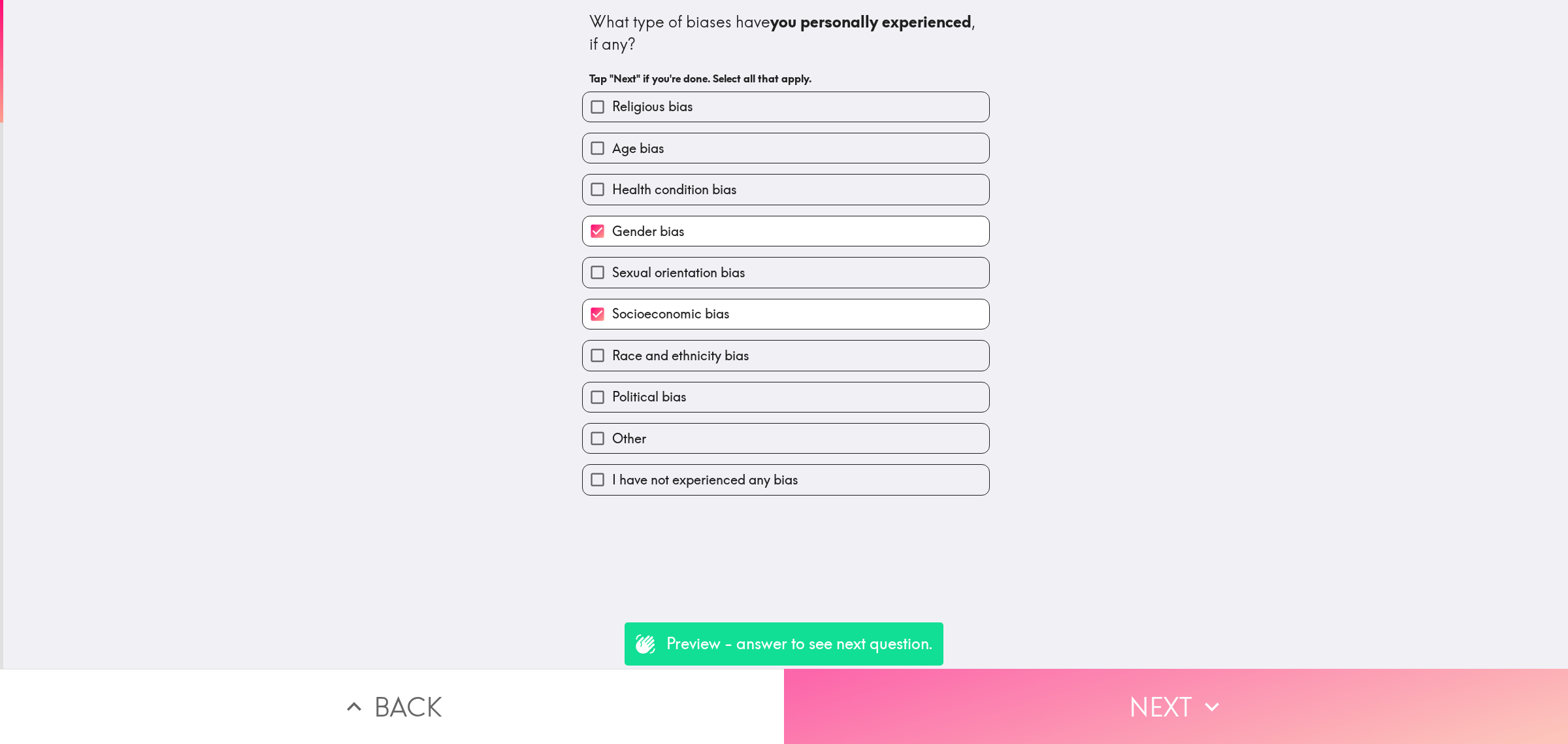
click at [1282, 723] on button "Next" at bounding box center [1175, 706] width 784 height 75
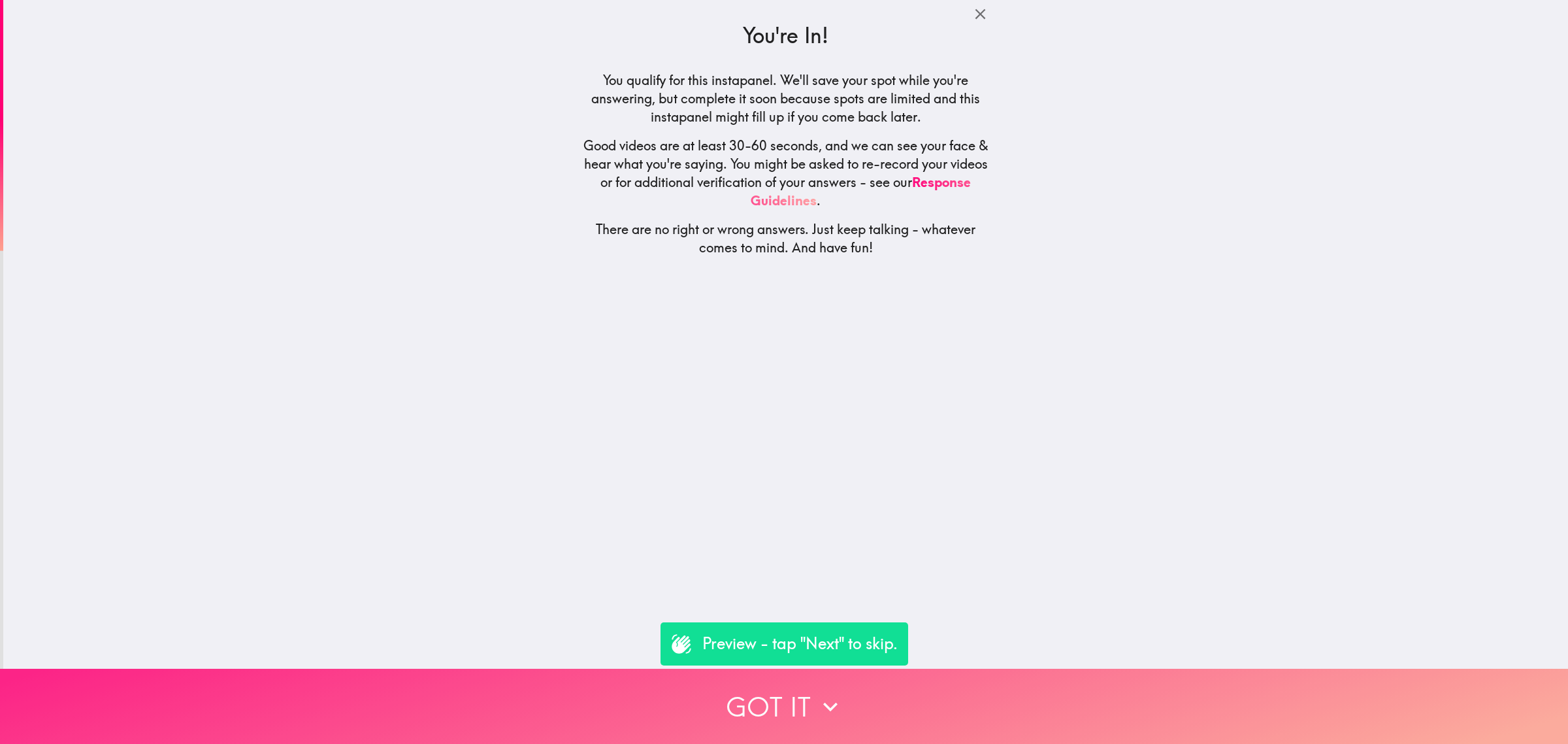
click at [1275, 716] on button "Got it" at bounding box center [784, 706] width 1568 height 75
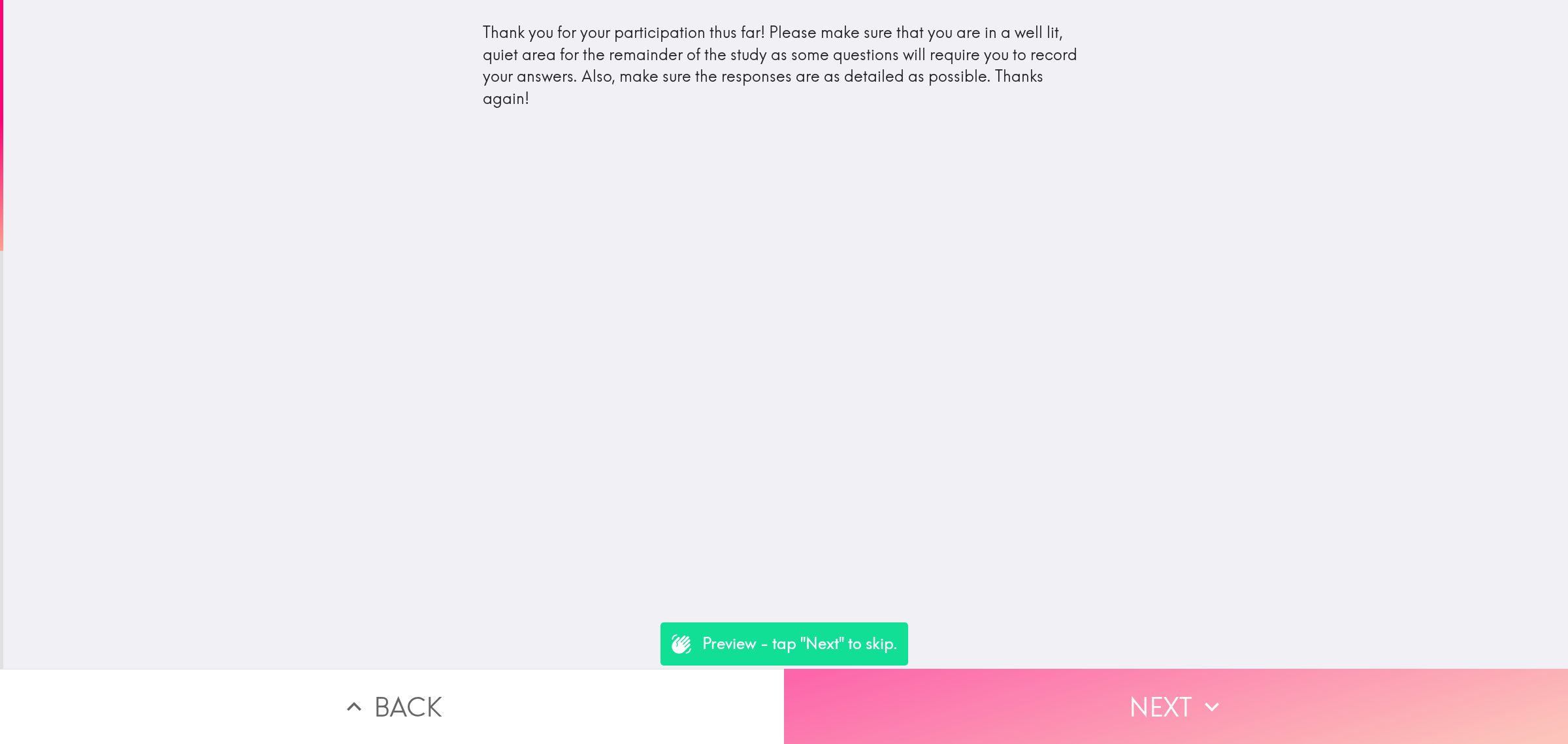
click at [1197, 668] on button "Next" at bounding box center [1175, 706] width 784 height 75
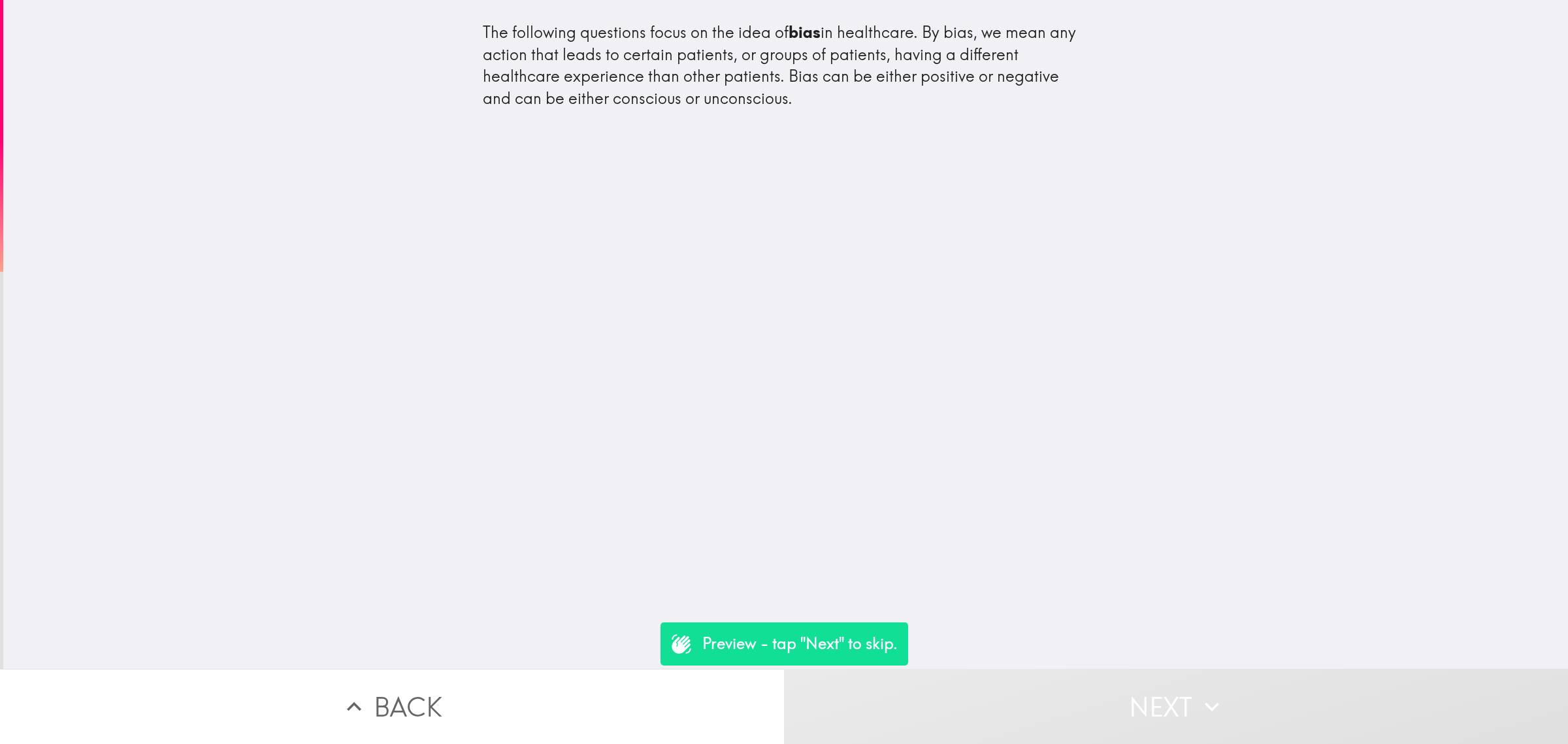
click at [1189, 654] on div "The following questions focus on the idea of bias in healthcare. By bias, we me…" at bounding box center [786, 334] width 1565 height 668
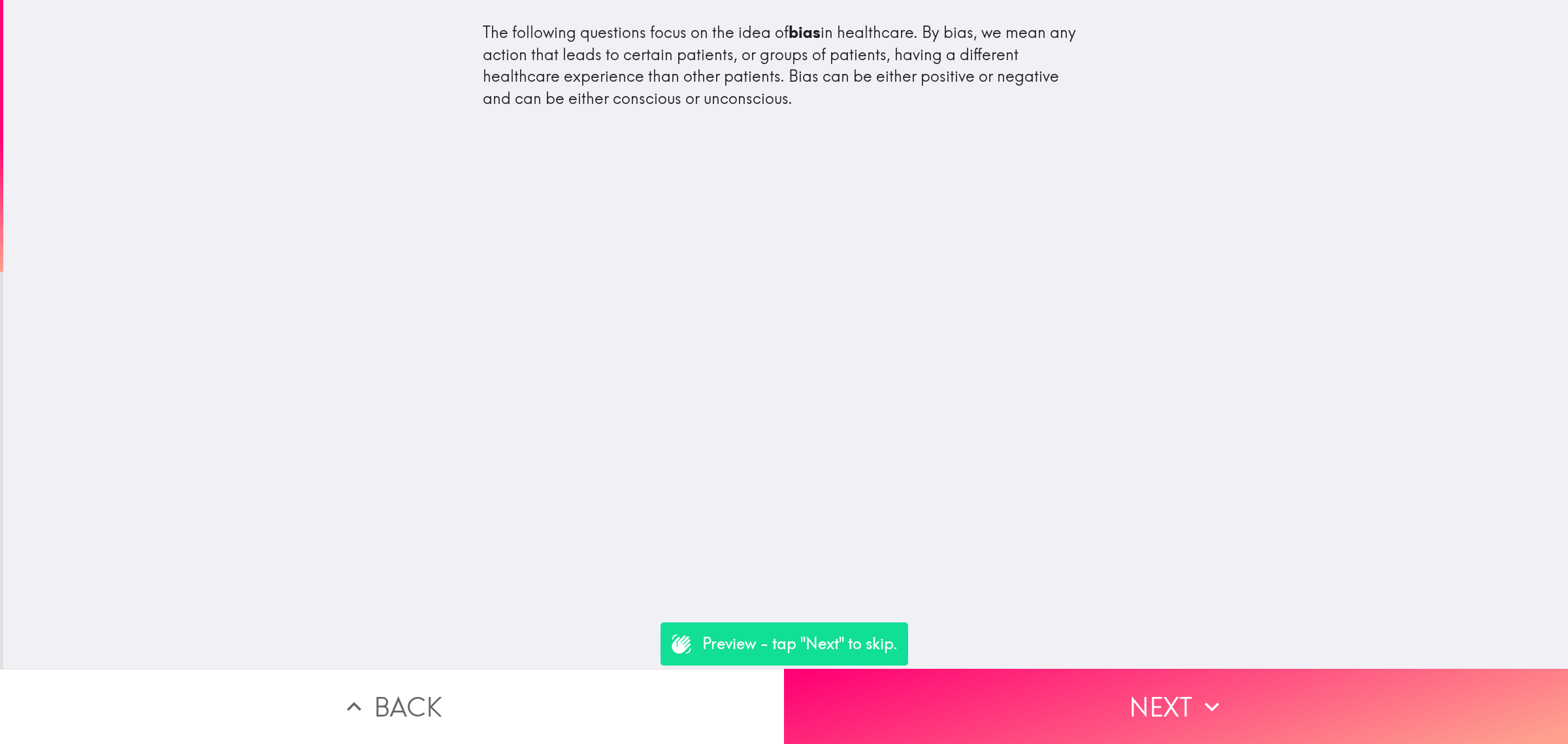
click at [1152, 642] on div "The following questions focus on the idea of bias in healthcare. By bias, we me…" at bounding box center [786, 334] width 1565 height 668
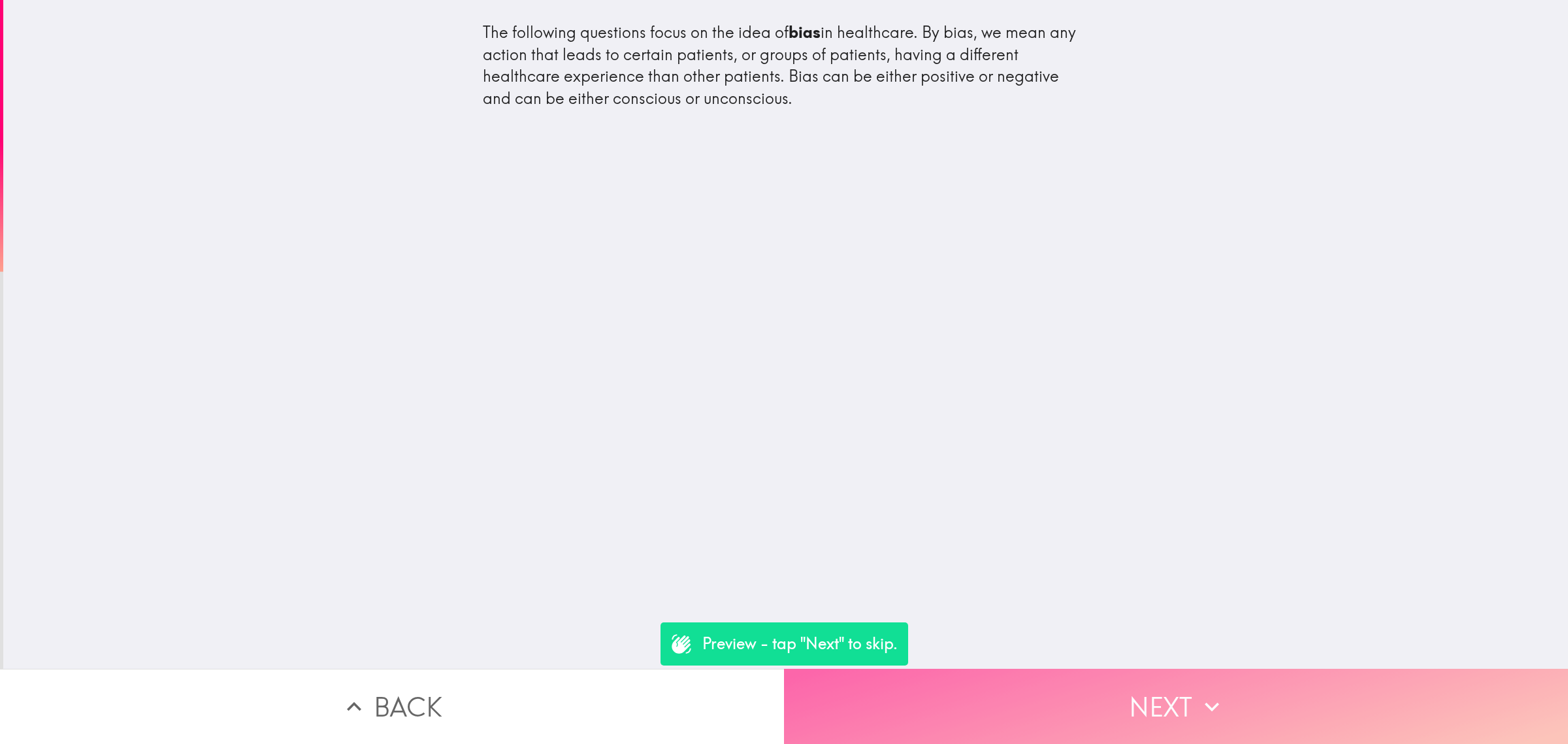
click at [1155, 668] on button "Next" at bounding box center [1175, 706] width 784 height 75
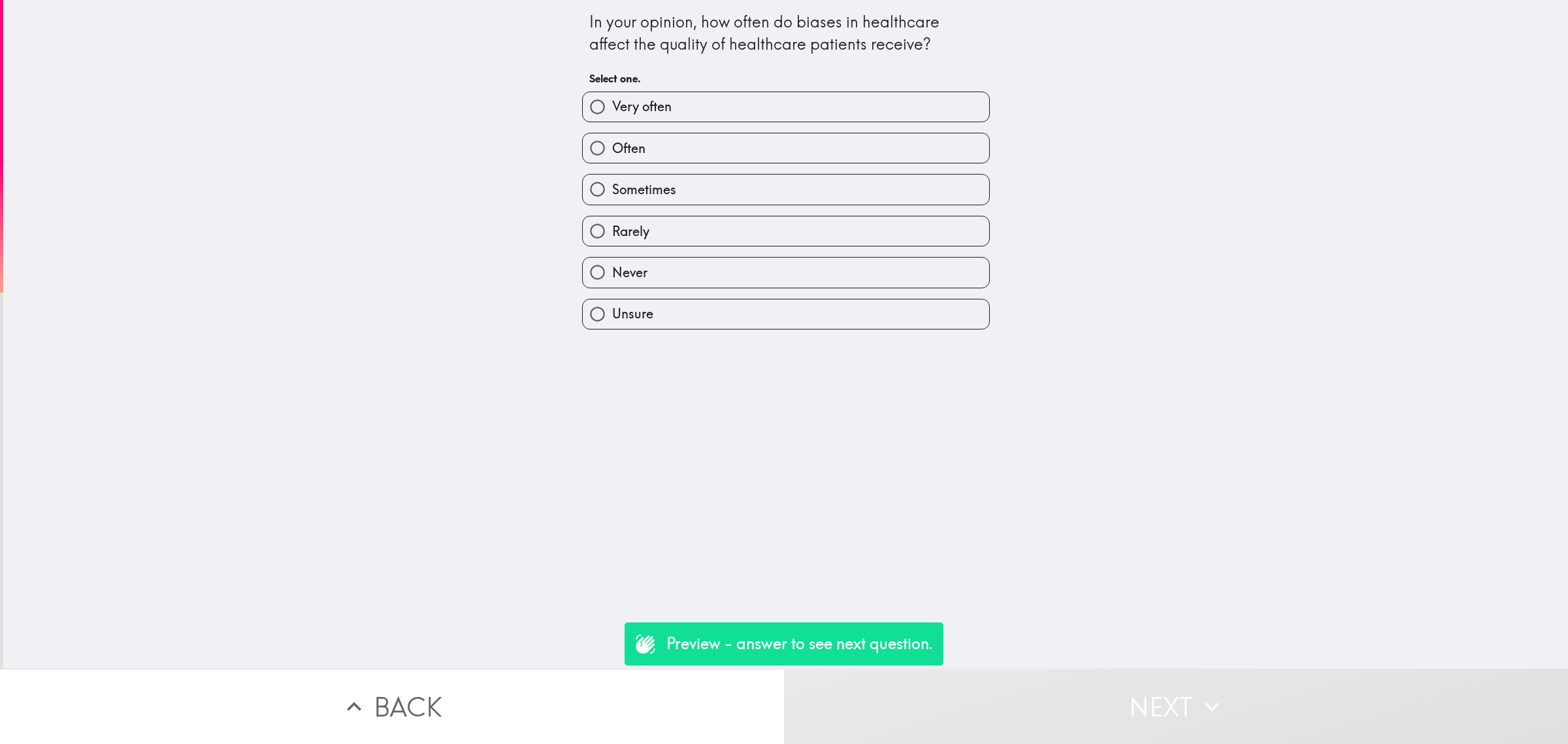
click at [828, 167] on div "Sometimes" at bounding box center [780, 184] width 418 height 41
click at [833, 183] on label "Sometimes" at bounding box center [786, 189] width 406 height 29
click at [612, 183] on input "Sometimes" at bounding box center [597, 189] width 29 height 29
radio input "true"
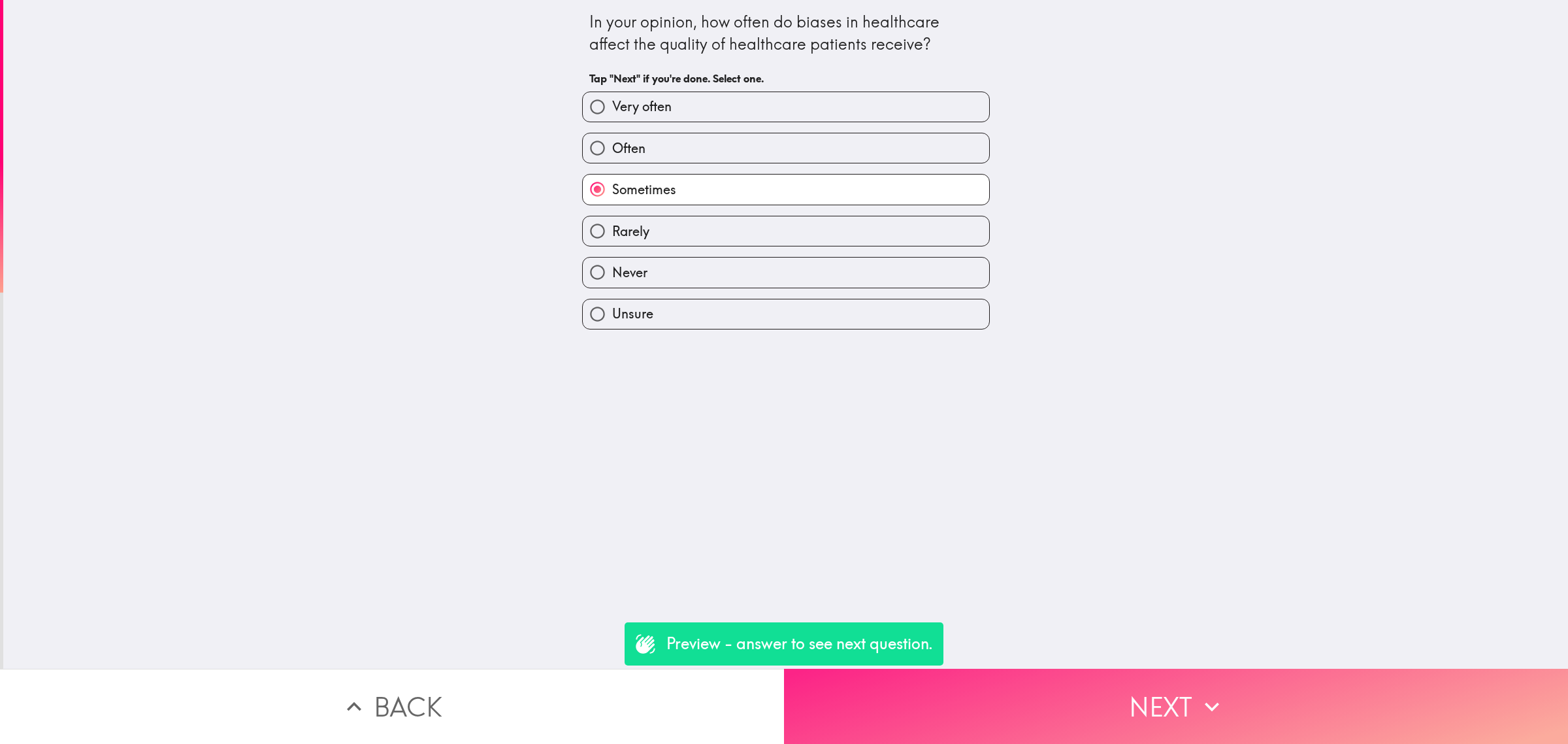
click at [1206, 699] on icon "button" at bounding box center [1211, 706] width 29 height 29
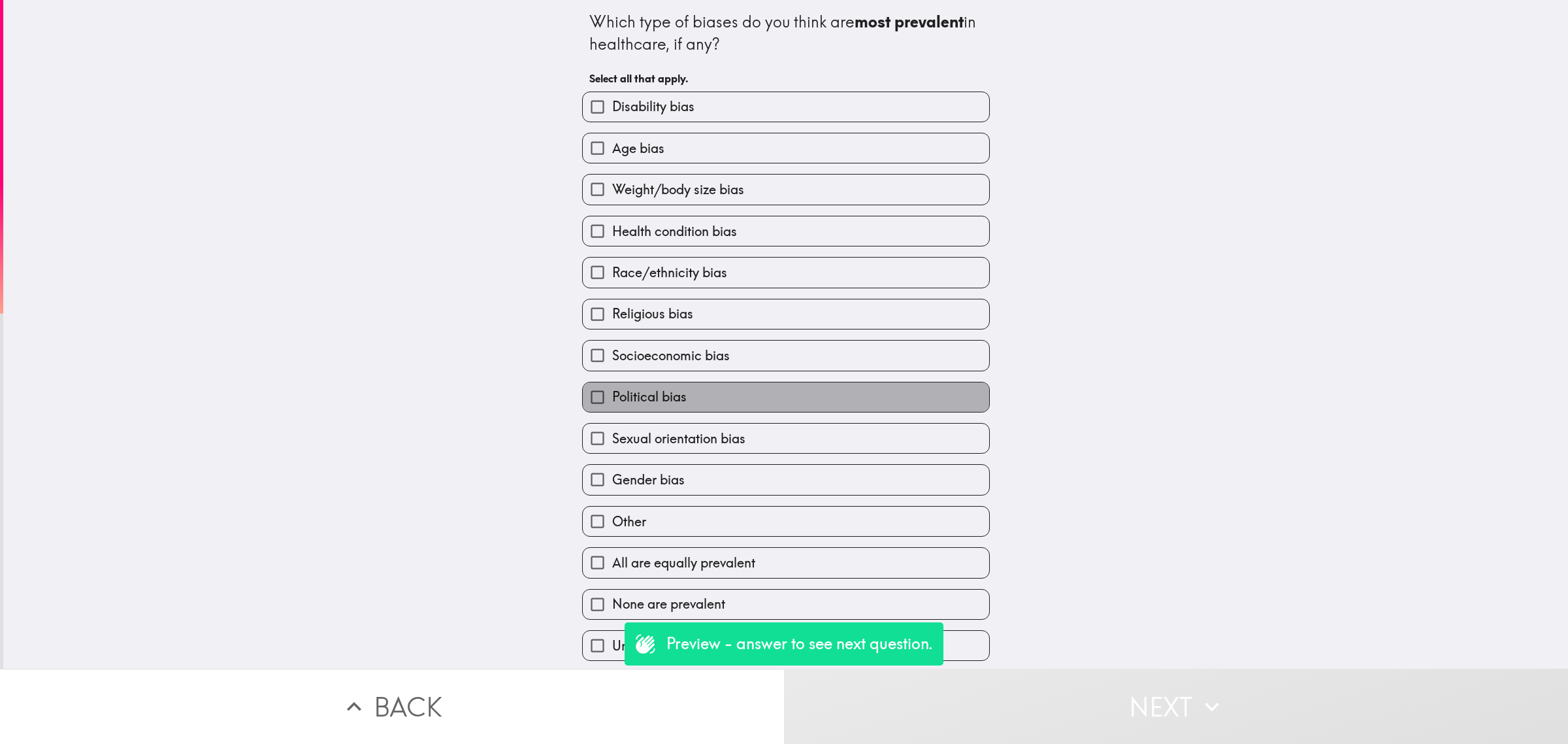
click at [830, 412] on label "Political bias" at bounding box center [786, 397] width 406 height 29
click at [612, 412] on input "Political bias" at bounding box center [597, 397] width 29 height 29
checkbox input "true"
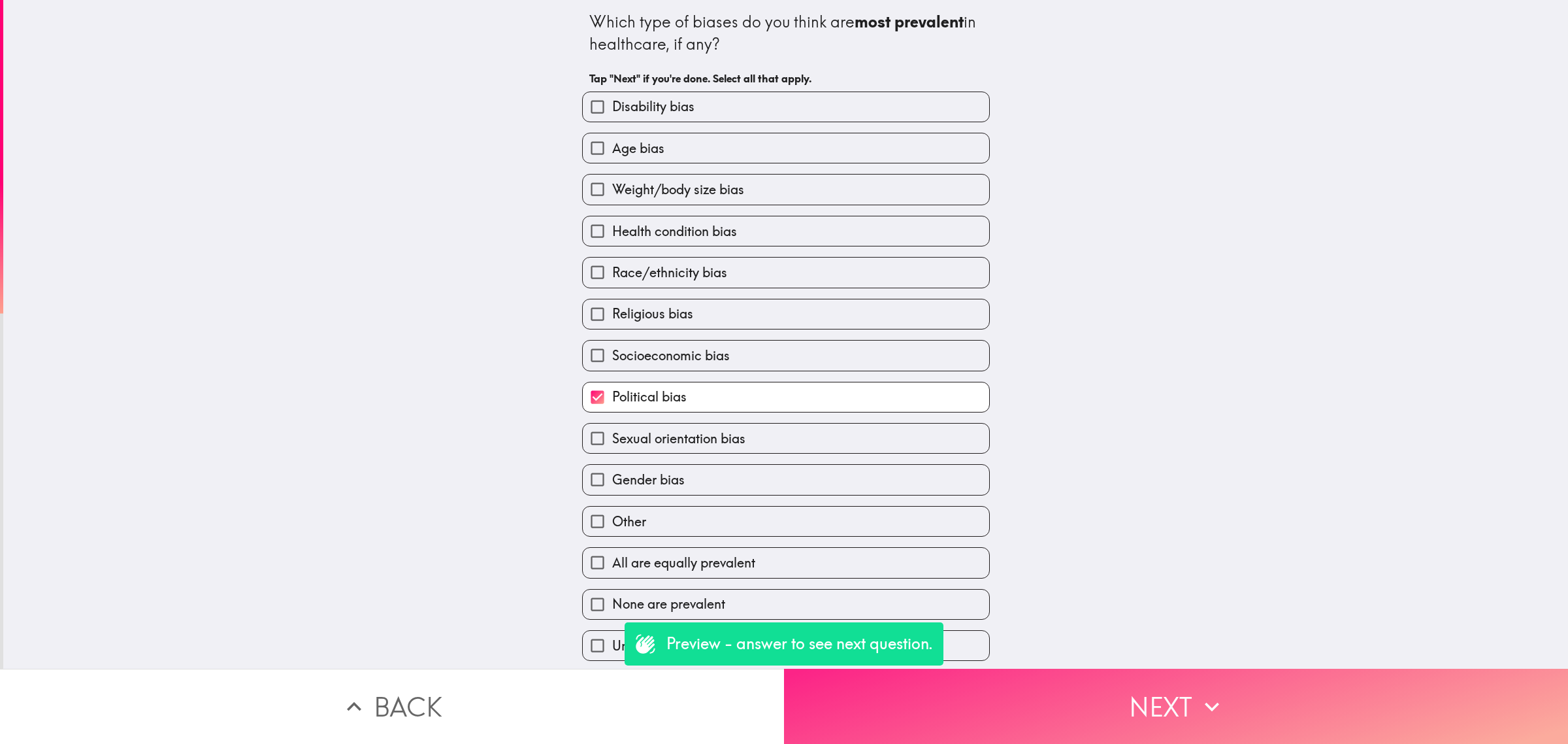
click at [1148, 726] on button "Next" at bounding box center [1175, 706] width 784 height 75
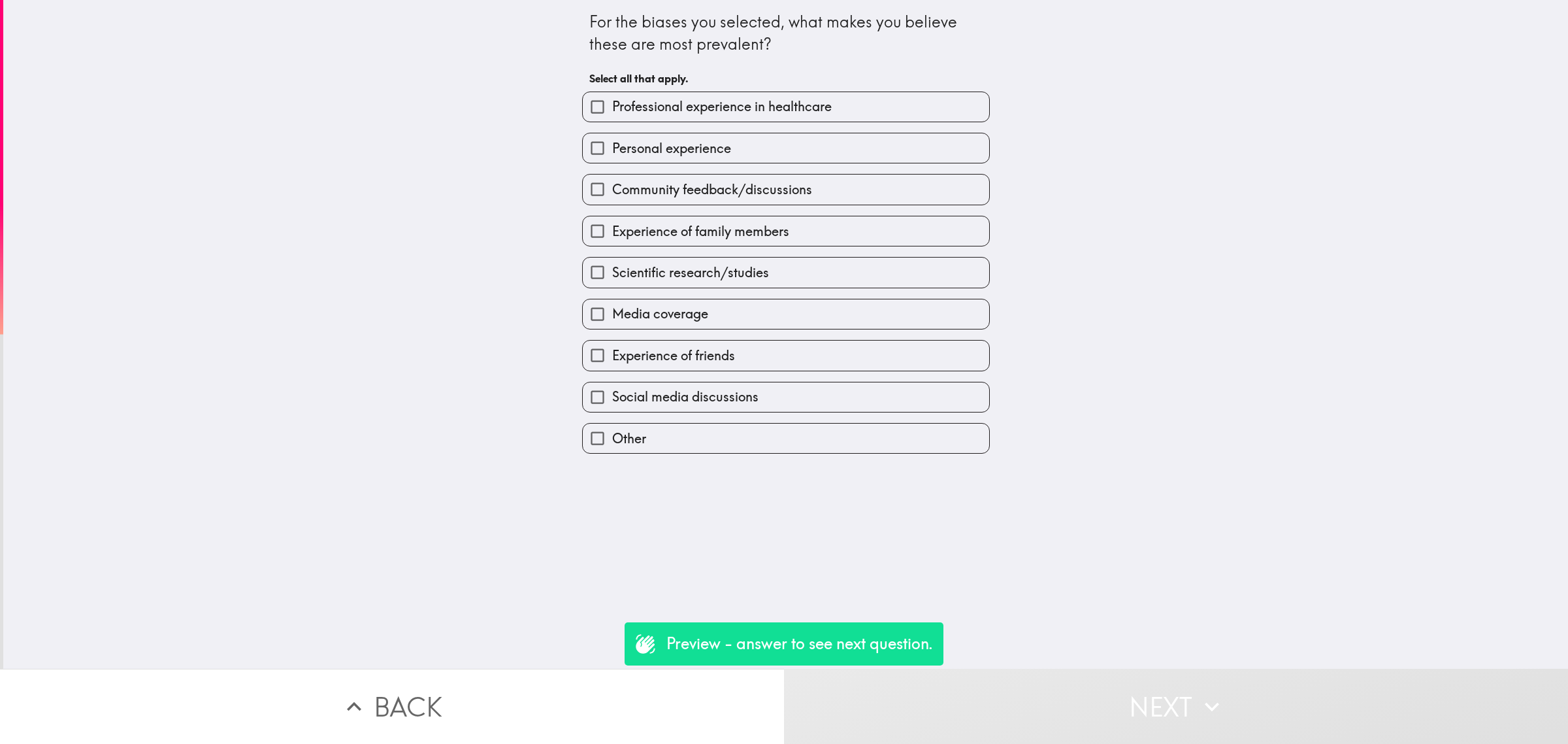
click at [798, 317] on label "Media coverage" at bounding box center [786, 314] width 406 height 29
click at [612, 317] on input "Media coverage" at bounding box center [597, 314] width 29 height 29
checkbox input "true"
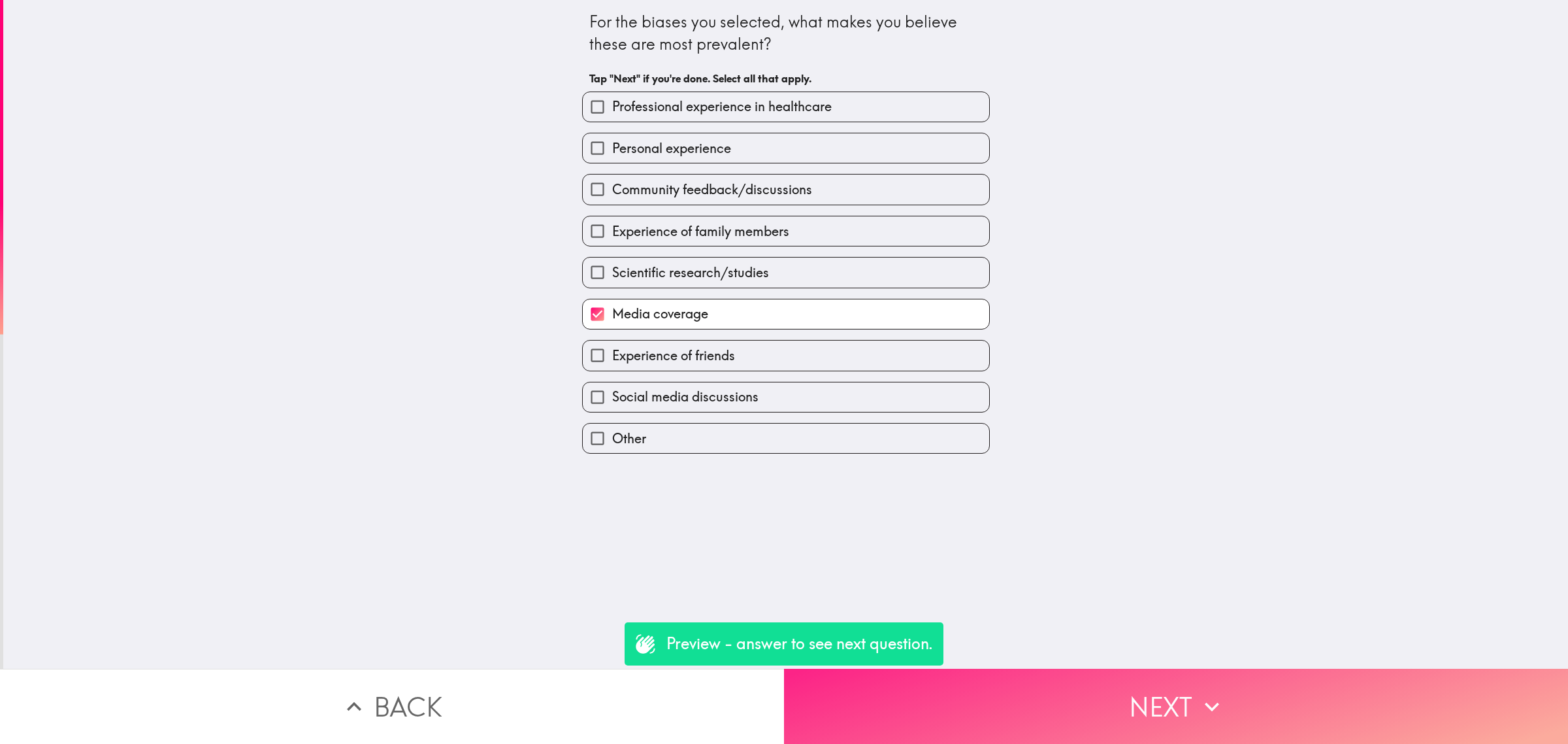
click at [1112, 668] on button "Next" at bounding box center [1175, 706] width 784 height 75
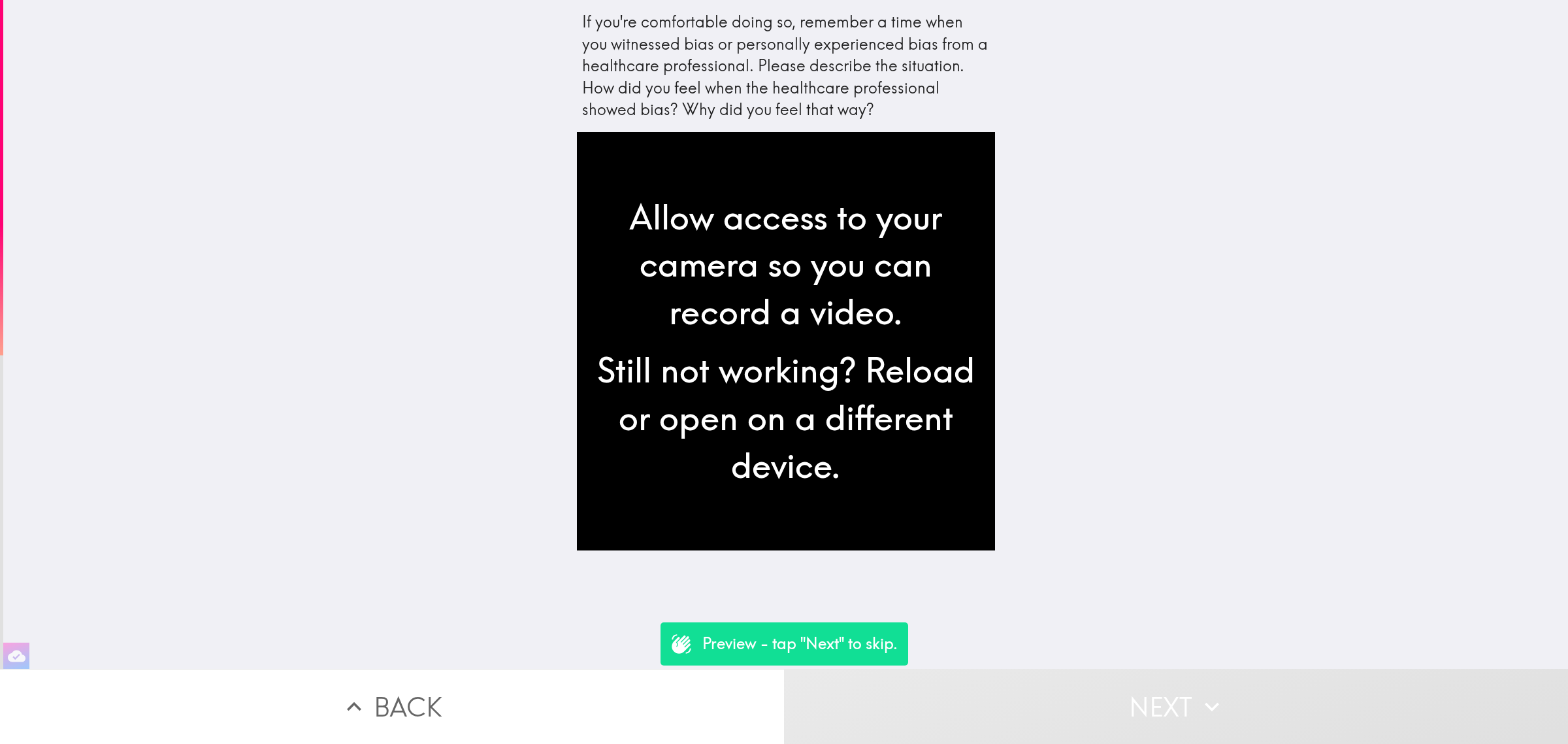
click at [1177, 706] on button "Next" at bounding box center [1175, 706] width 784 height 75
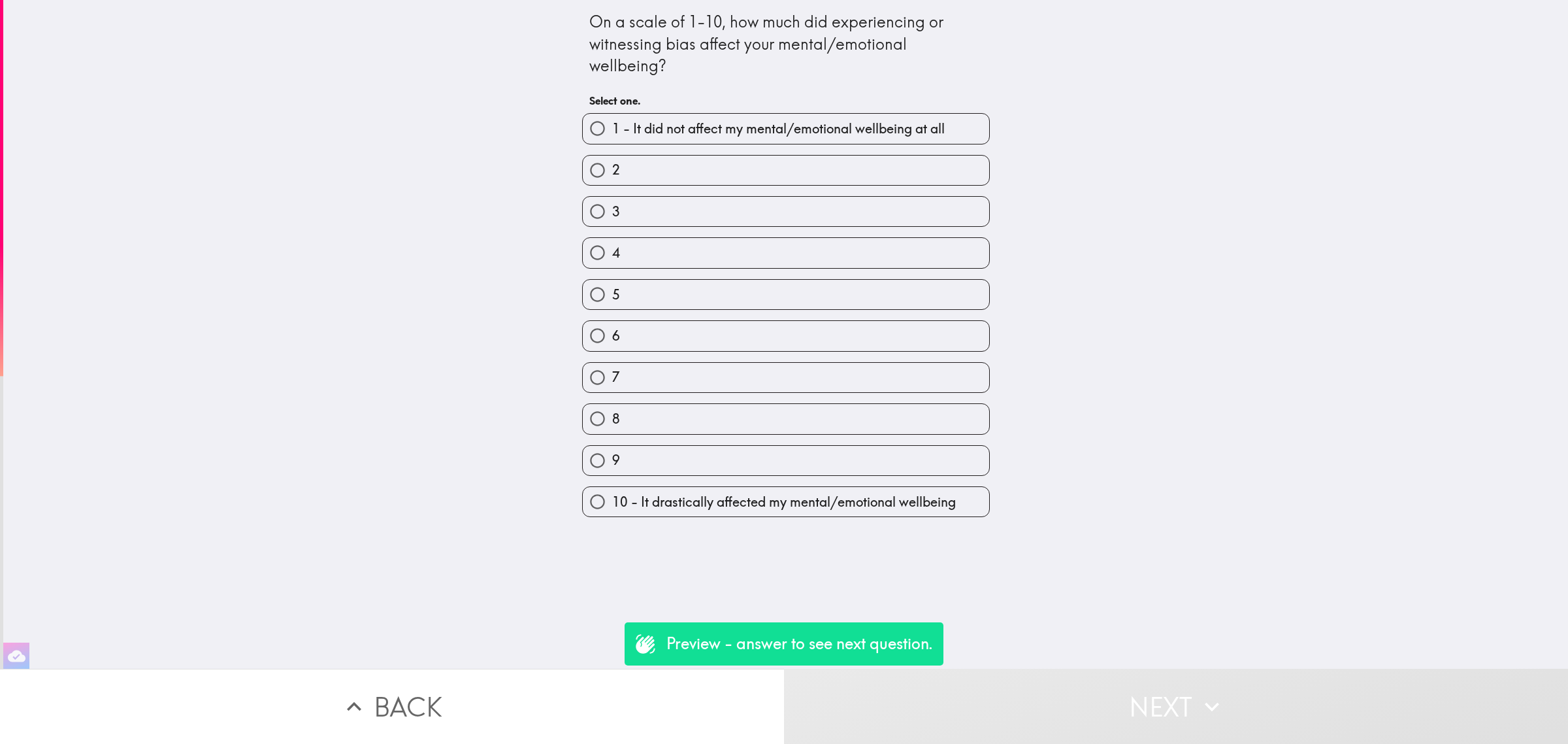
click at [824, 380] on label "7" at bounding box center [786, 378] width 406 height 29
click at [612, 380] on input "7" at bounding box center [597, 378] width 29 height 29
radio input "true"
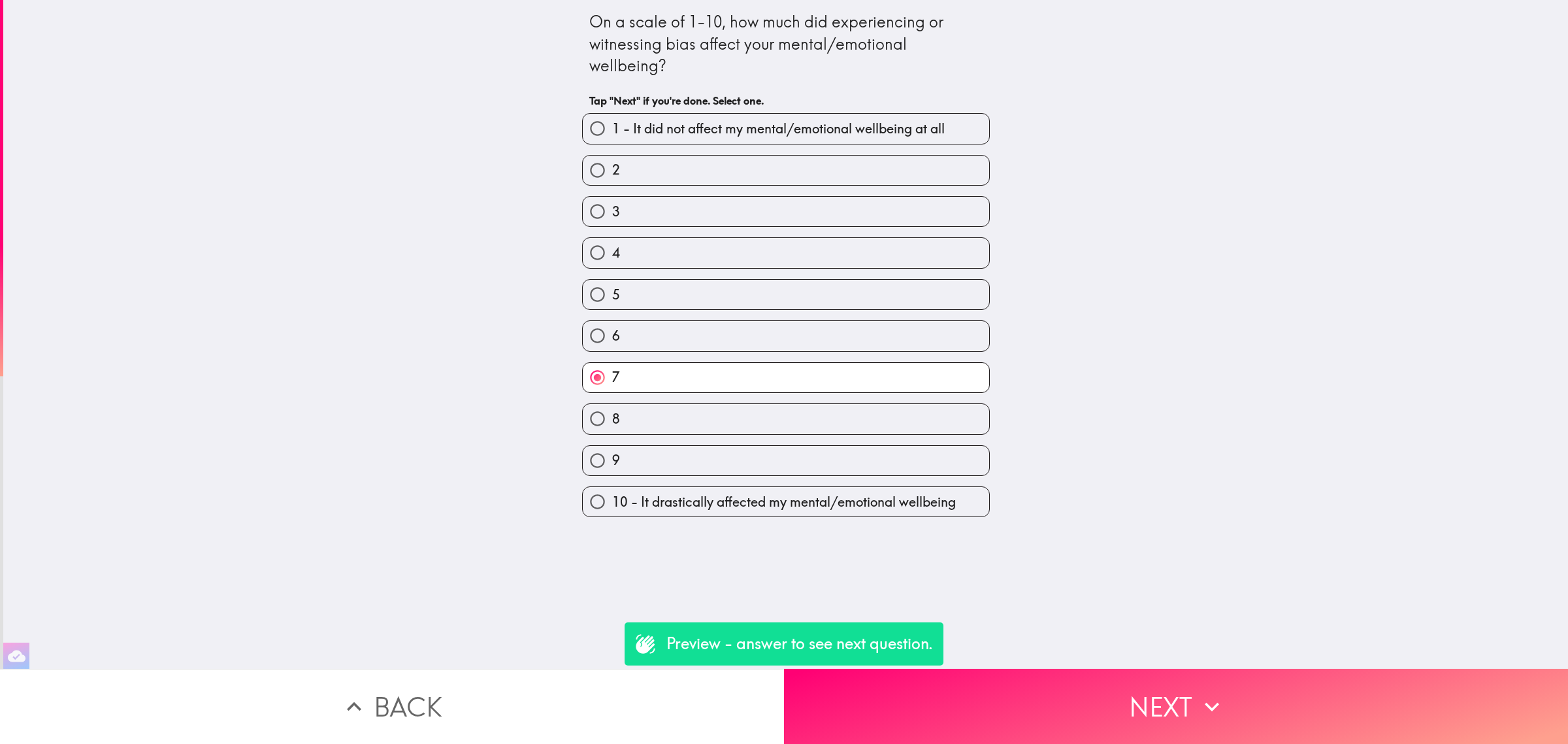
click at [836, 397] on div "8" at bounding box center [780, 414] width 418 height 41
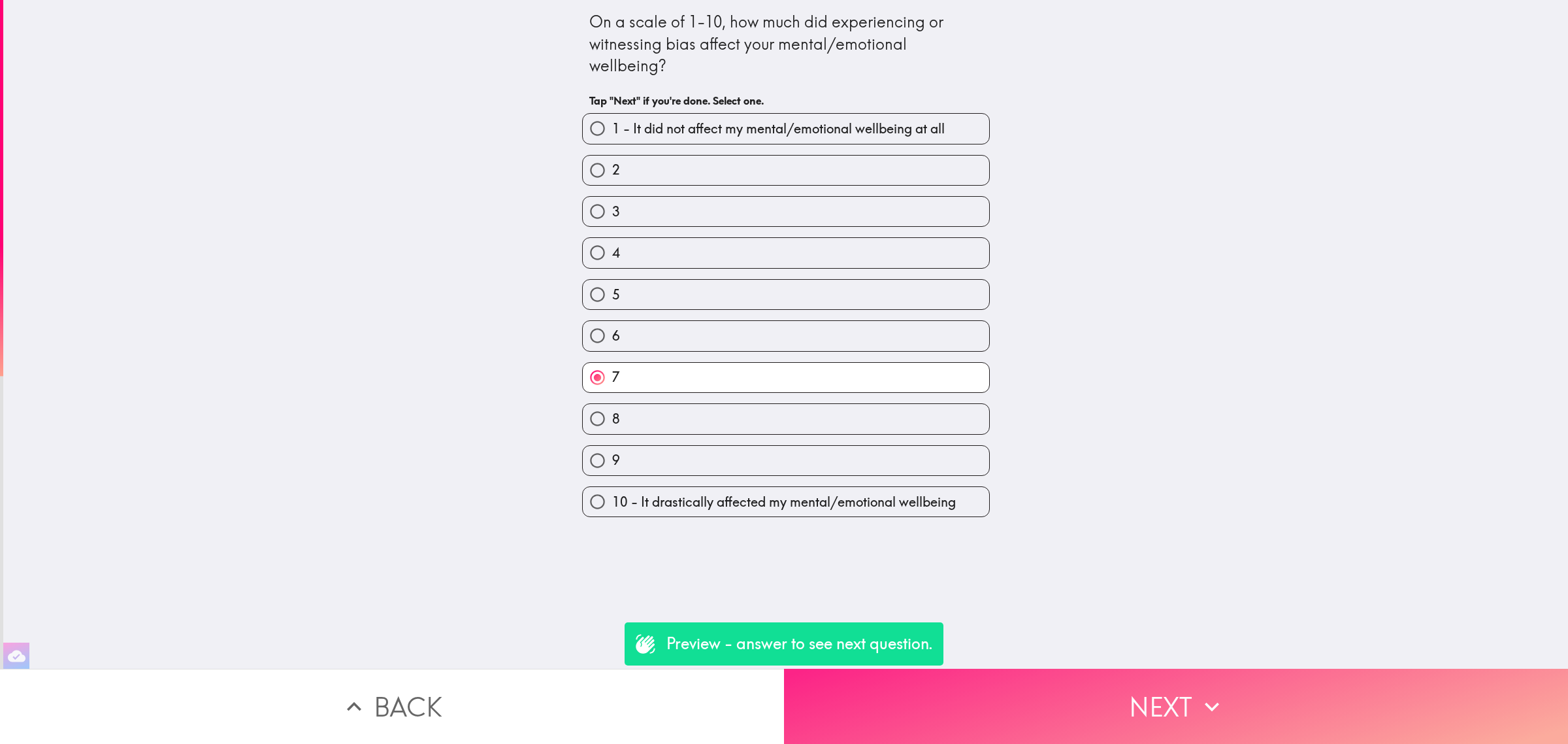
click at [1134, 730] on button "Next" at bounding box center [1175, 706] width 784 height 75
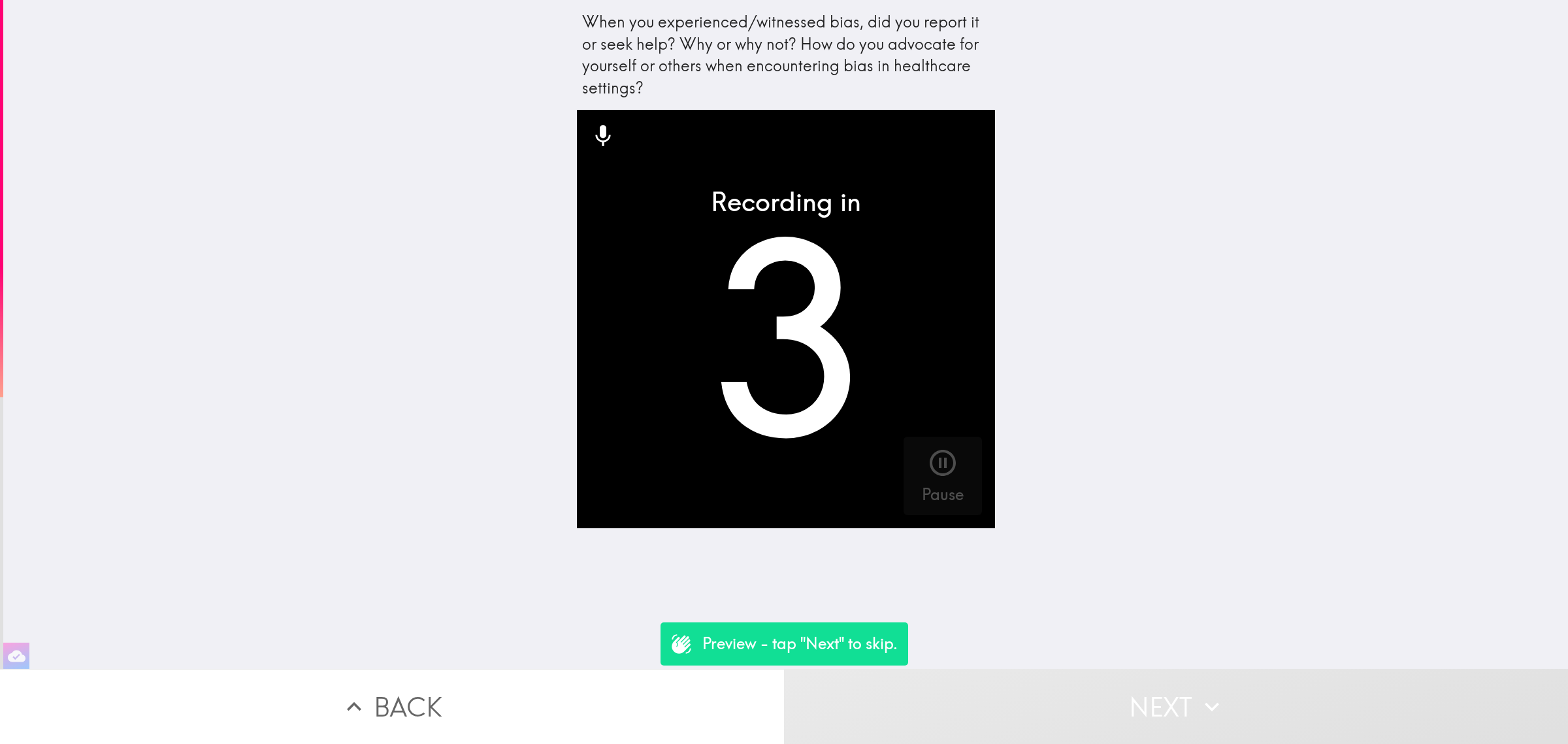
click at [1150, 668] on button "Next" at bounding box center [1175, 706] width 784 height 75
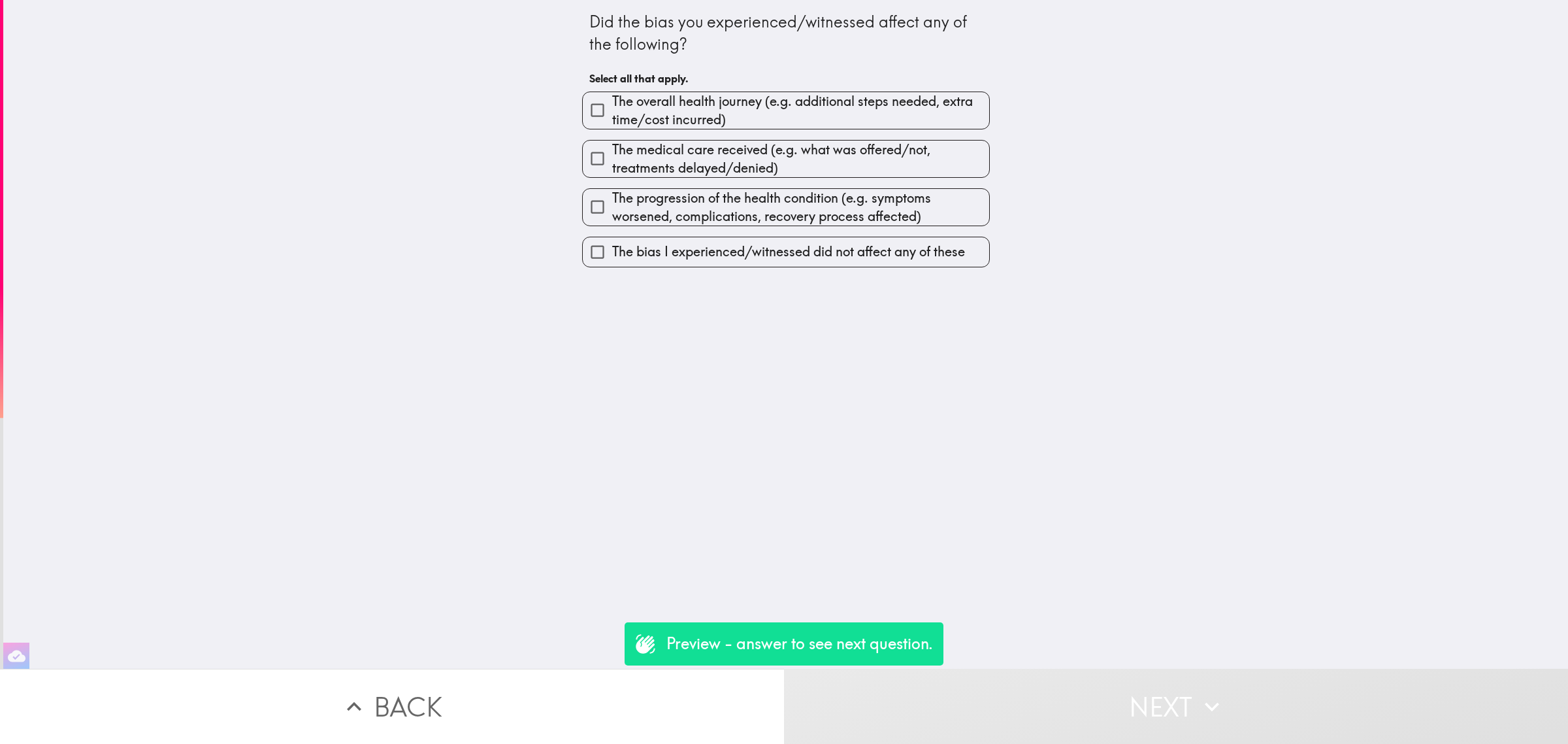
click at [830, 214] on span "The progression of the health condition (e.g. symptoms worsened, complications,…" at bounding box center [800, 207] width 377 height 37
click at [612, 214] on input "The progression of the health condition (e.g. symptoms worsened, complications,…" at bounding box center [597, 207] width 29 height 29
checkbox input "true"
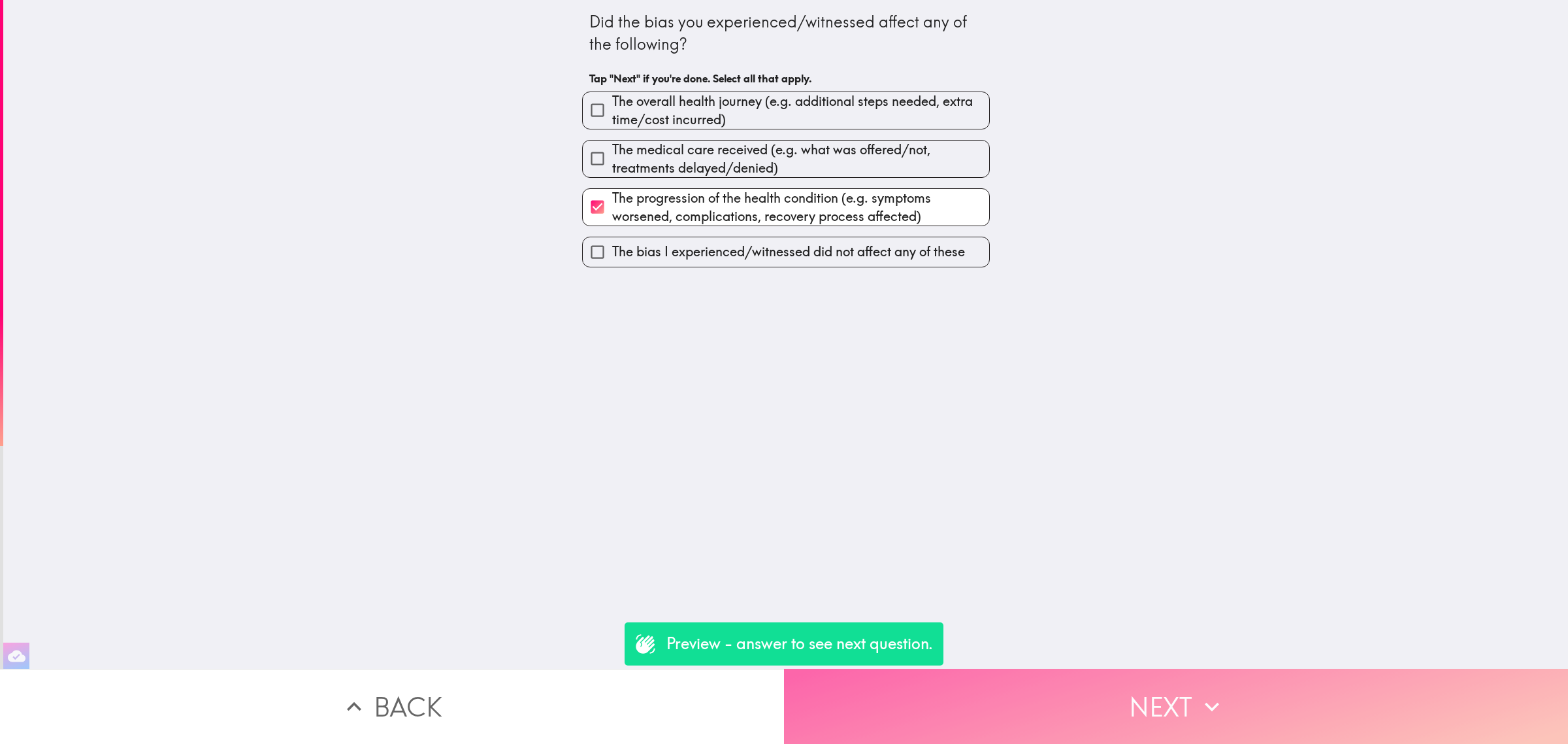
click at [1174, 668] on button "Next" at bounding box center [1175, 706] width 784 height 75
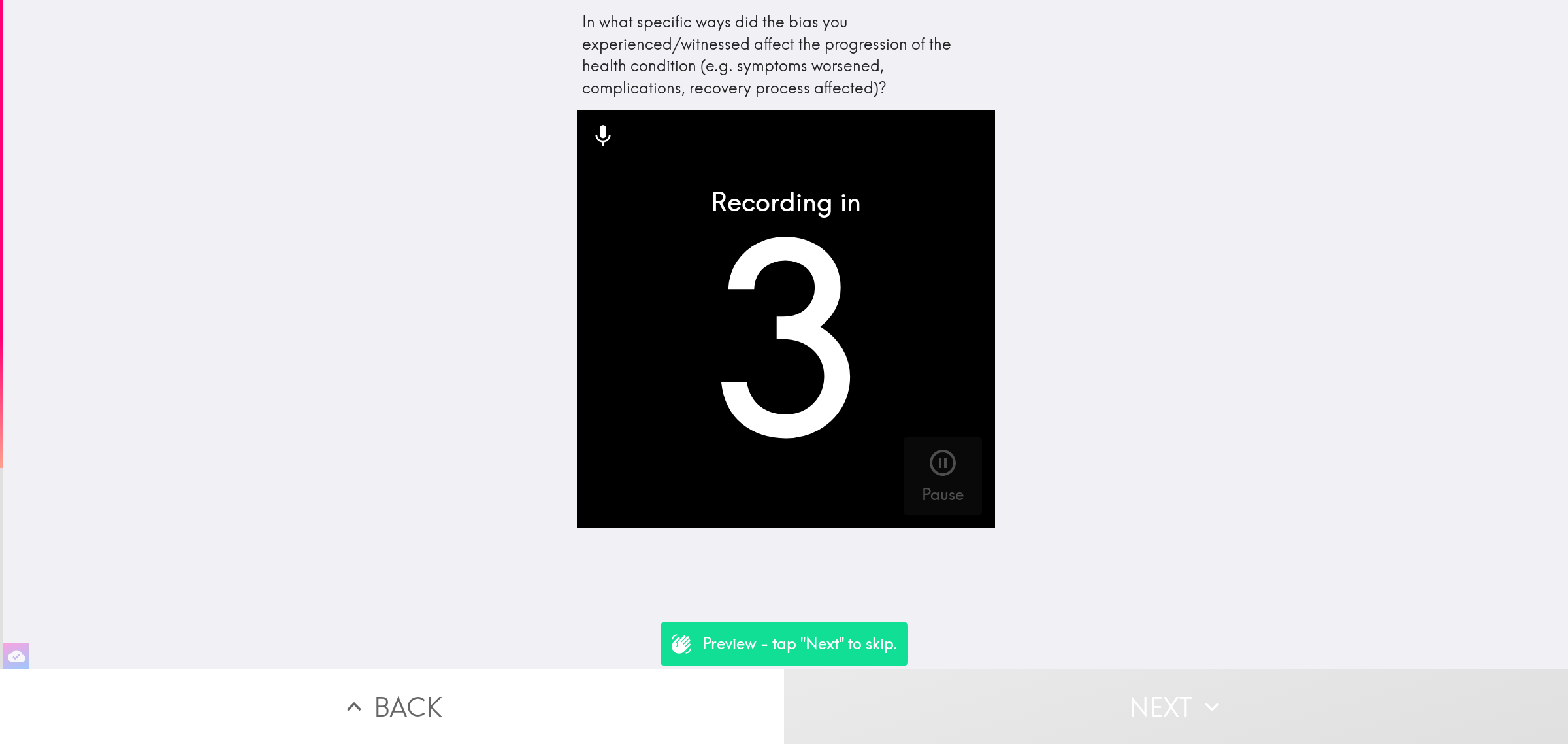
click at [1168, 634] on div "In what specific ways did the bias you experienced/witnessed affect the progres…" at bounding box center [786, 334] width 1565 height 668
click at [1186, 654] on div "In what specific ways did the bias you experienced/witnessed affect the progres…" at bounding box center [786, 334] width 1565 height 668
click at [1199, 674] on button "Next" at bounding box center [1175, 706] width 784 height 75
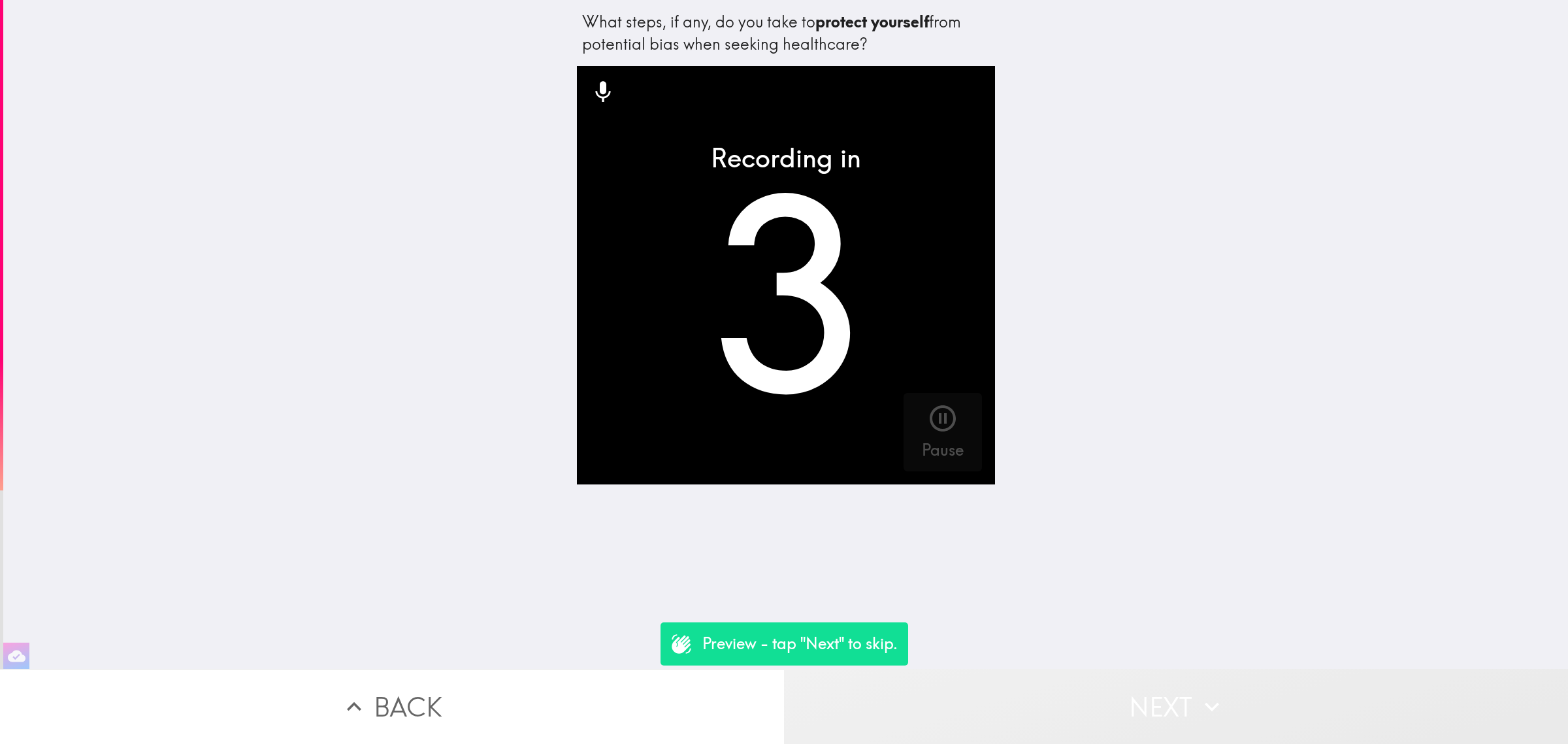
click at [1210, 673] on button "Next" at bounding box center [1175, 706] width 784 height 75
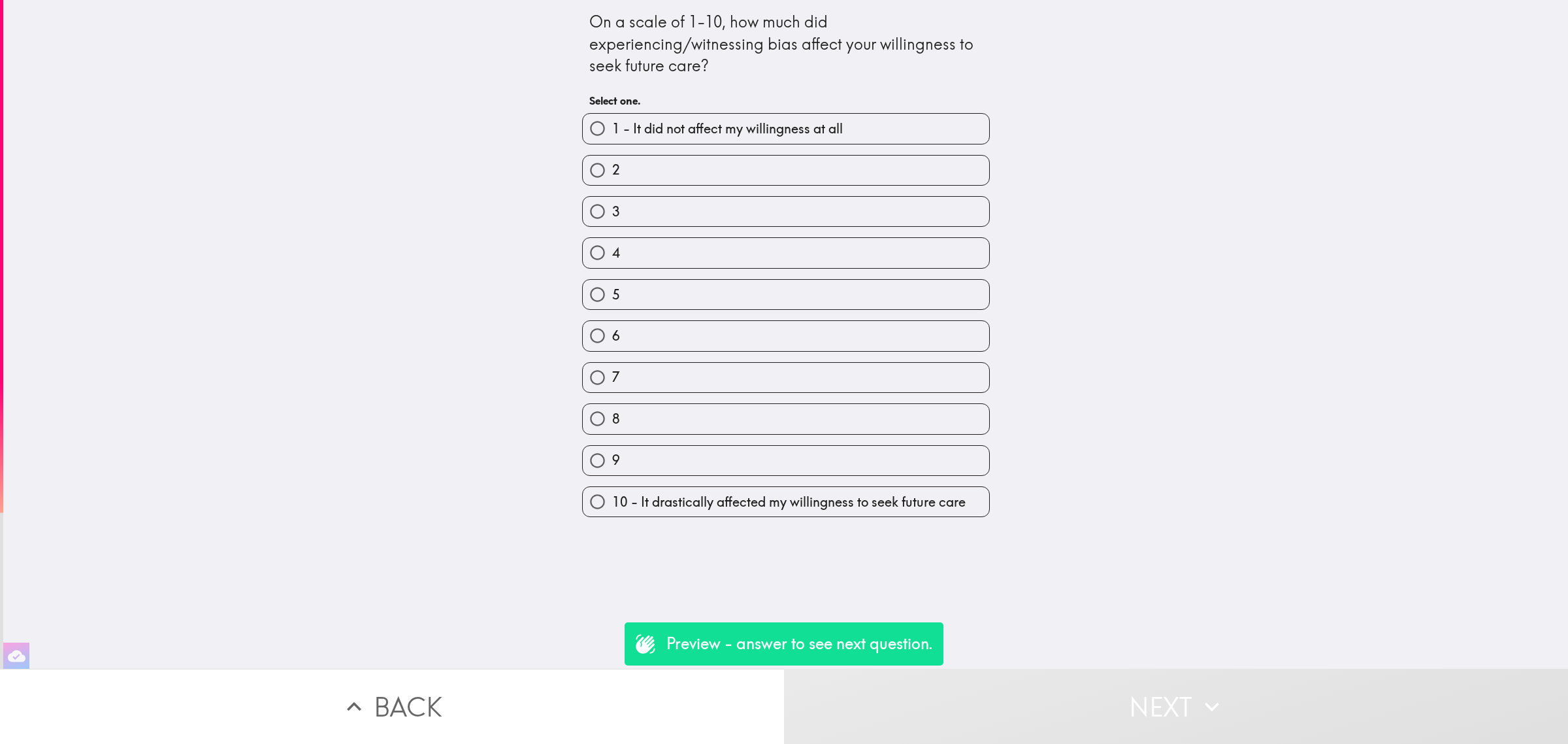
click at [804, 281] on label "5" at bounding box center [786, 294] width 406 height 29
click at [612, 281] on input "5" at bounding box center [597, 294] width 29 height 29
radio input "true"
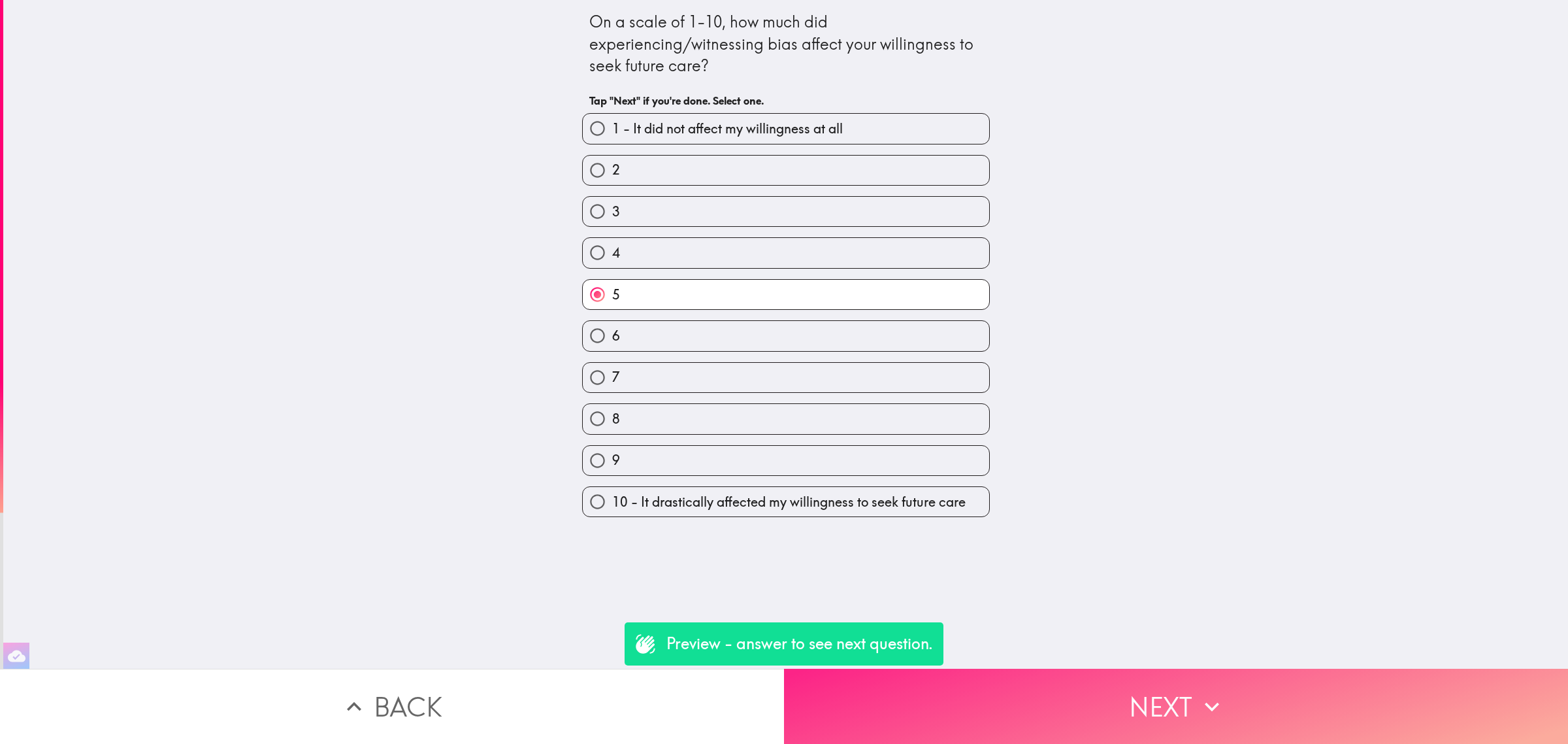
click at [1167, 668] on button "Next" at bounding box center [1175, 706] width 784 height 75
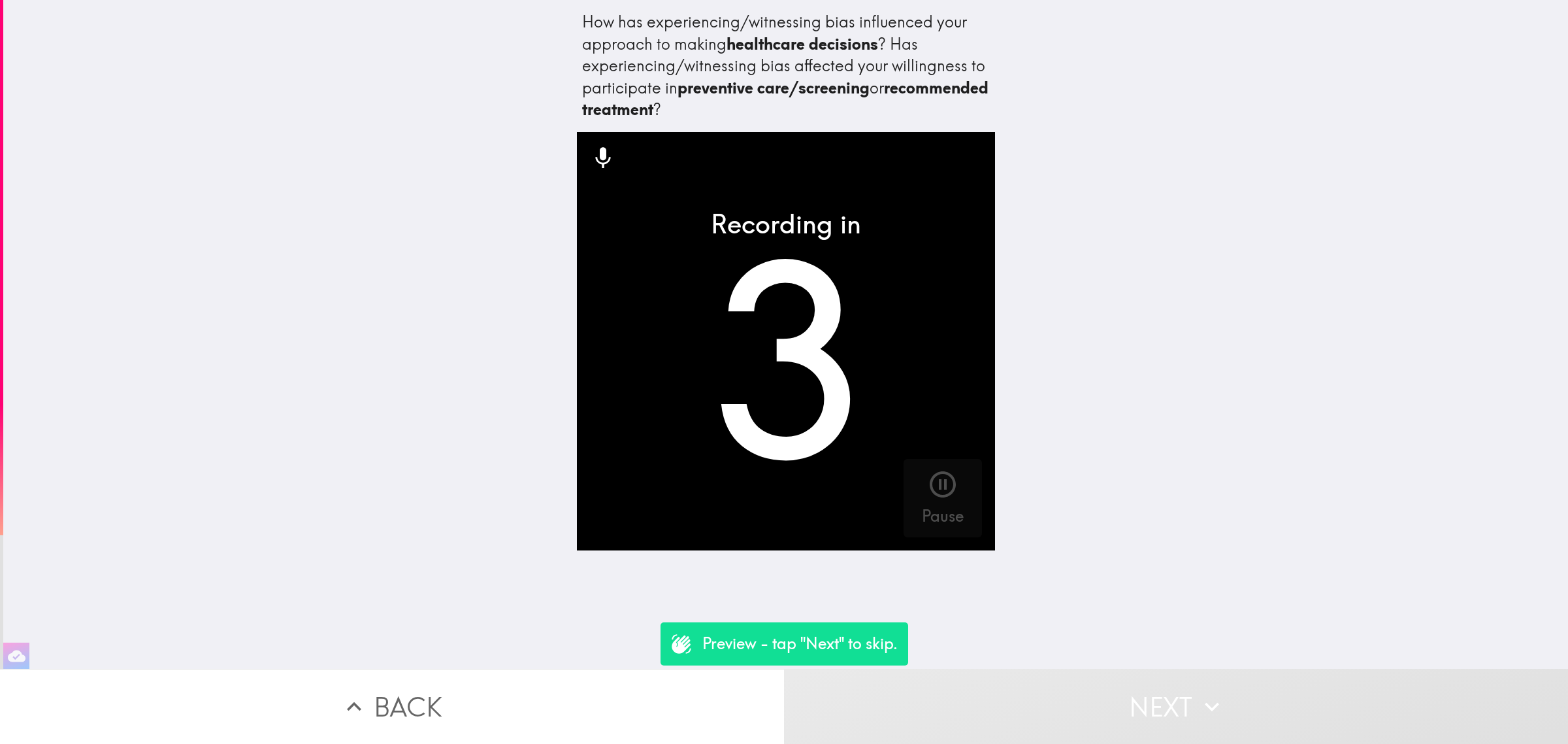
click at [1114, 654] on div "How has experiencing/witnessing bias influenced your approach to making healthc…" at bounding box center [786, 334] width 1565 height 668
click at [1131, 691] on button "Next" at bounding box center [1175, 706] width 784 height 75
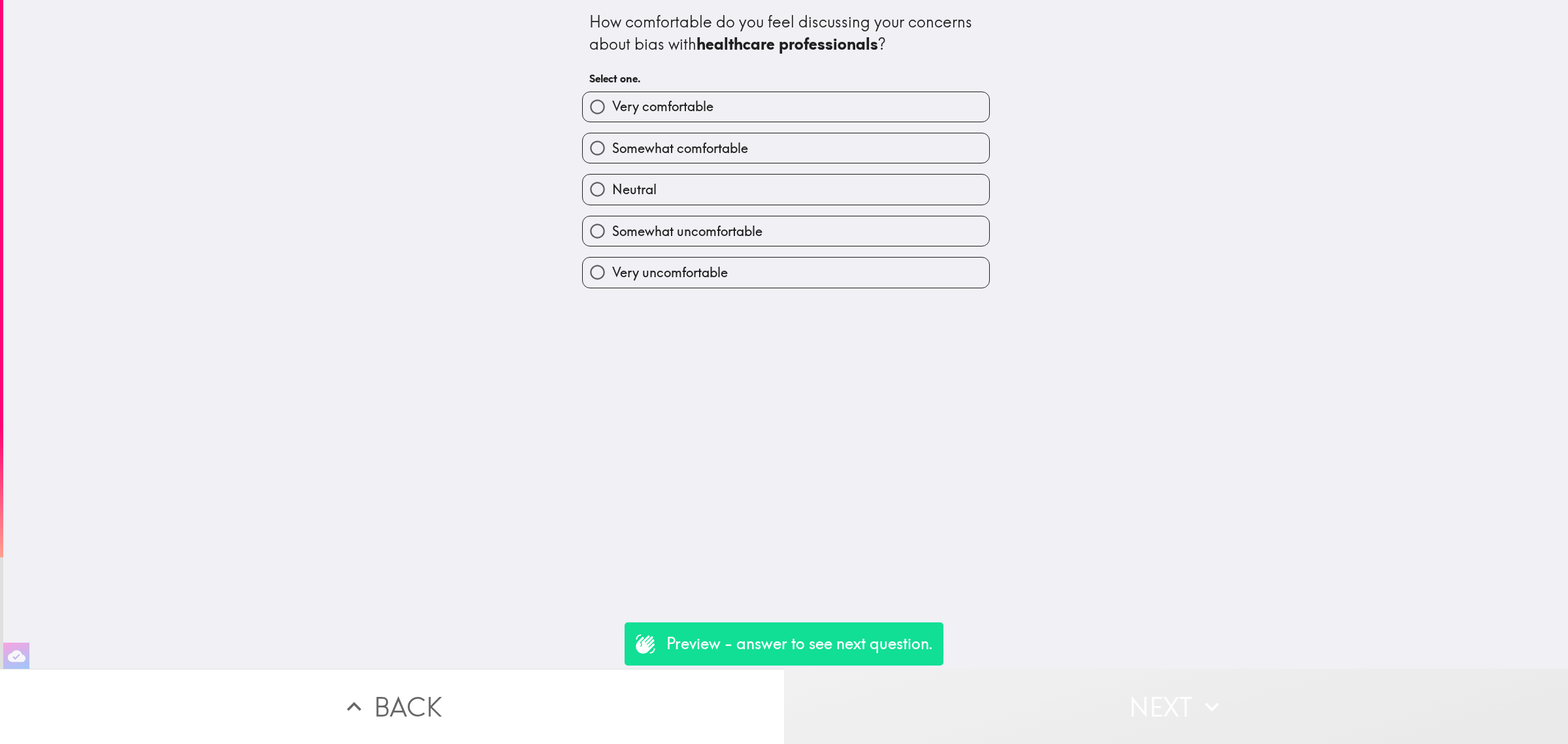
click at [1146, 707] on button "Next" at bounding box center [1175, 706] width 784 height 75
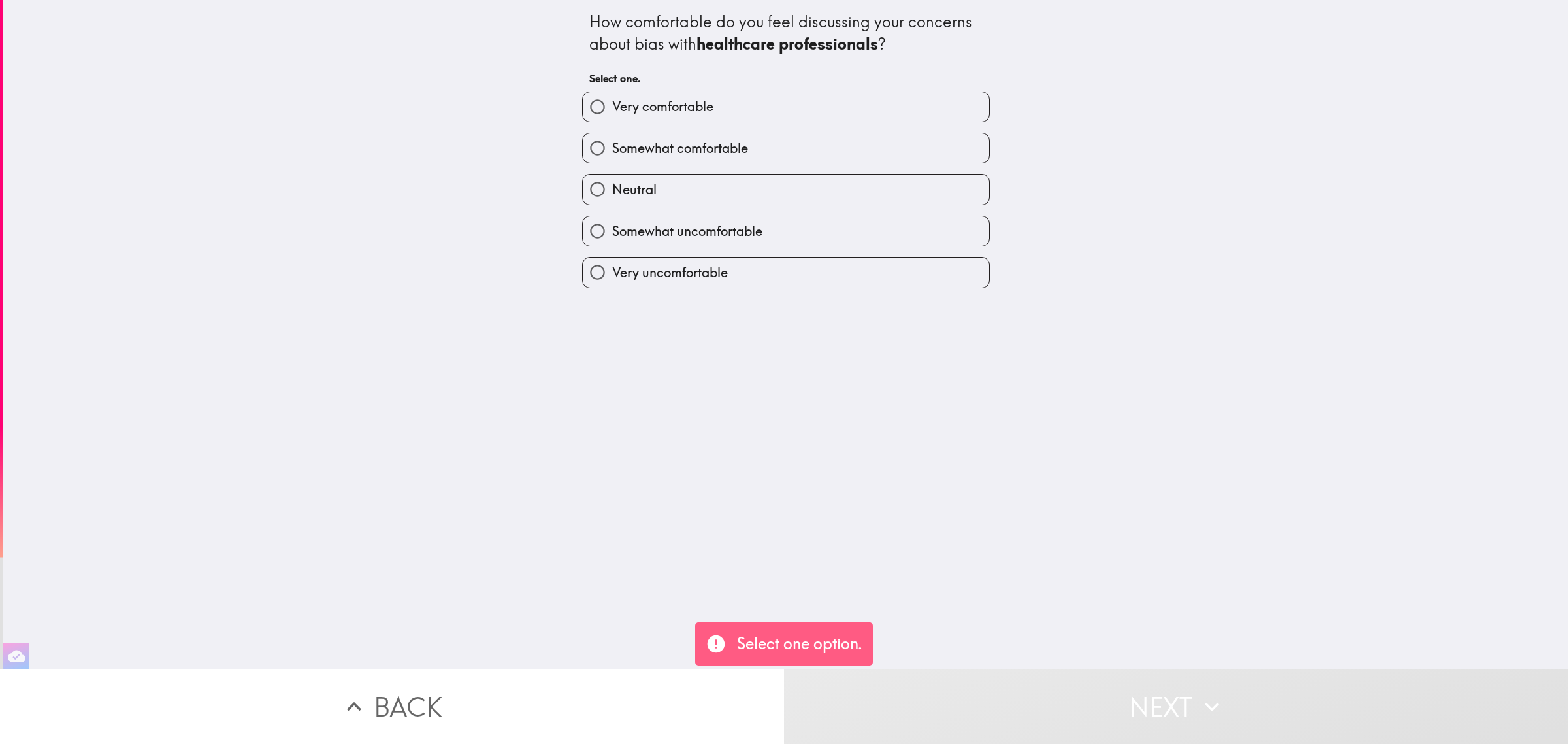
click at [807, 262] on label "Very uncomfortable" at bounding box center [786, 272] width 406 height 29
click at [612, 262] on input "Very uncomfortable" at bounding box center [597, 272] width 29 height 29
radio input "true"
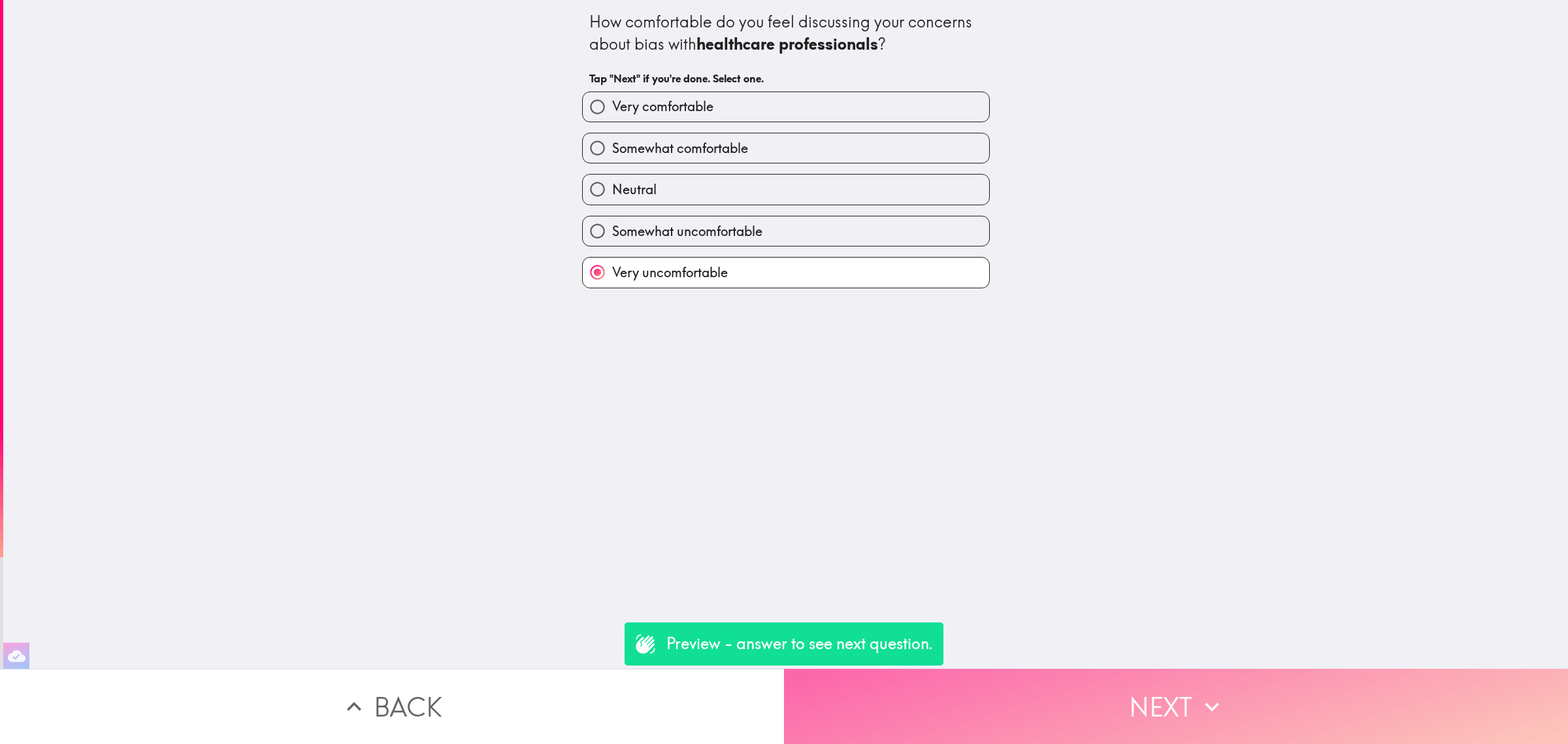
click at [1130, 685] on button "Next" at bounding box center [1175, 706] width 784 height 75
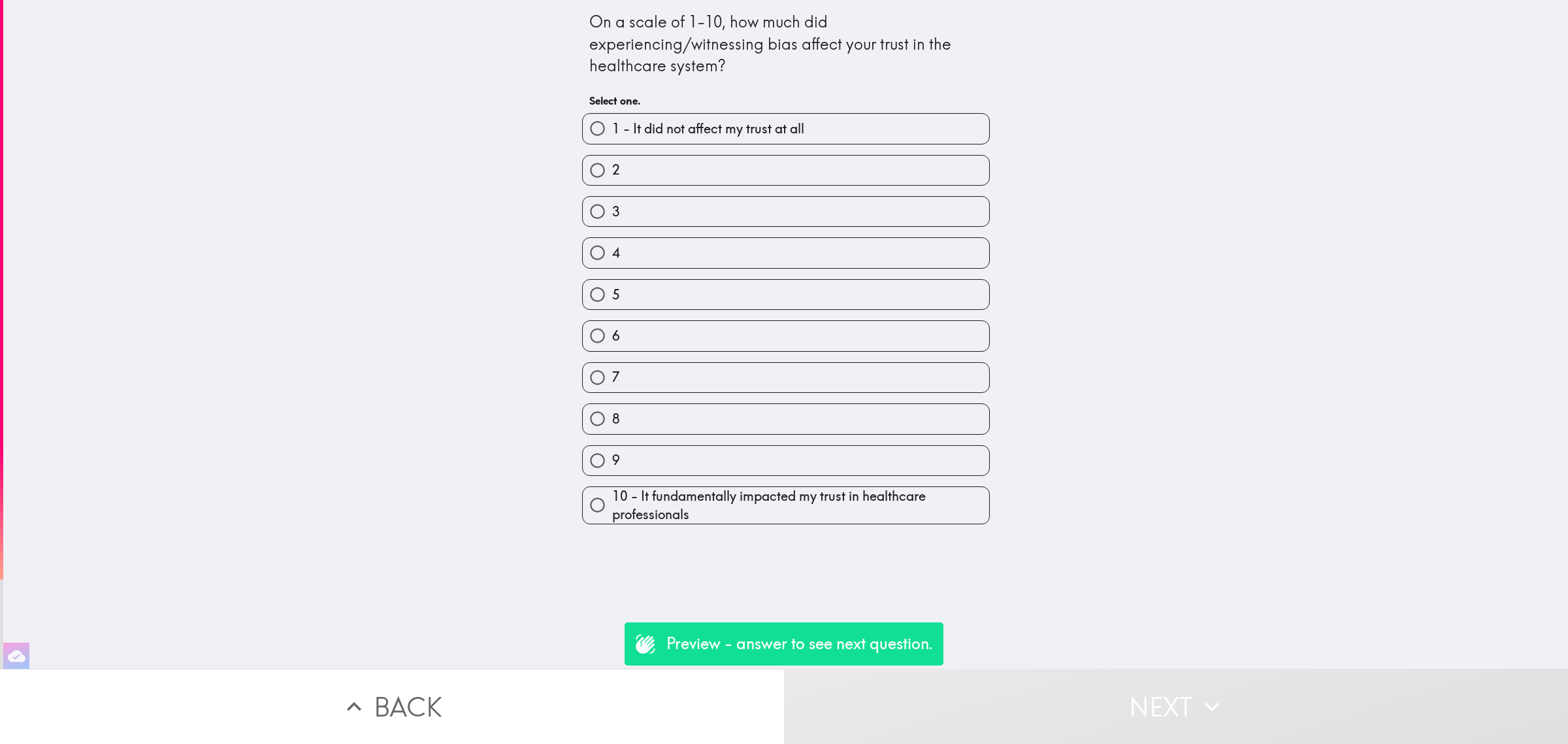
click at [796, 262] on label "4" at bounding box center [786, 253] width 406 height 29
click at [612, 262] on input "4" at bounding box center [597, 253] width 29 height 29
radio input "true"
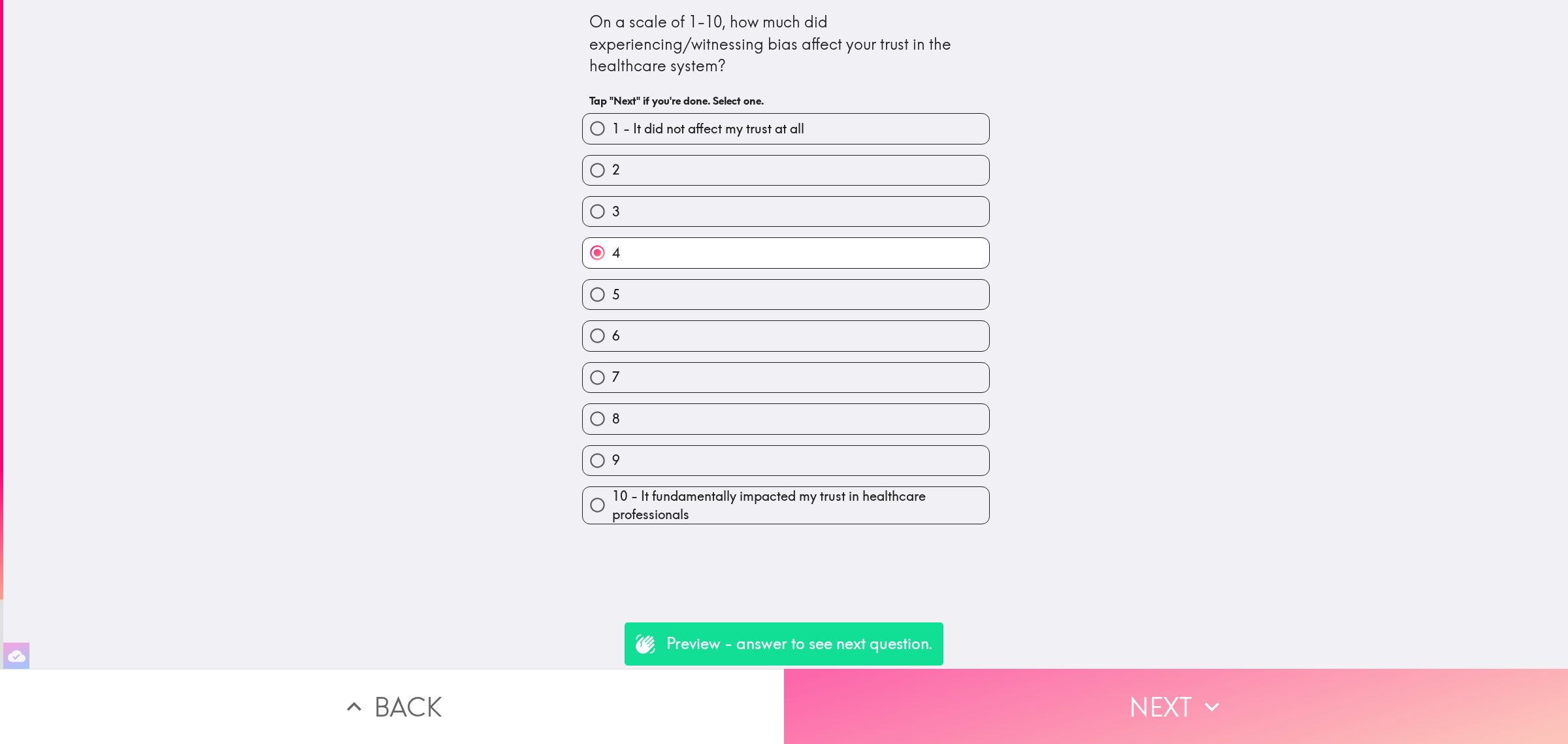
click at [1124, 682] on button "Next" at bounding box center [1175, 706] width 784 height 75
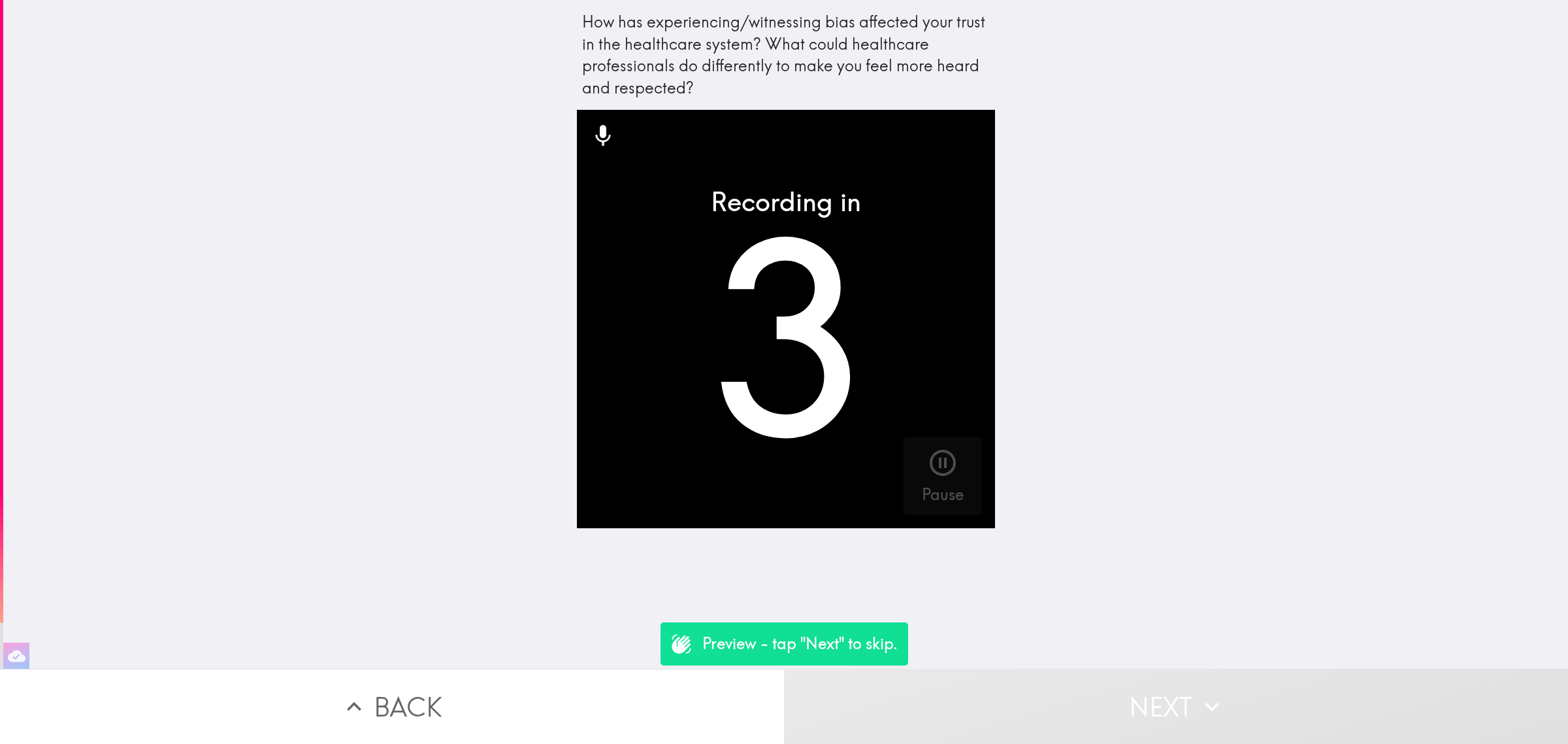
click at [1120, 687] on button "Next" at bounding box center [1175, 706] width 784 height 75
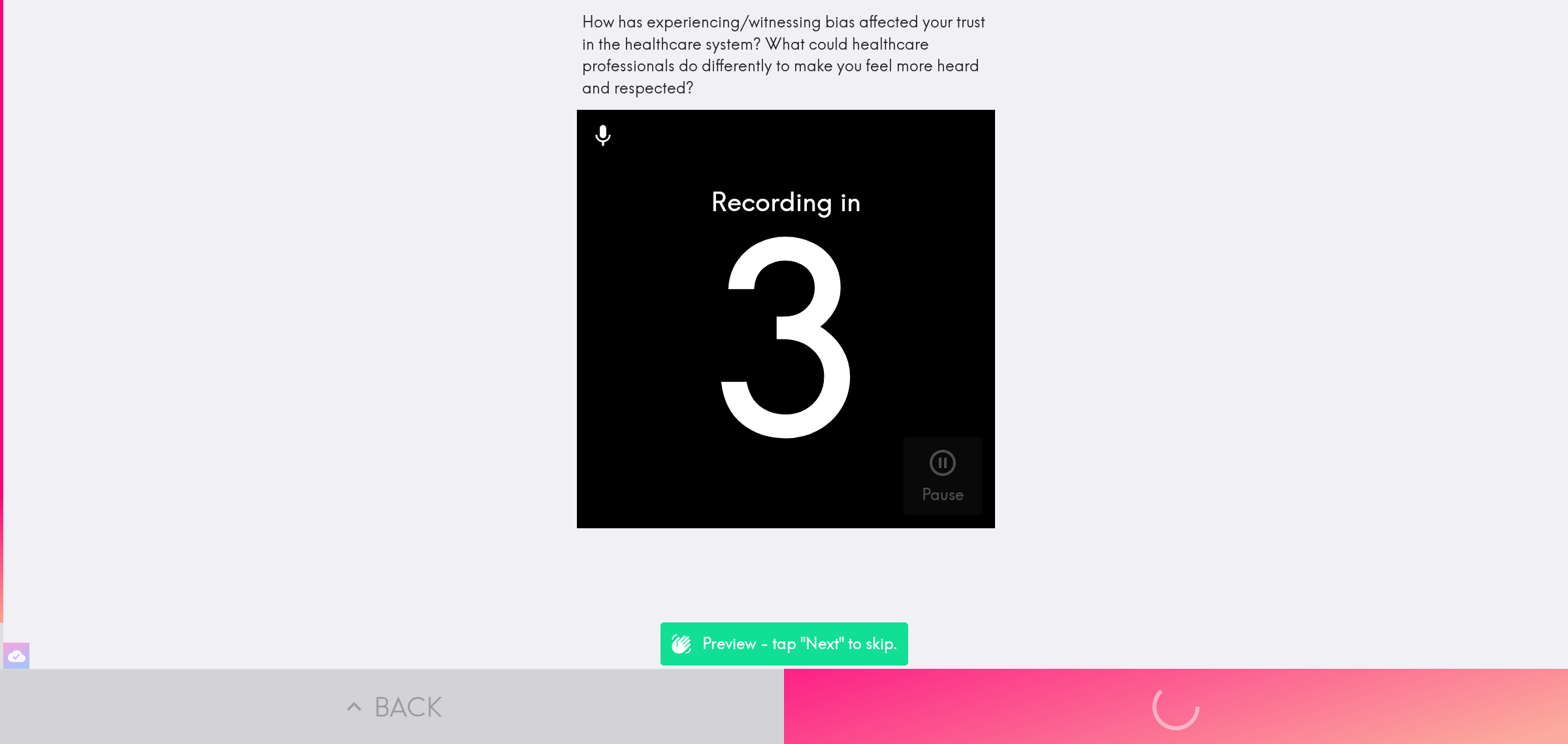
click at [1137, 706] on button "Next" at bounding box center [1175, 706] width 784 height 75
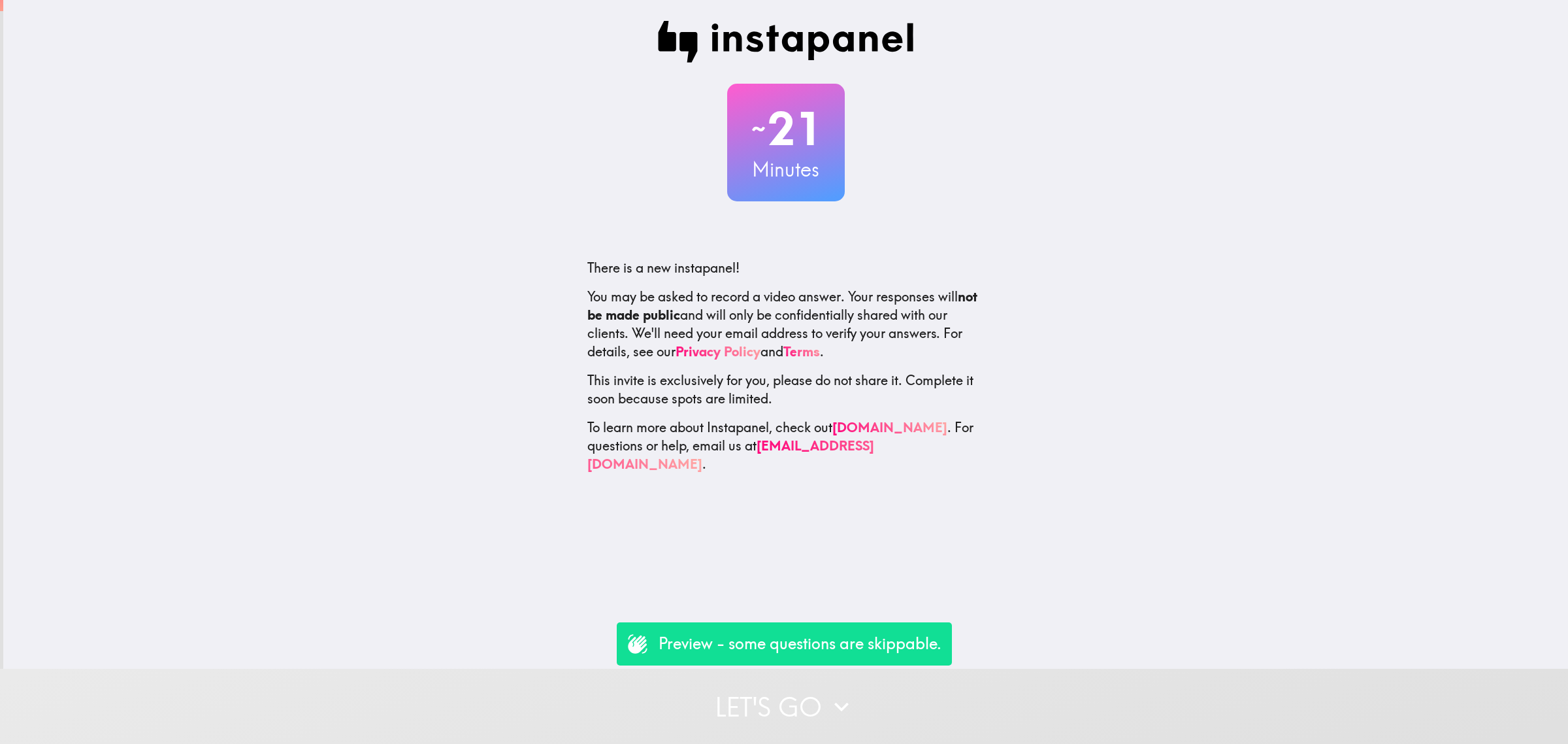
click at [724, 225] on div at bounding box center [786, 235] width 397 height 26
